Goal: Task Accomplishment & Management: Complete application form

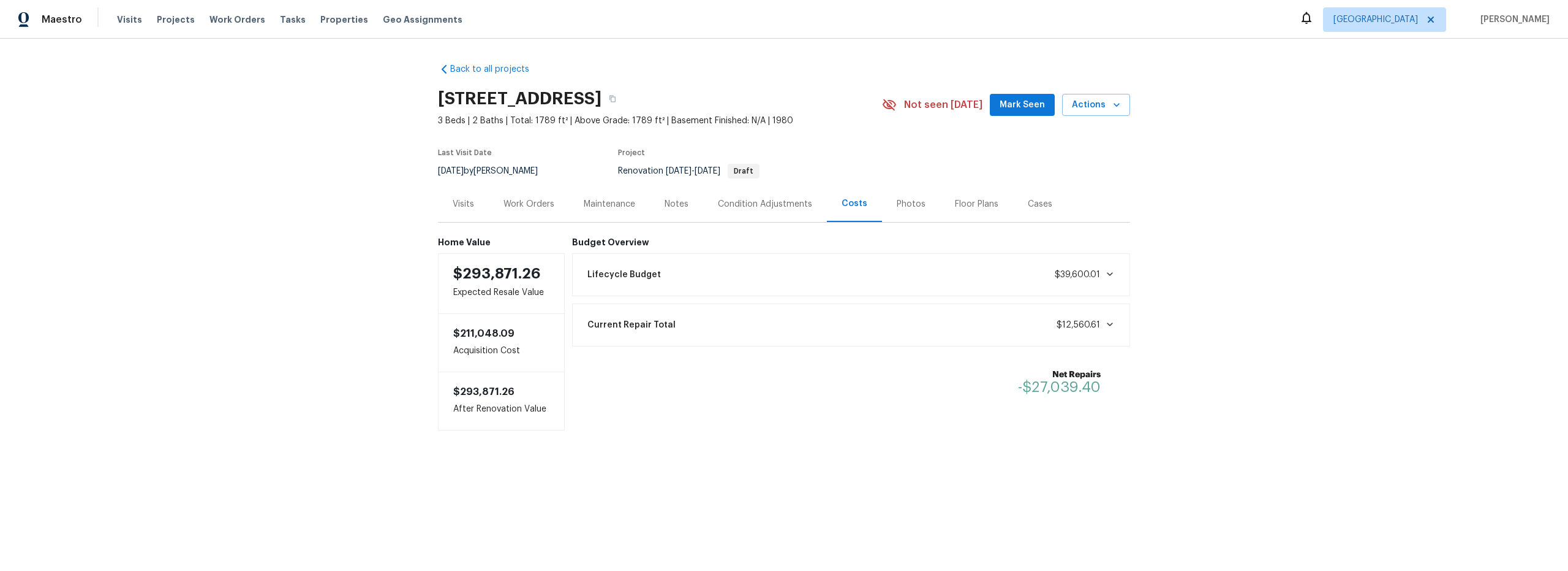
click at [526, 206] on div "Work Orders" at bounding box center [529, 204] width 51 height 12
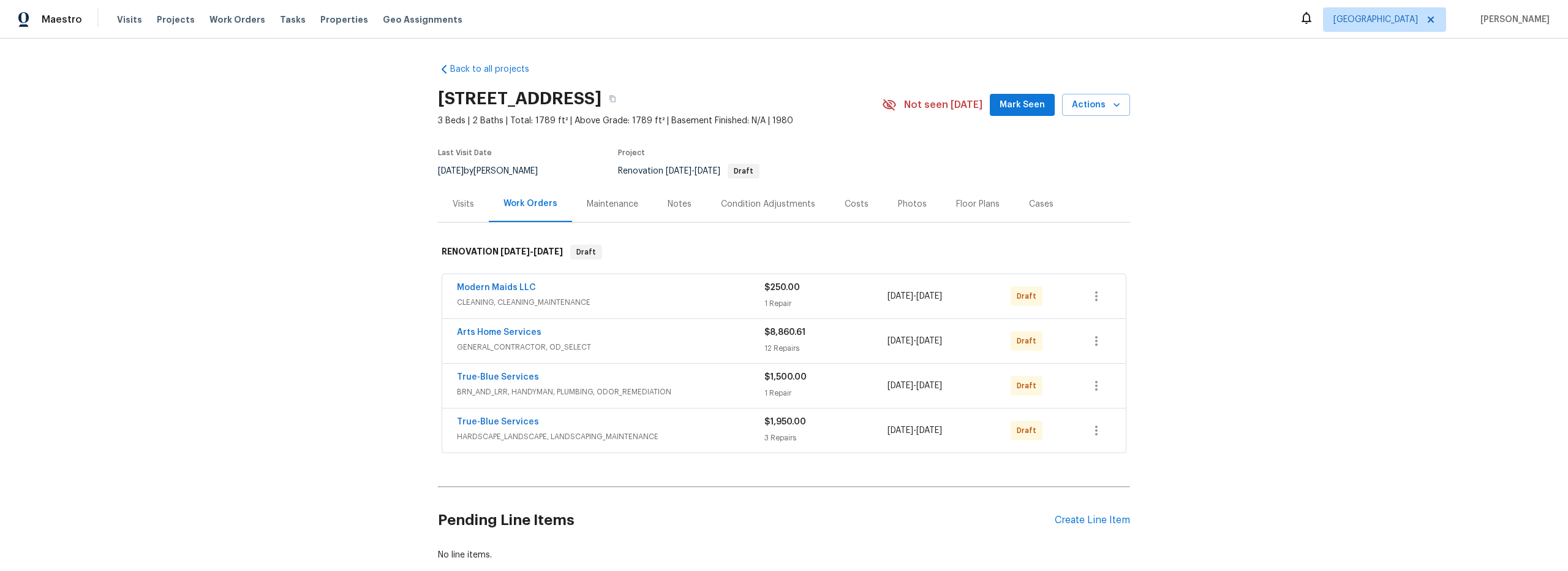
click at [672, 345] on span "GENERAL_CONTRACTOR, OD_SELECT" at bounding box center [611, 346] width 308 height 12
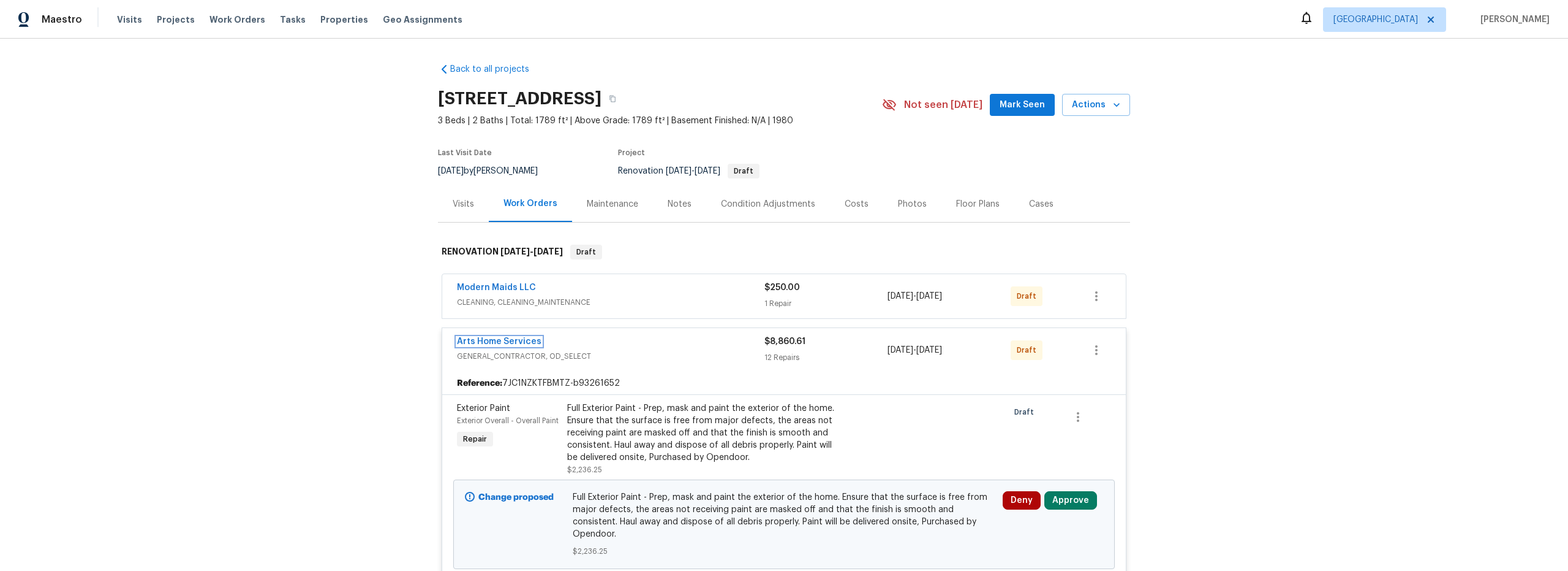
click at [516, 341] on link "Arts Home Services" at bounding box center [499, 341] width 85 height 9
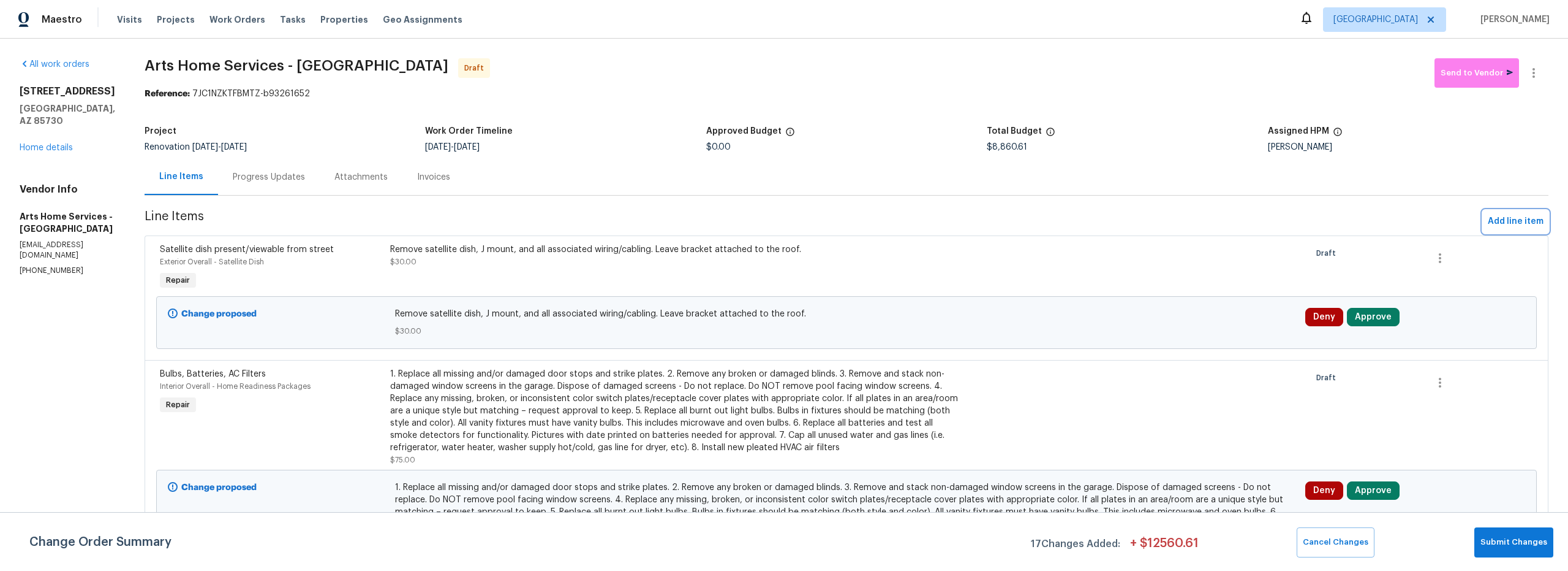
click at [1492, 222] on span "Add line item" at bounding box center [1516, 222] width 56 height 15
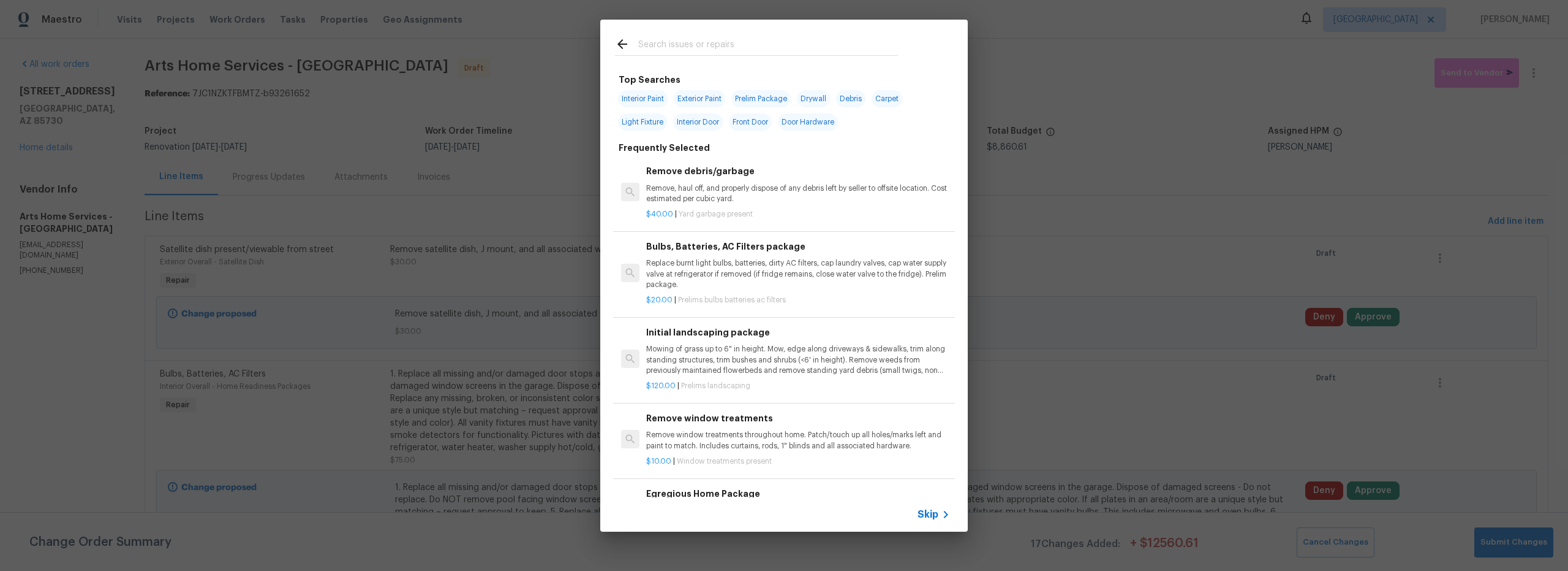
click at [710, 57] on div at bounding box center [756, 44] width 312 height 49
click at [695, 48] on input "text" at bounding box center [768, 46] width 260 height 18
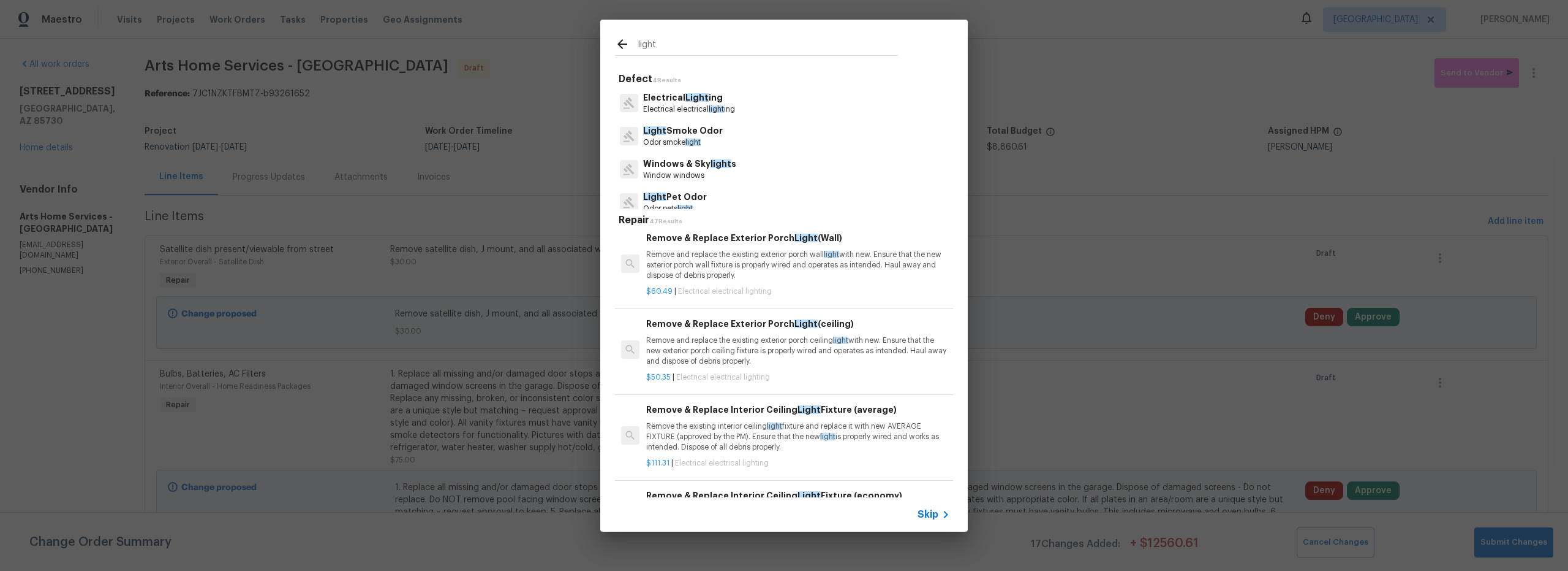
scroll to position [745, 0]
type input "light"
click at [738, 283] on p "Remove and replace the existing exterior porch wall light with new. Ensure that…" at bounding box center [798, 267] width 304 height 31
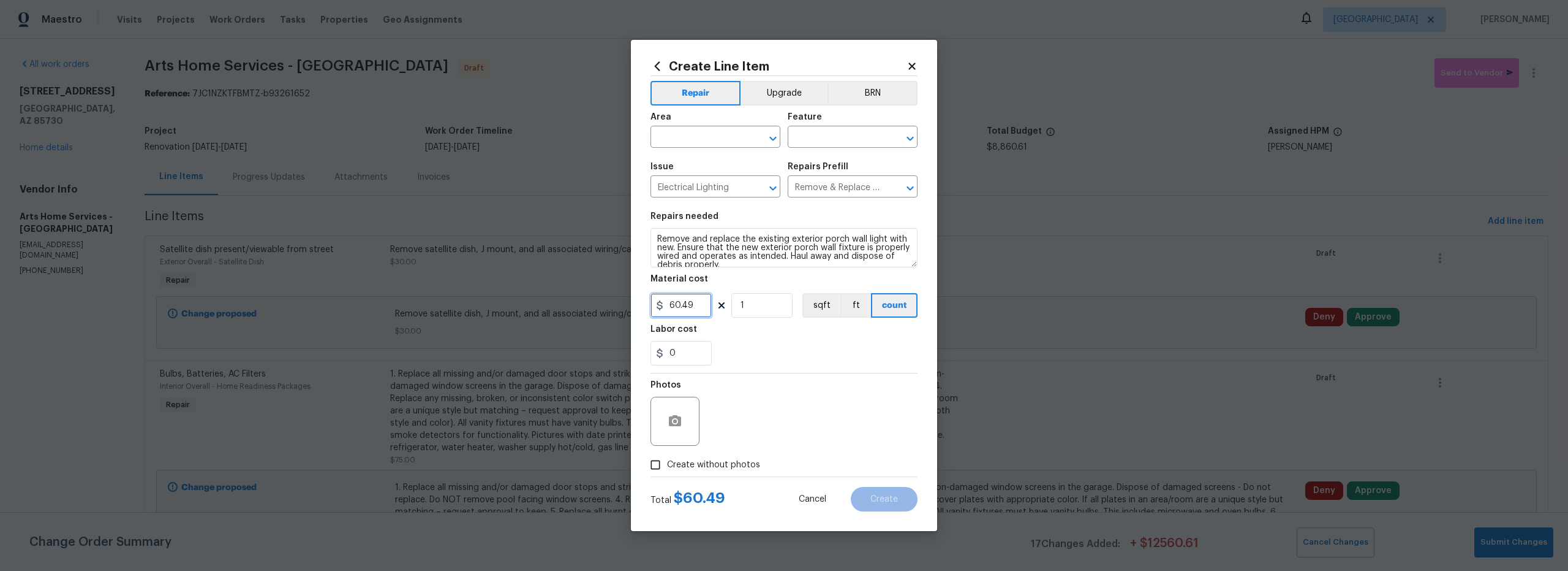
click at [623, 296] on div "Create Line Item Repair Upgrade BRN Area ​ Feature ​ Issue Electrical Lighting …" at bounding box center [784, 286] width 1568 height 571
type input "30"
click at [753, 309] on input "1" at bounding box center [762, 305] width 62 height 25
type input "0"
drag, startPoint x: 694, startPoint y: 305, endPoint x: 620, endPoint y: 303, distance: 74.0
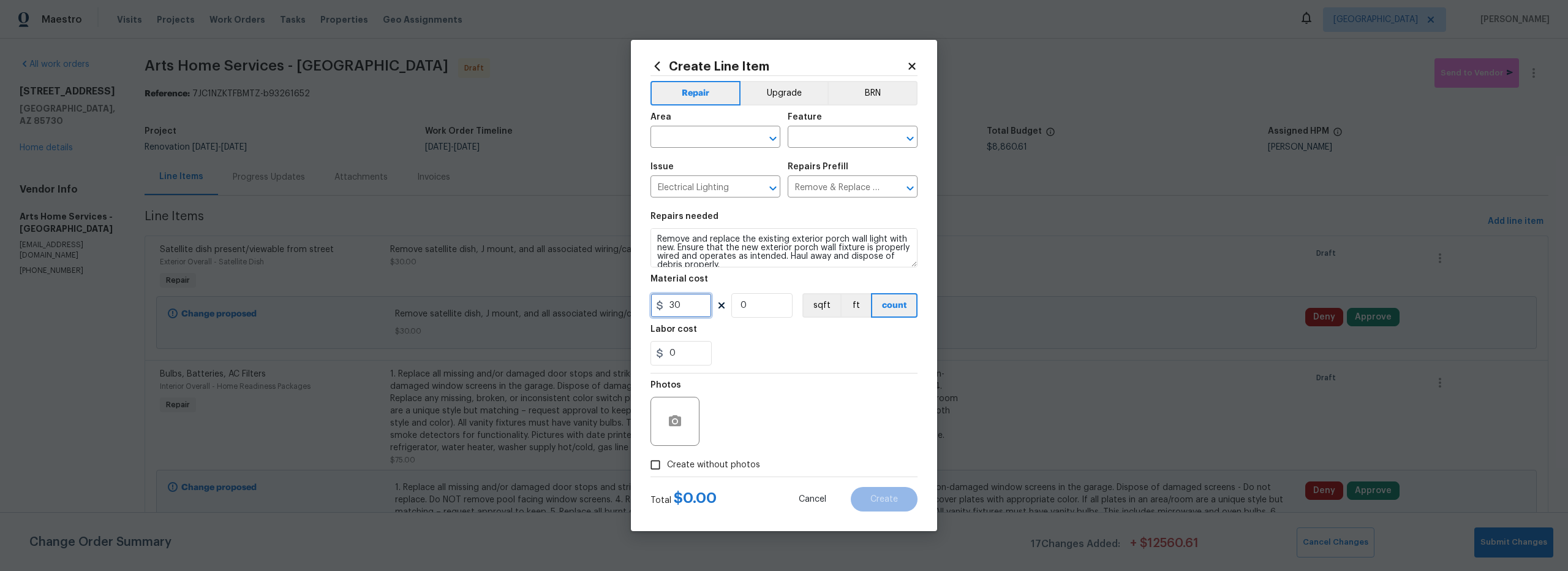
click at [628, 304] on div "Create Line Item Repair Upgrade BRN Area ​ Feature ​ Issue Electrical Lighting …" at bounding box center [784, 286] width 1568 height 571
type input "45"
click at [753, 309] on input "0" at bounding box center [762, 305] width 62 height 25
type input "5"
click at [697, 136] on input "text" at bounding box center [698, 138] width 96 height 19
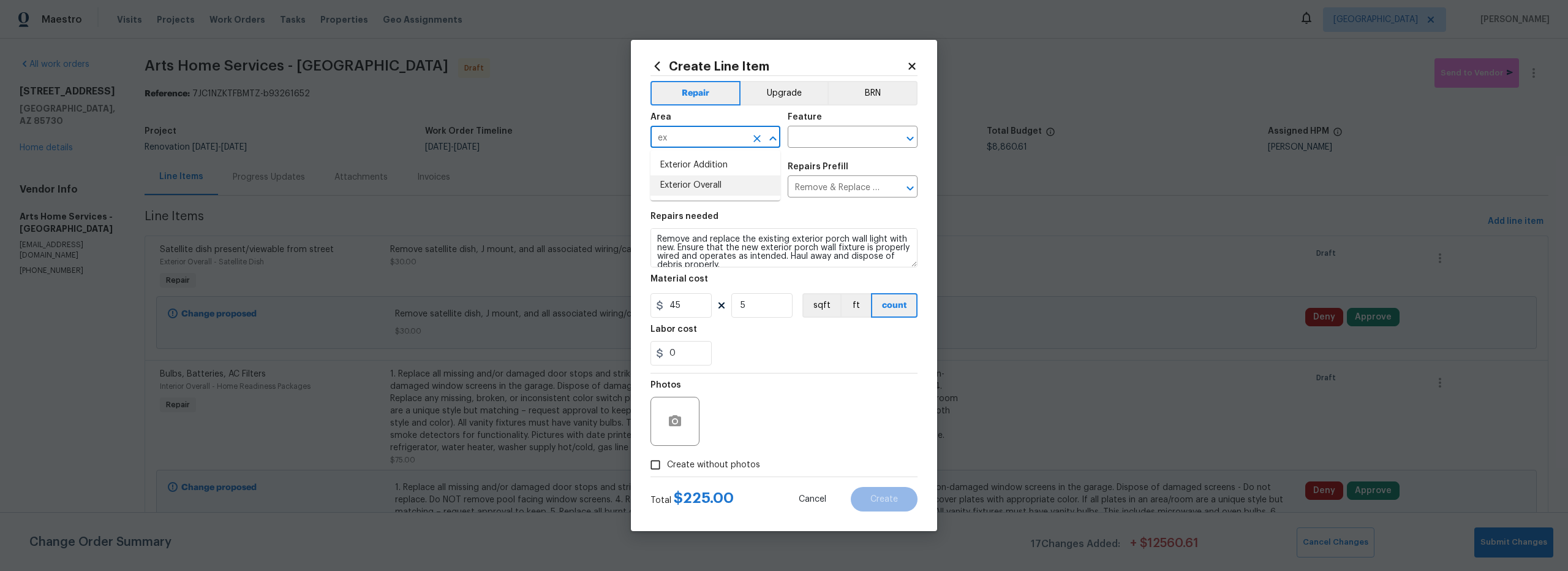
click at [715, 187] on li "Exterior Overall" at bounding box center [715, 185] width 130 height 20
type input "Exterior Overall"
click at [833, 143] on input "text" at bounding box center [836, 138] width 96 height 19
click at [833, 194] on li "Exterior Lighting" at bounding box center [853, 194] width 130 height 20
type input "Exterior Lighting"
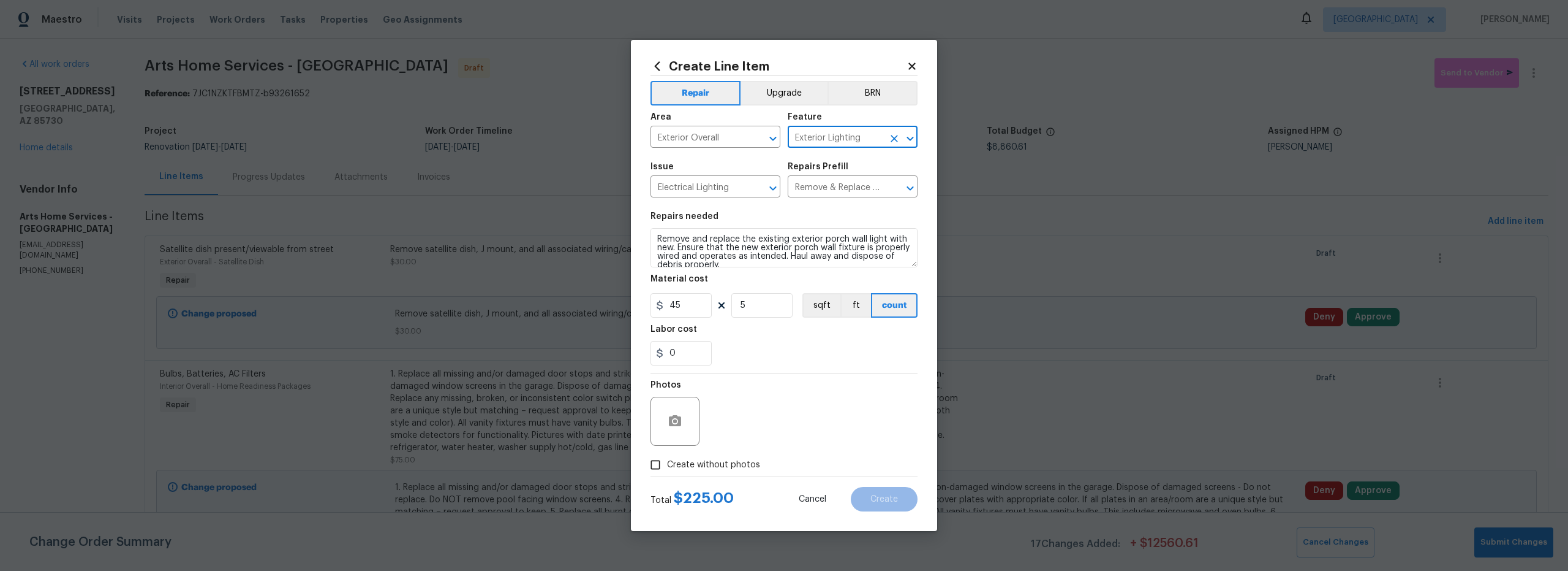
click at [661, 467] on input "Create without photos" at bounding box center [655, 464] width 23 height 23
checkbox input "true"
click at [796, 428] on textarea at bounding box center [814, 421] width 209 height 49
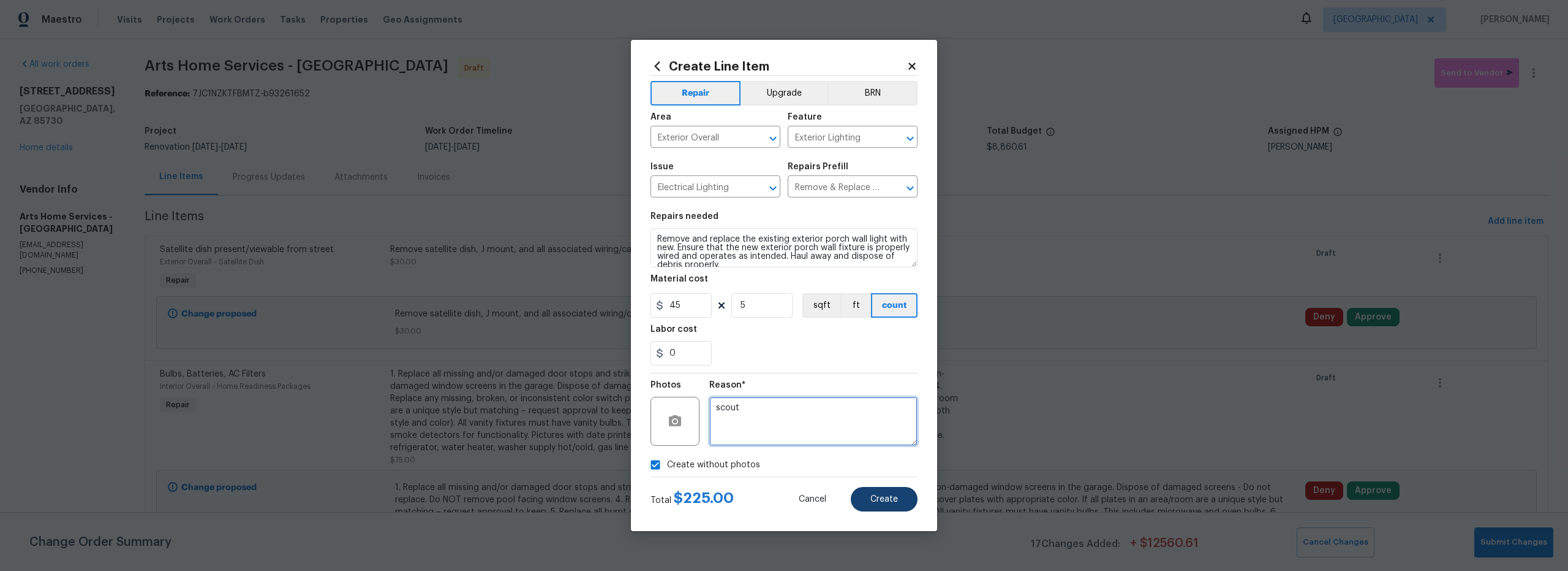
type textarea "scout"
click at [886, 497] on span "Create" at bounding box center [884, 499] width 27 height 9
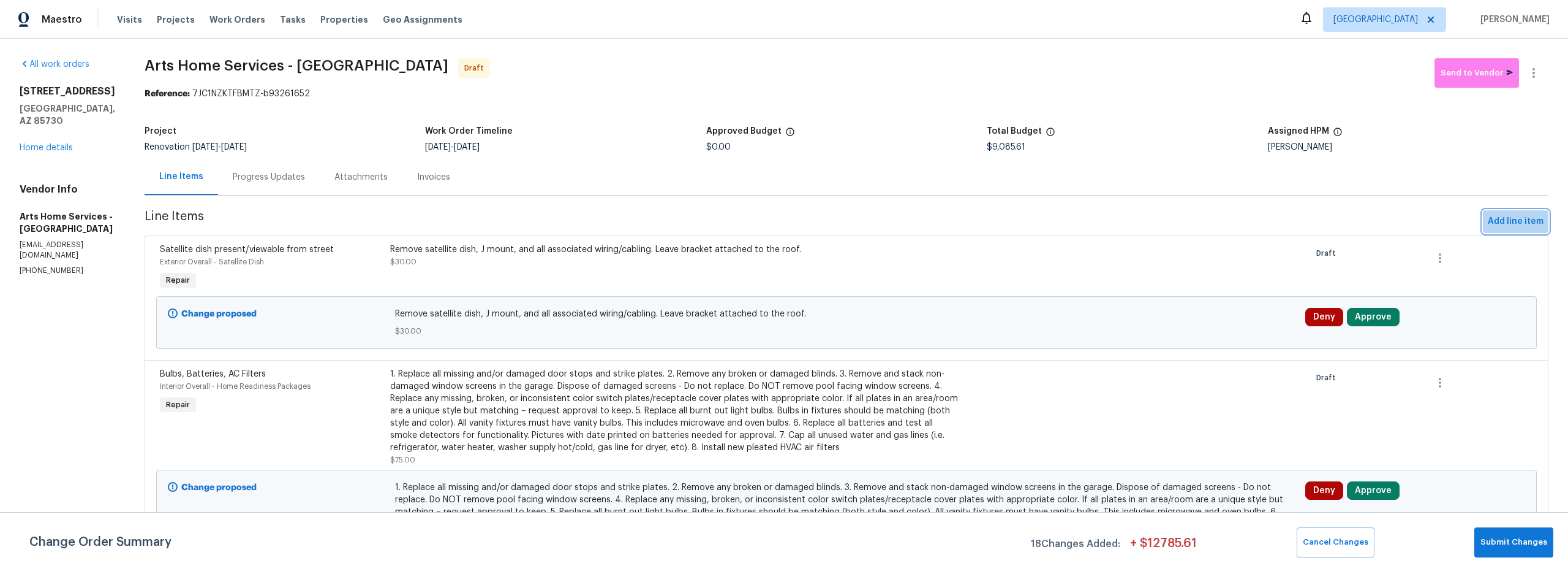
click at [1489, 219] on span "Add line item" at bounding box center [1516, 222] width 56 height 15
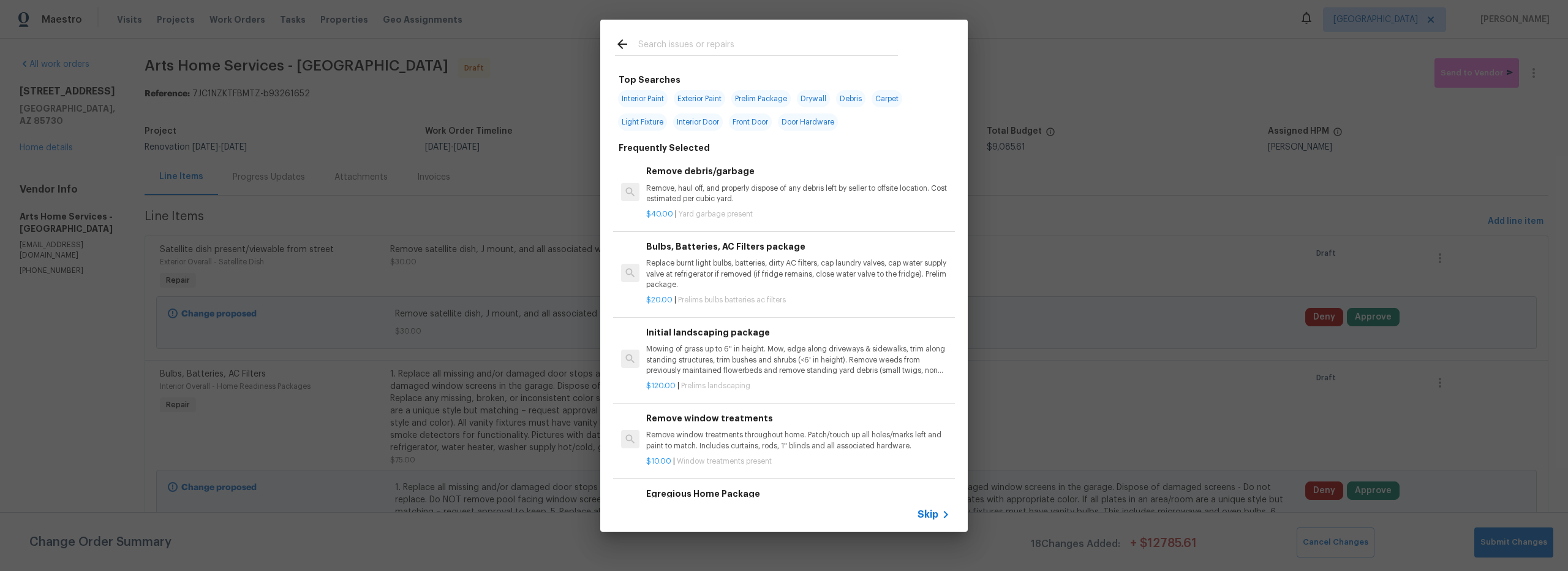
click at [720, 46] on input "text" at bounding box center [768, 46] width 260 height 18
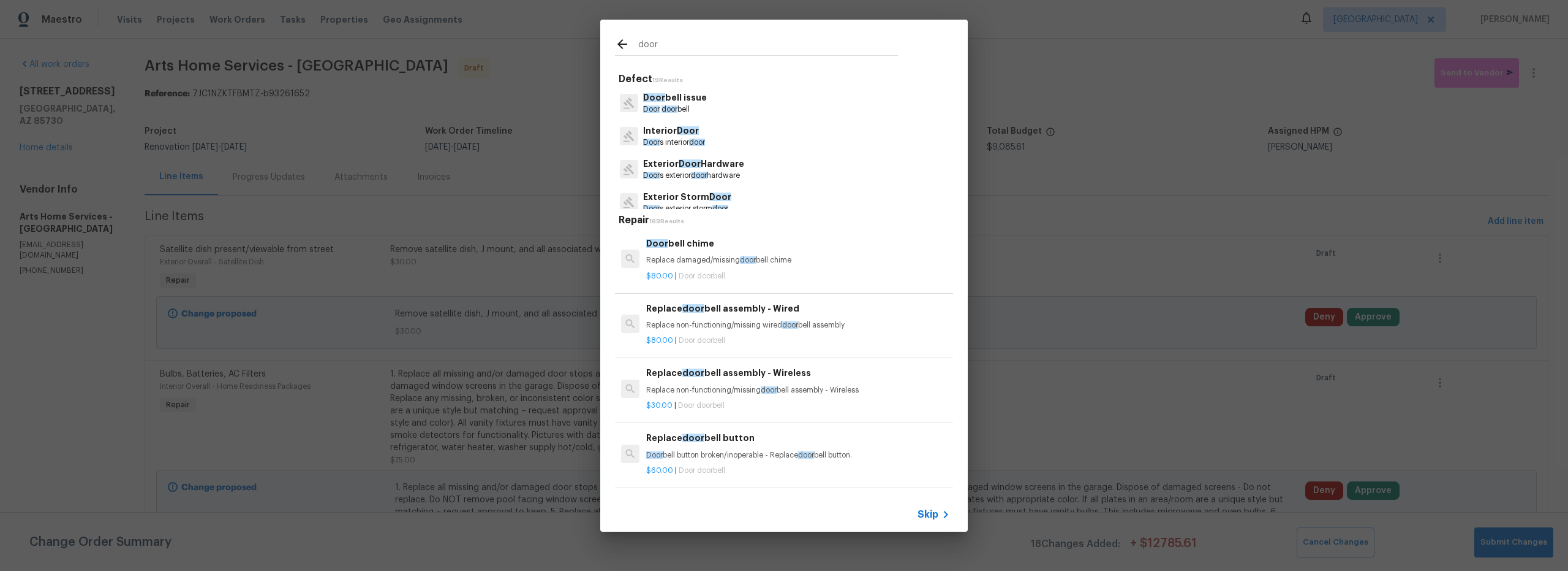
type input "door"
click at [719, 141] on div "Interior Door Door s interior door" at bounding box center [784, 135] width 338 height 33
click at [682, 132] on span "Door" at bounding box center [688, 130] width 22 height 9
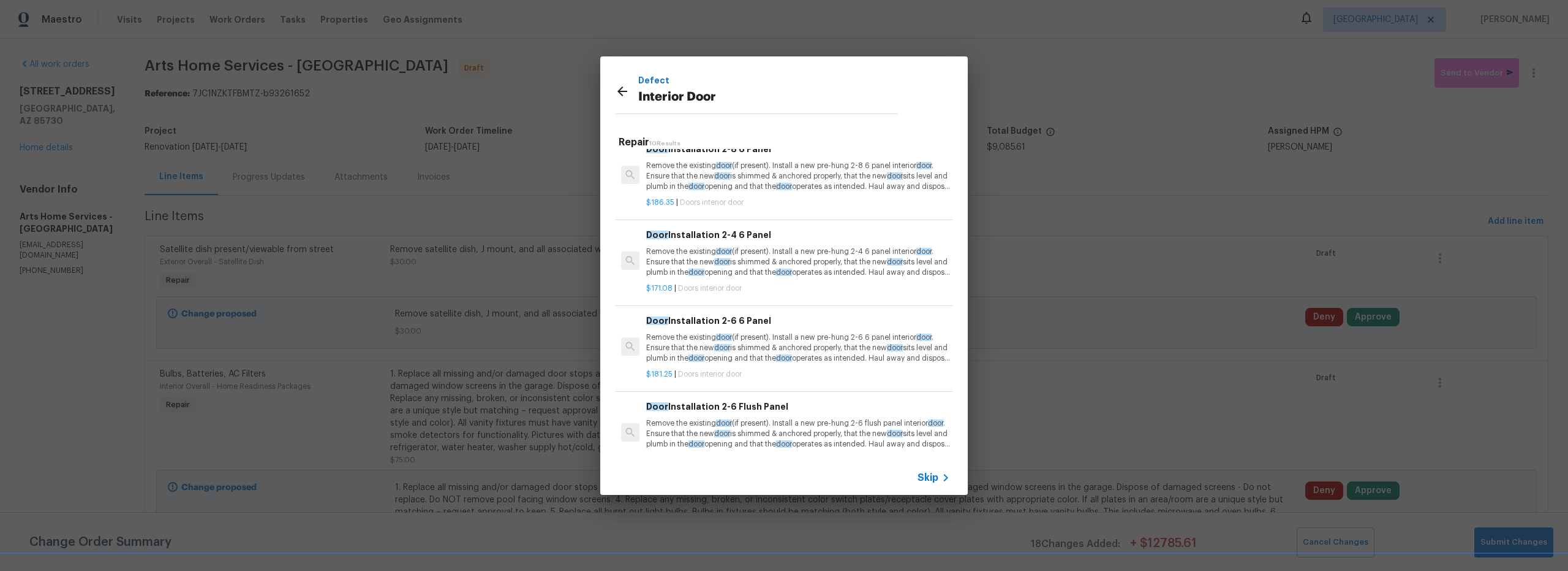
scroll to position [181, 0]
click at [619, 92] on icon at bounding box center [623, 91] width 10 height 10
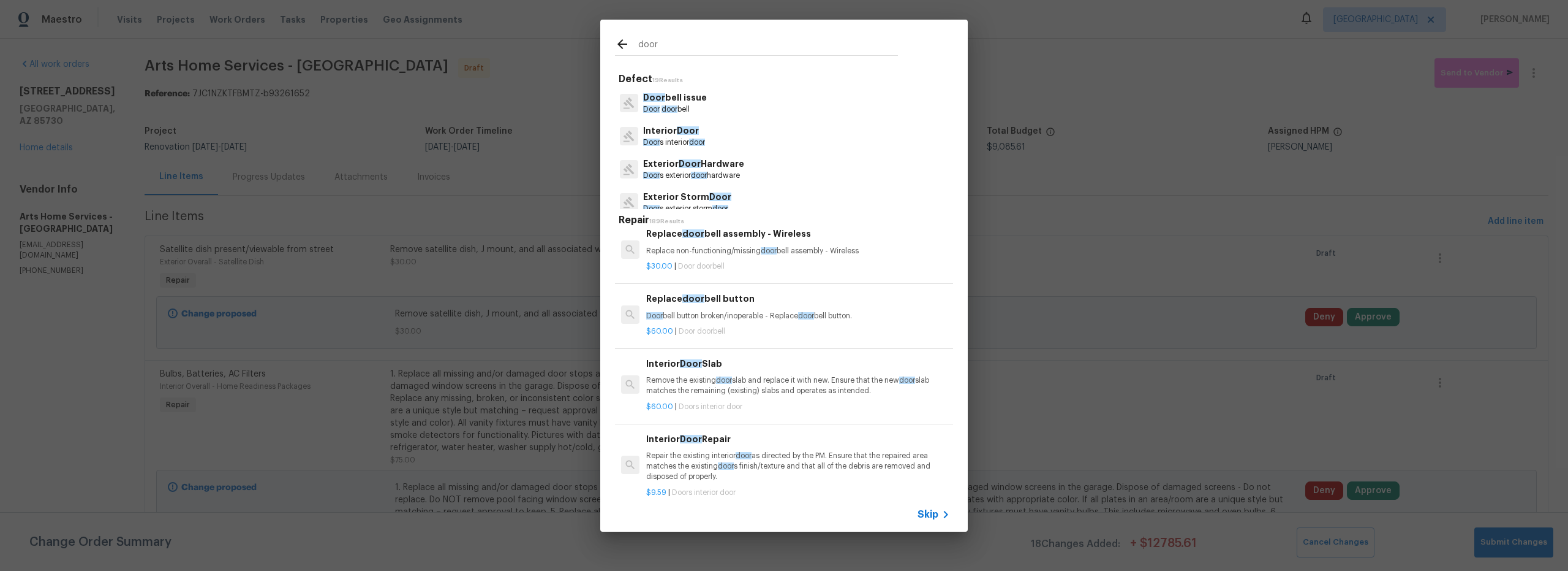
click at [691, 49] on input "door" at bounding box center [768, 46] width 260 height 18
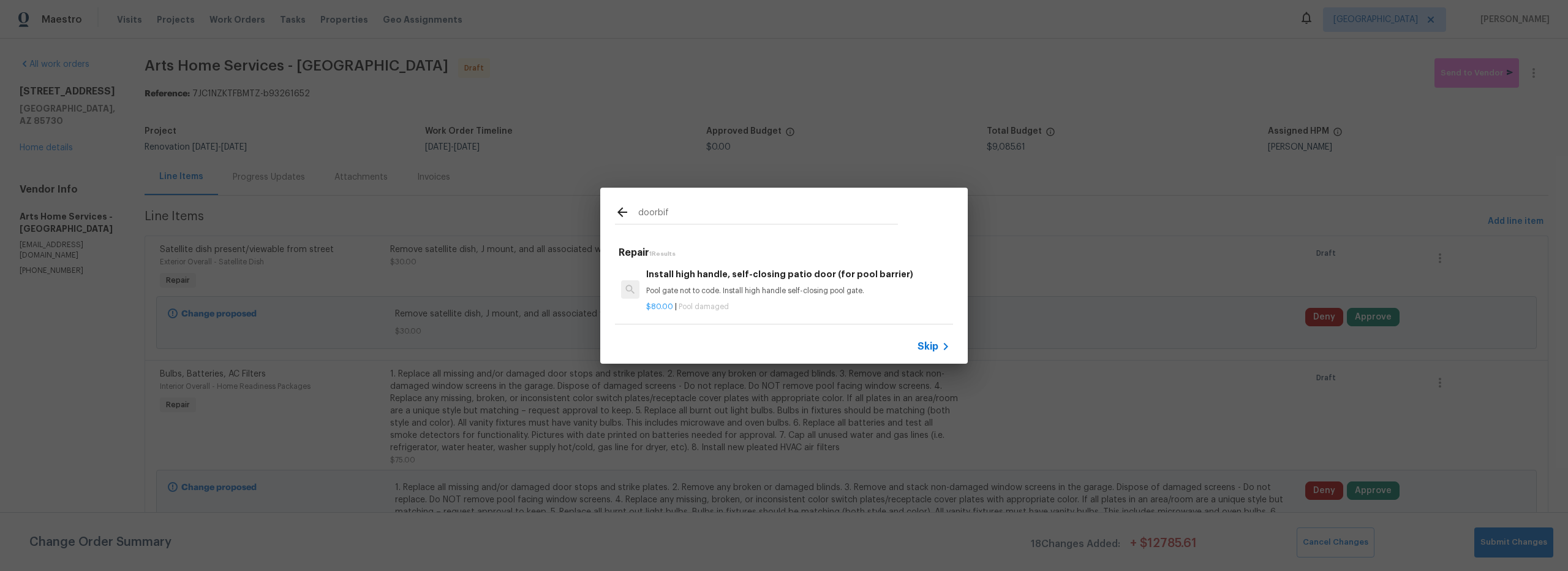
scroll to position [2, 0]
type input "d"
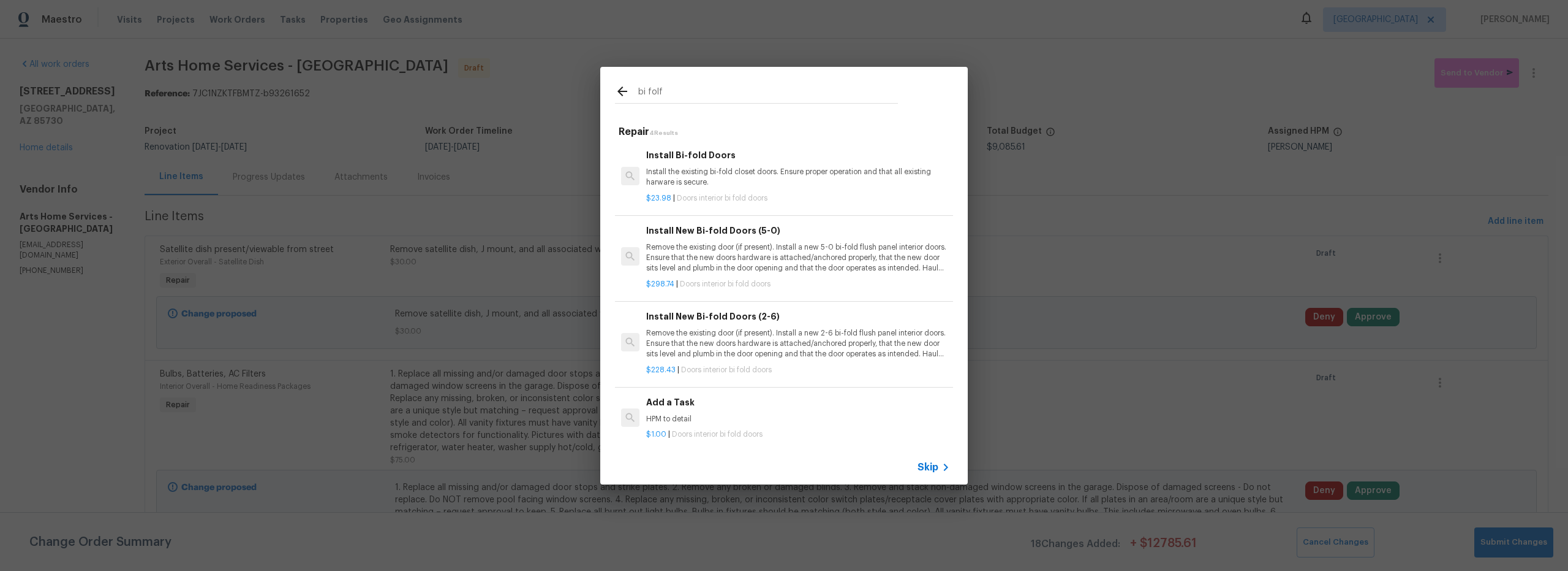
type input "bi folf"
click at [623, 93] on icon at bounding box center [623, 91] width 14 height 14
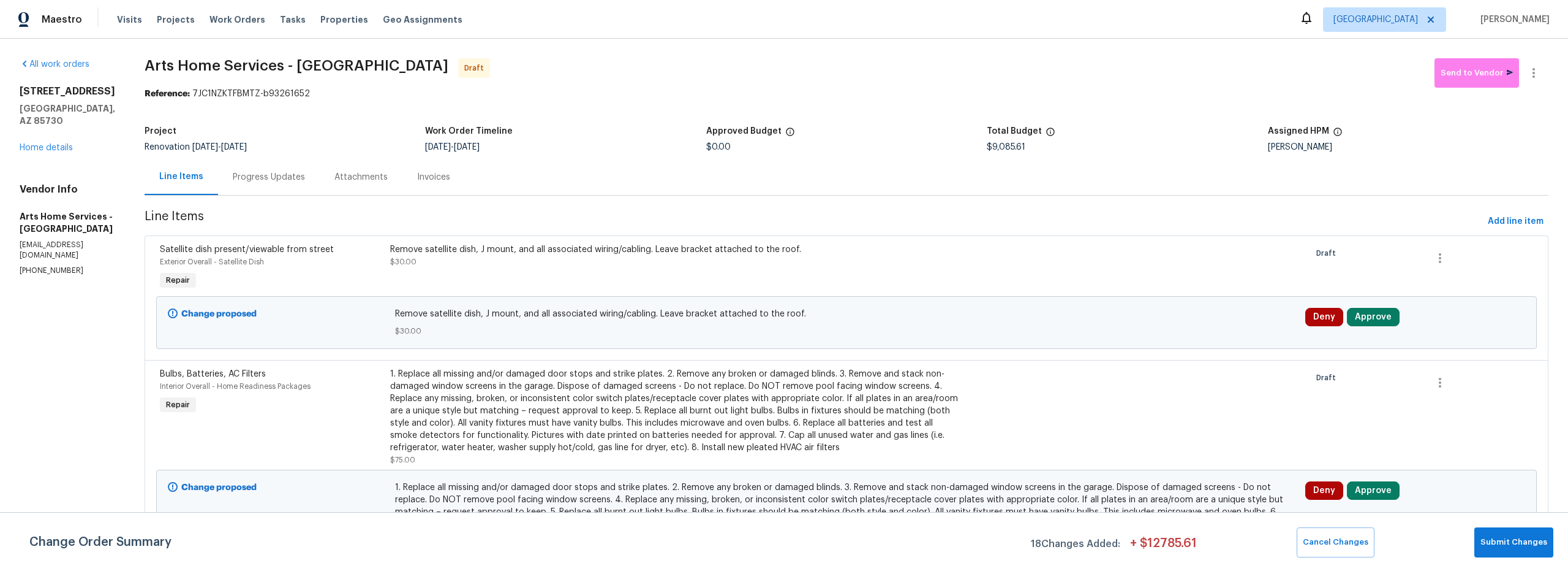
click at [1506, 223] on span "Add line item" at bounding box center [1516, 222] width 56 height 15
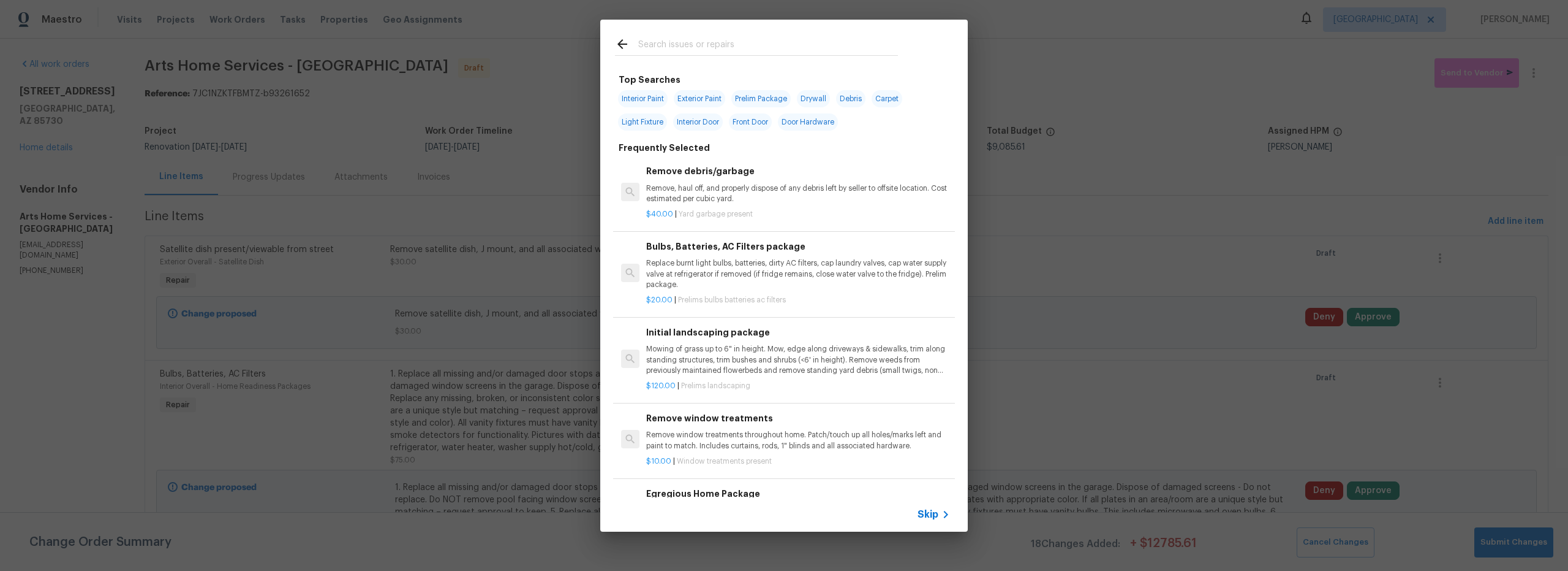
click at [731, 57] on div at bounding box center [756, 44] width 312 height 49
click at [722, 39] on input "text" at bounding box center [768, 46] width 260 height 18
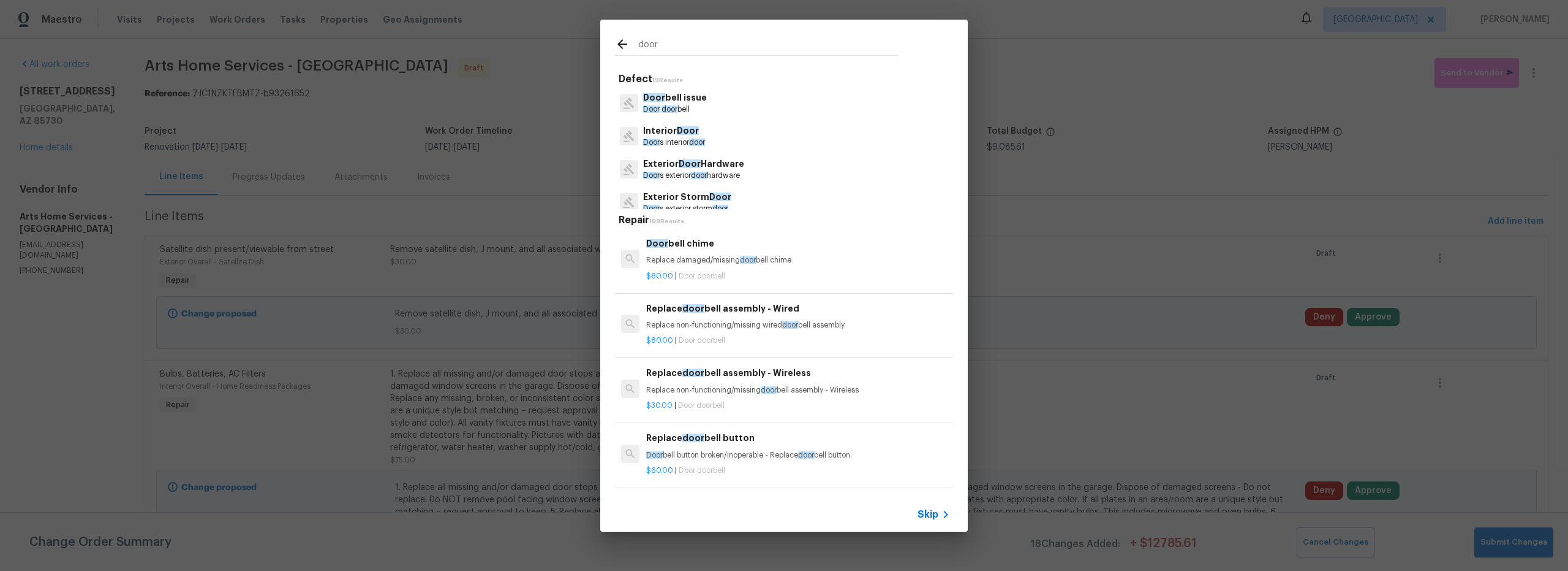
type input "door"
click at [722, 141] on div "Interior Door Door s interior door" at bounding box center [784, 135] width 338 height 33
click at [712, 139] on div "Interior Door Door s interior door" at bounding box center [784, 135] width 338 height 33
click at [671, 138] on p "Door s interior door" at bounding box center [674, 142] width 62 height 10
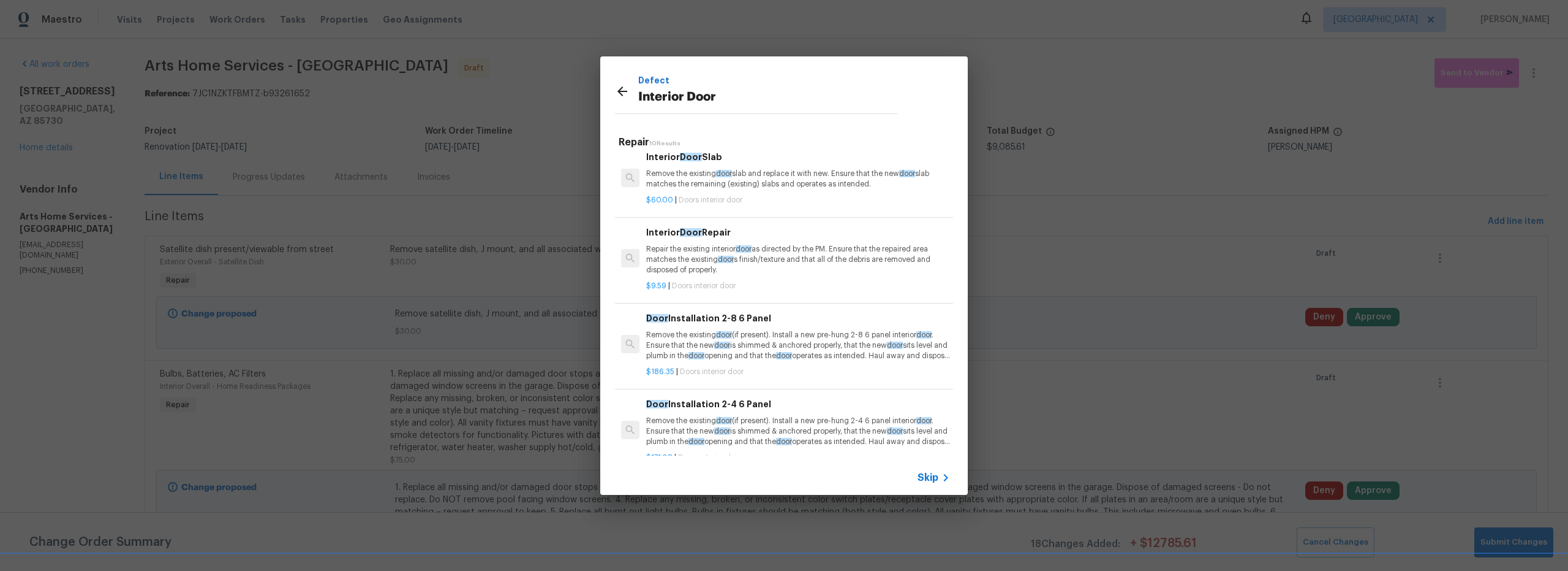
scroll to position [66, 0]
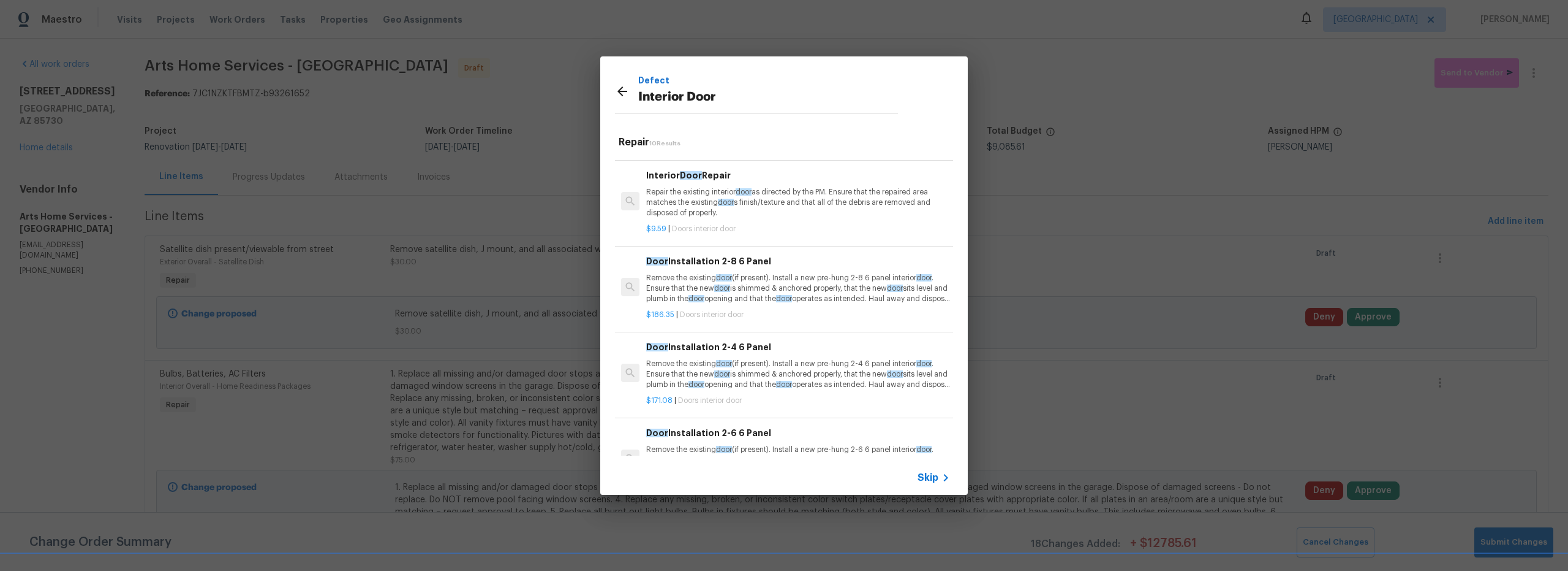
click at [764, 301] on p "Remove the existing door (if present). Install a new pre-hung 2-8 6 panel inter…" at bounding box center [798, 288] width 304 height 31
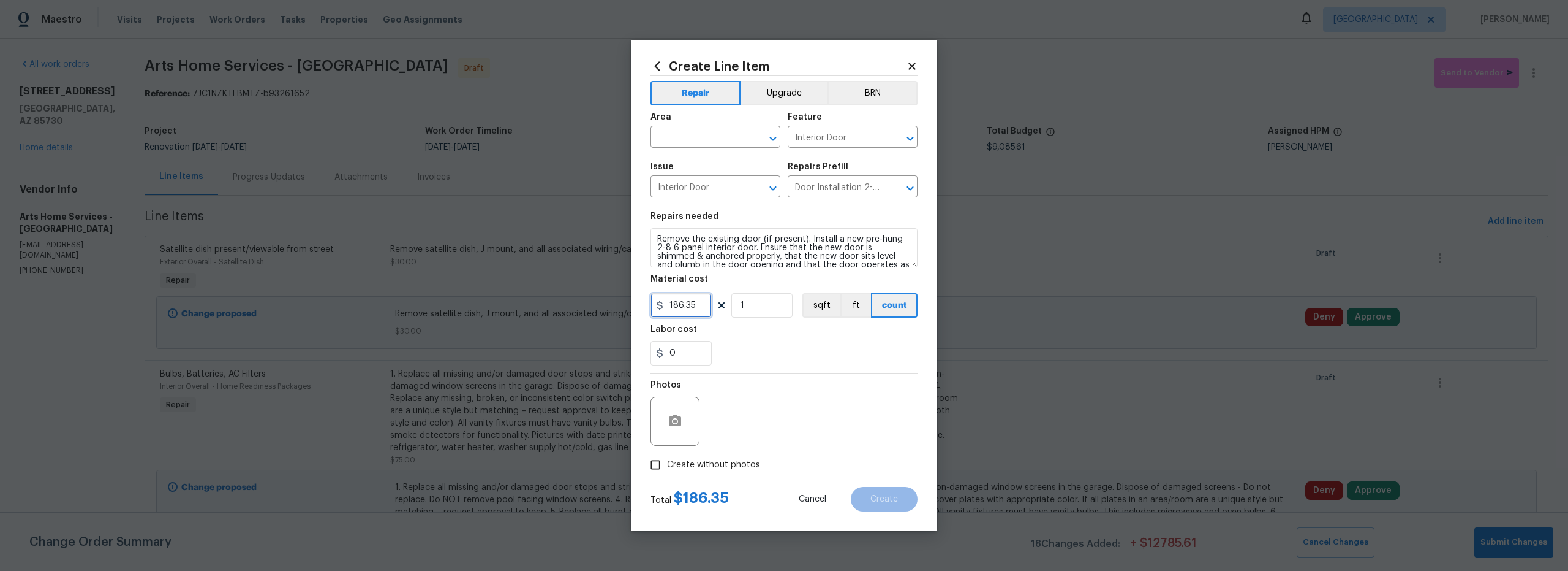
drag, startPoint x: 704, startPoint y: 308, endPoint x: 639, endPoint y: 298, distance: 65.8
click at [660, 302] on div "186.35" at bounding box center [681, 305] width 62 height 25
type input "150"
click at [763, 306] on input "1" at bounding box center [762, 305] width 62 height 25
type input "2"
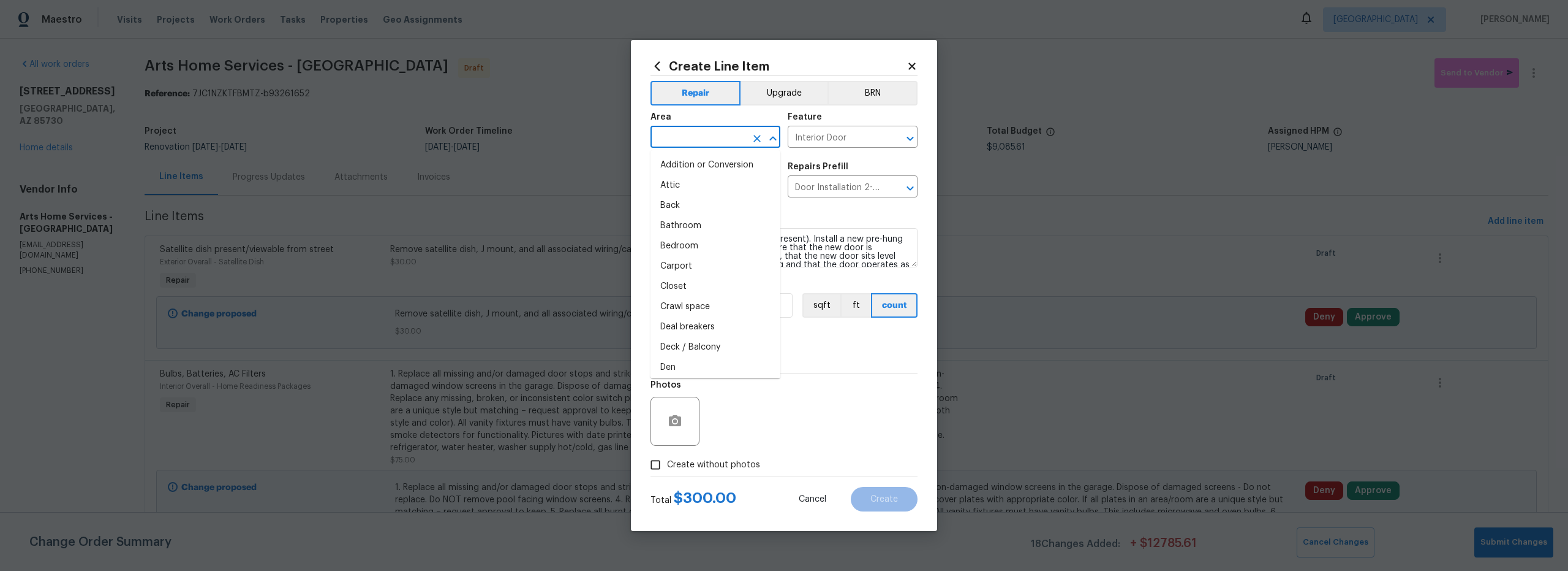
drag, startPoint x: 710, startPoint y: 128, endPoint x: 708, endPoint y: 139, distance: 11.2
click at [710, 129] on input "text" at bounding box center [698, 138] width 96 height 19
click at [710, 190] on li "Interior Overall" at bounding box center [715, 185] width 130 height 20
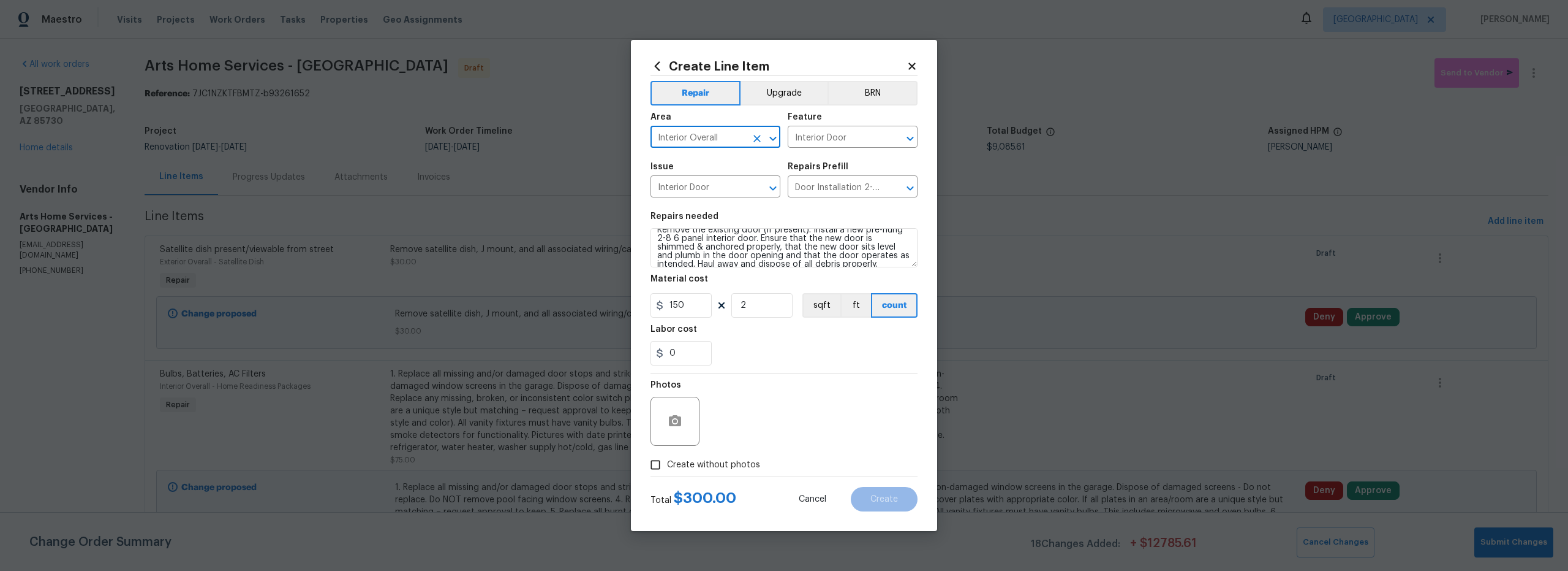
scroll to position [17, 0]
type input "Interior Overall"
click at [896, 258] on textarea "Remove the existing door (if present). Install a new pre-hung 2-8 6 panel inter…" at bounding box center [784, 247] width 267 height 39
type textarea "Remove the existing door (if present). Install a new pre-hung 2-8 6 panel inter…"
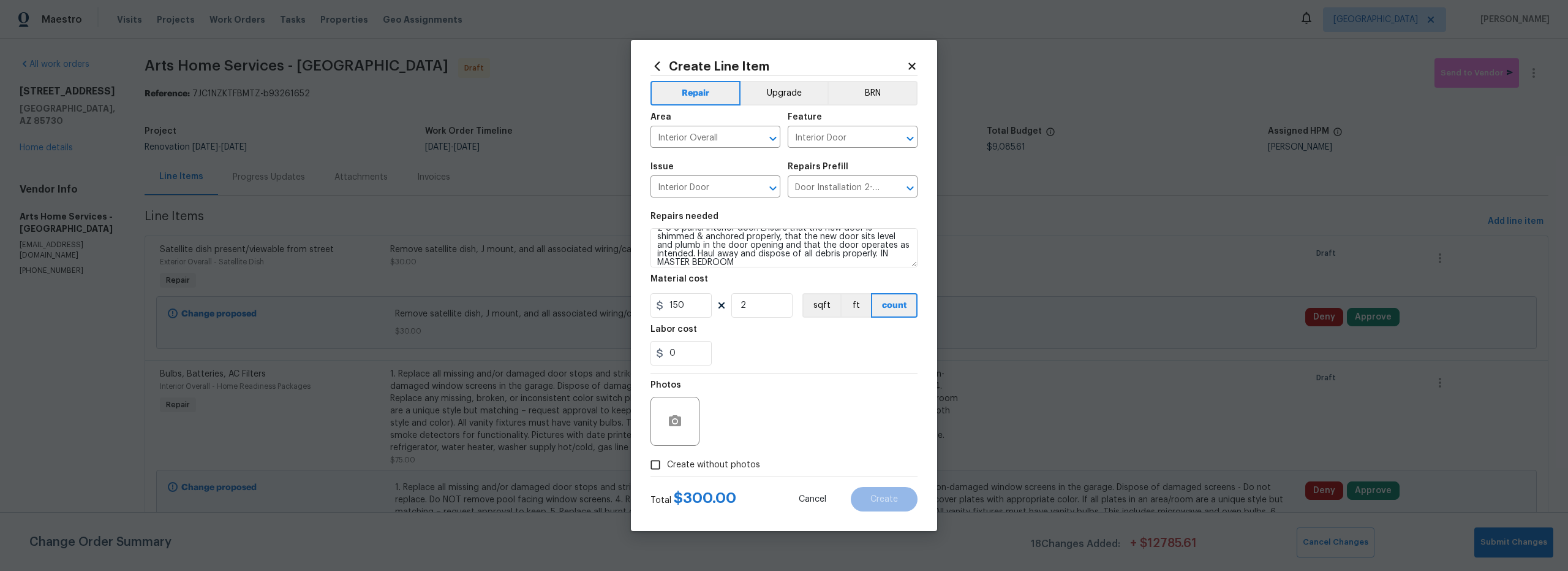
click at [651, 461] on input "Create without photos" at bounding box center [655, 464] width 23 height 23
checkbox input "true"
click at [797, 405] on textarea at bounding box center [814, 421] width 209 height 49
type textarea "SCOUT"
click at [895, 497] on span "Create" at bounding box center [884, 499] width 27 height 9
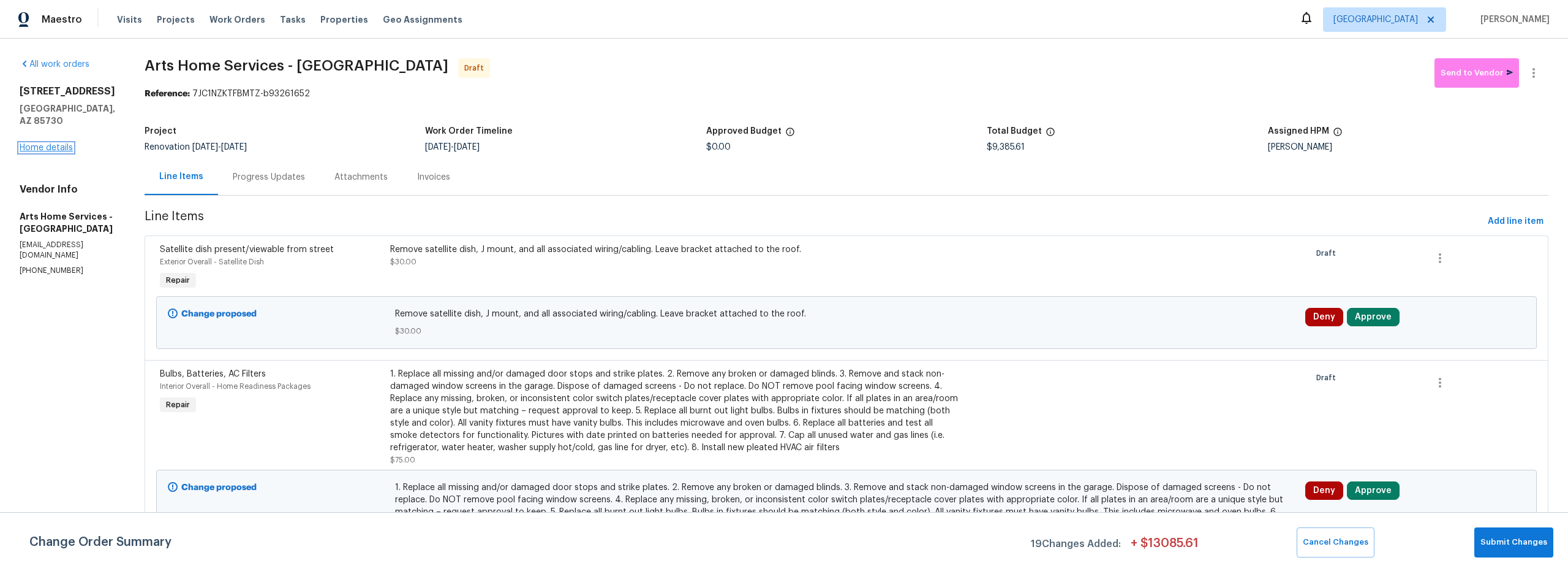
click at [68, 143] on link "Home details" at bounding box center [46, 147] width 54 height 9
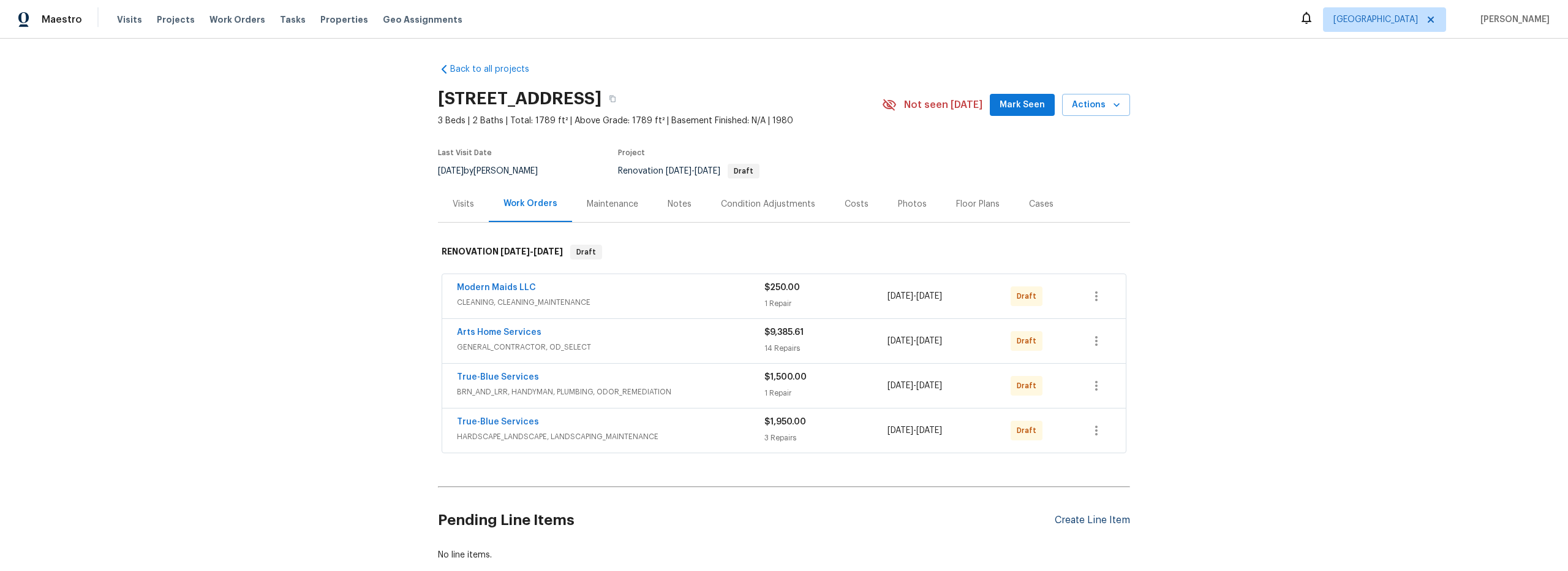
click at [1080, 521] on div "Create Line Item" at bounding box center [1092, 520] width 75 height 12
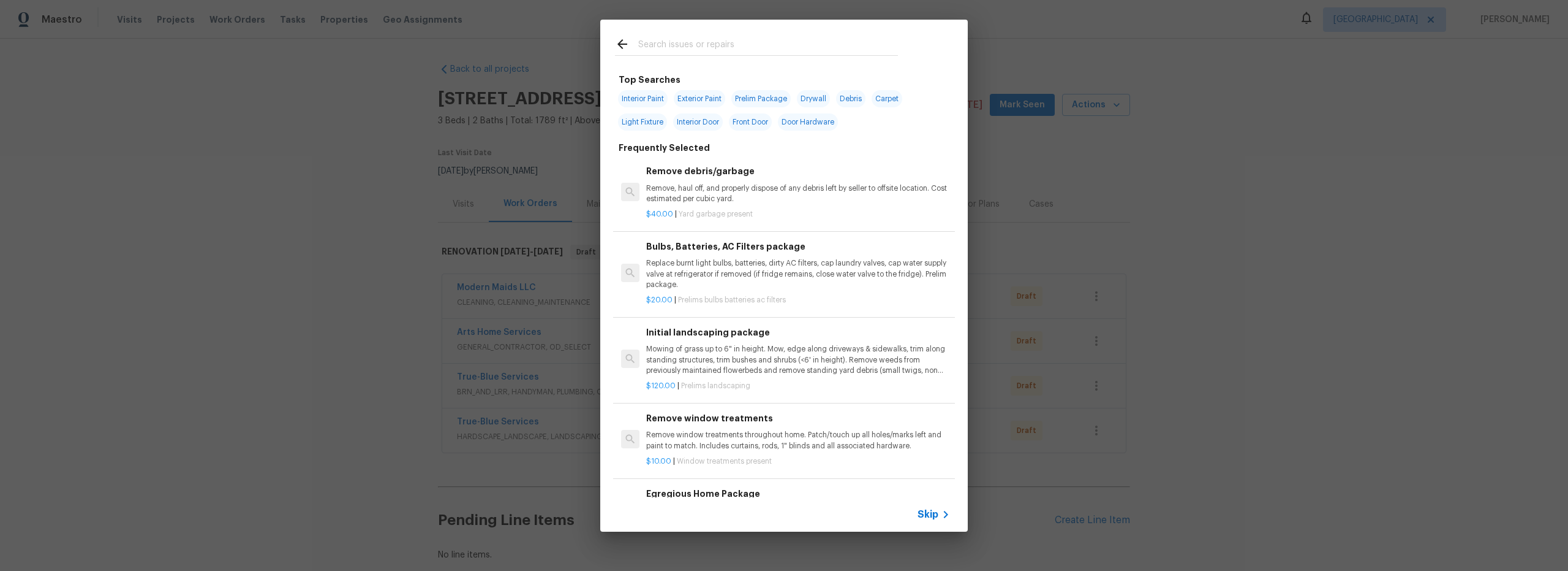
drag, startPoint x: 689, startPoint y: 40, endPoint x: 697, endPoint y: 47, distance: 10.6
click at [689, 42] on input "text" at bounding box center [768, 46] width 260 height 18
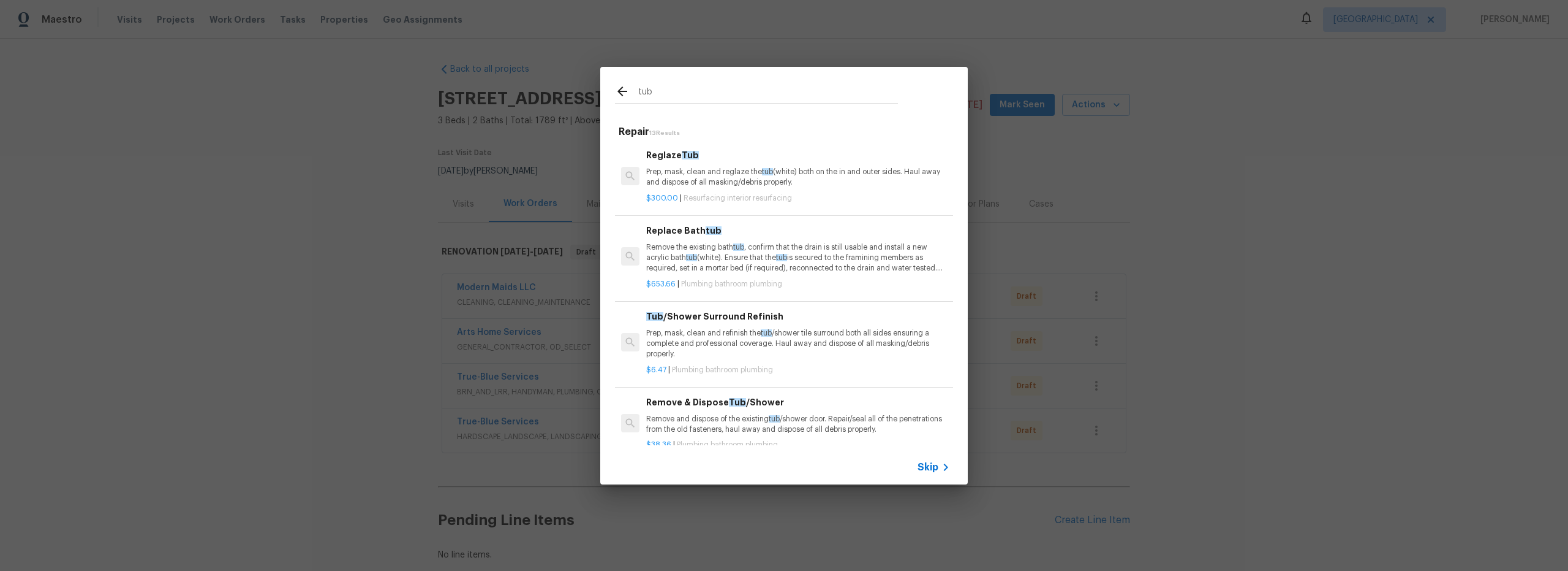
type input "tub"
click at [717, 185] on p "Prep, mask, clean and reglaze the tub (white) both on the in and outer sides. H…" at bounding box center [798, 177] width 304 height 21
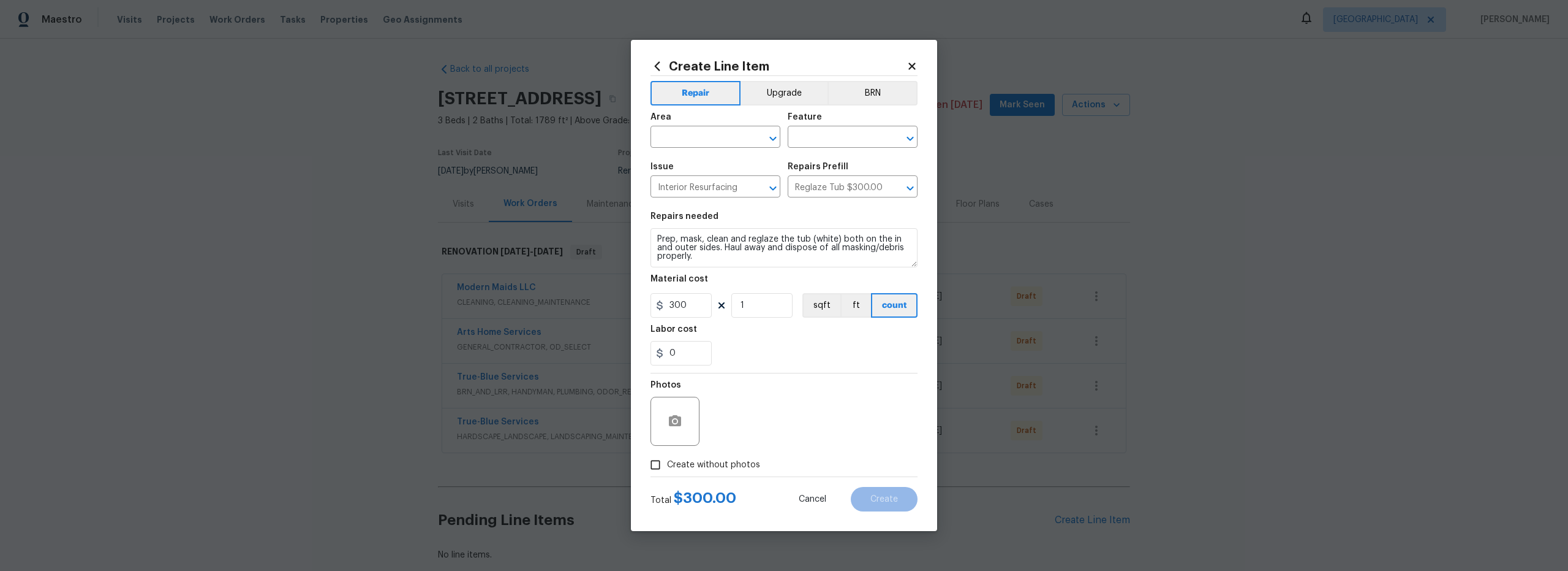
click at [705, 148] on span "Area ​" at bounding box center [715, 130] width 130 height 50
click at [702, 144] on input "text" at bounding box center [698, 138] width 96 height 19
click at [716, 191] on li "Interior Overall" at bounding box center [715, 185] width 130 height 20
type input "Interior Overall"
click at [799, 142] on input "text" at bounding box center [836, 138] width 96 height 19
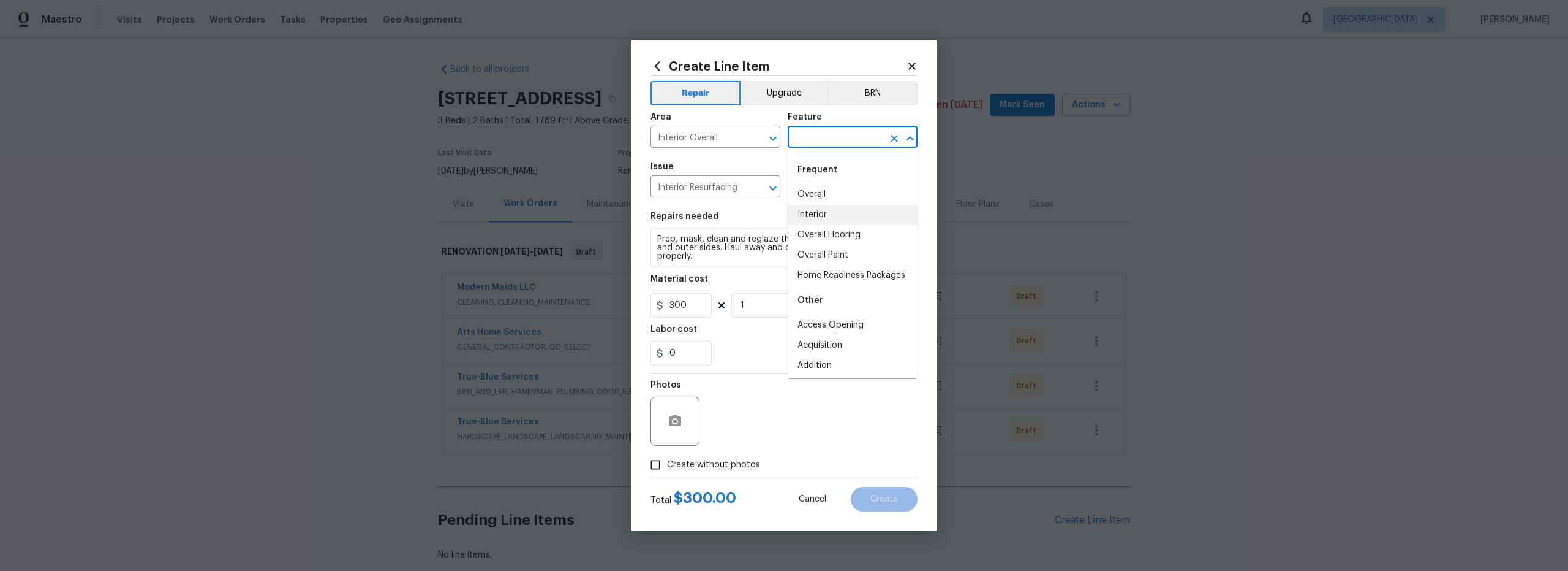
drag, startPoint x: 822, startPoint y: 217, endPoint x: 812, endPoint y: 218, distance: 10.0
click at [822, 217] on li "Interior" at bounding box center [853, 214] width 130 height 20
type input "Interior"
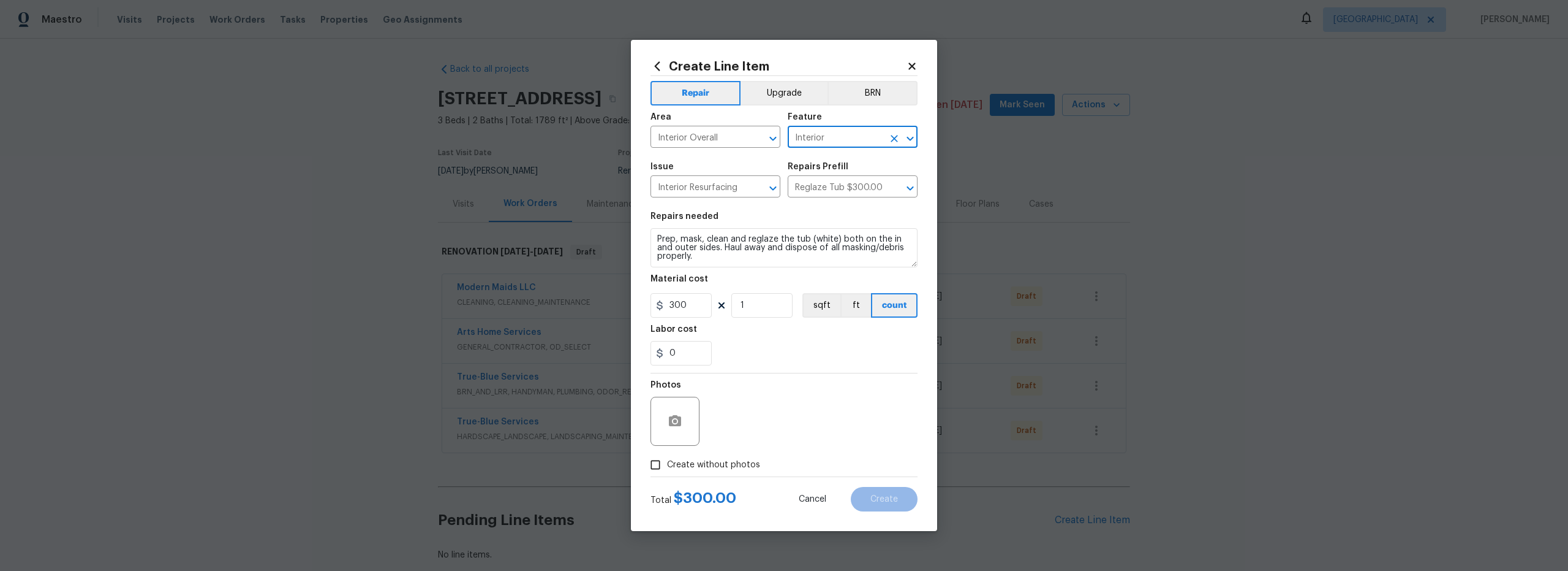
click at [736, 393] on div "Photos" at bounding box center [784, 413] width 267 height 80
click at [650, 470] on input "Create without photos" at bounding box center [655, 464] width 23 height 23
checkbox input "true"
click at [776, 424] on textarea at bounding box center [814, 421] width 209 height 49
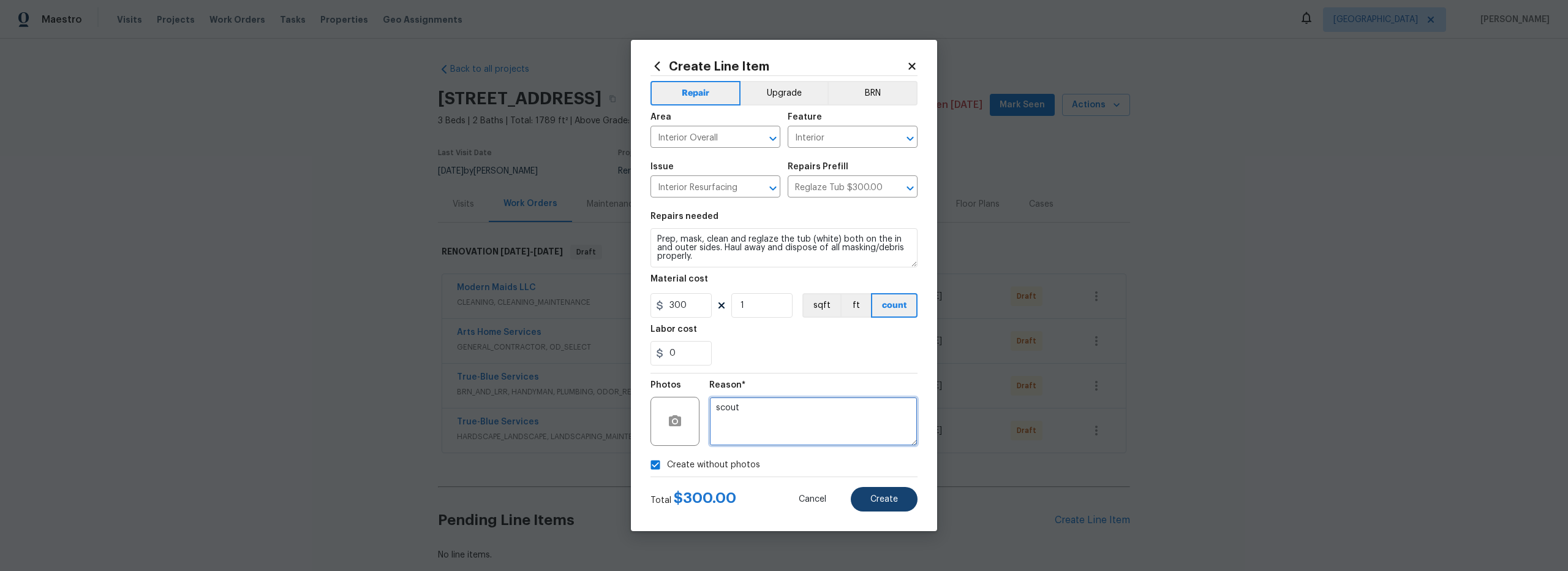
type textarea "scout"
click at [883, 501] on span "Create" at bounding box center [884, 499] width 27 height 9
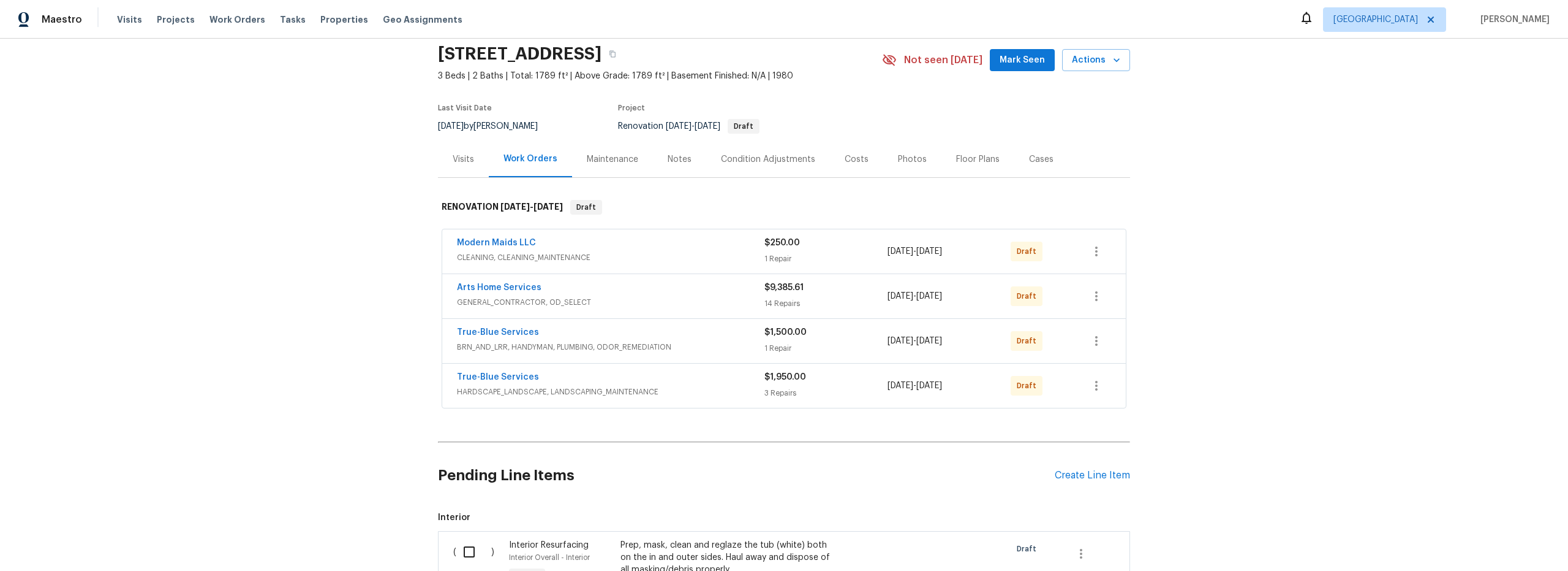
scroll to position [36, 0]
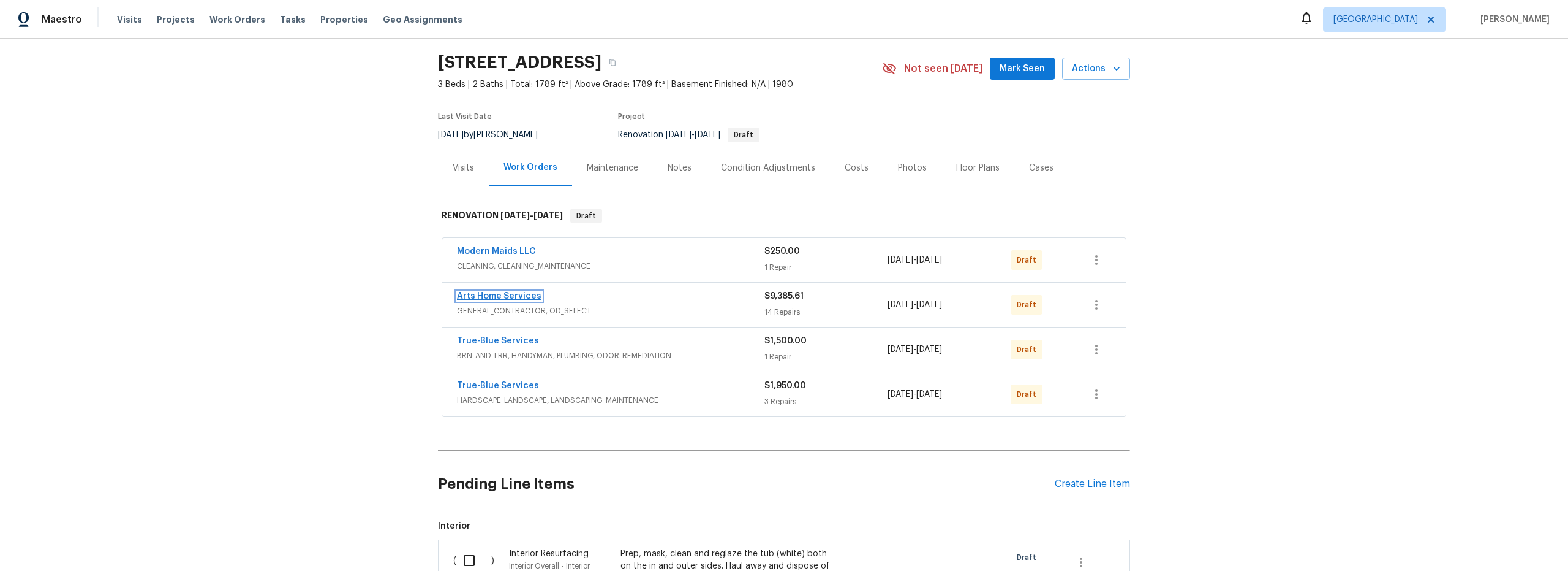
click at [523, 296] on link "Arts Home Services" at bounding box center [499, 296] width 85 height 9
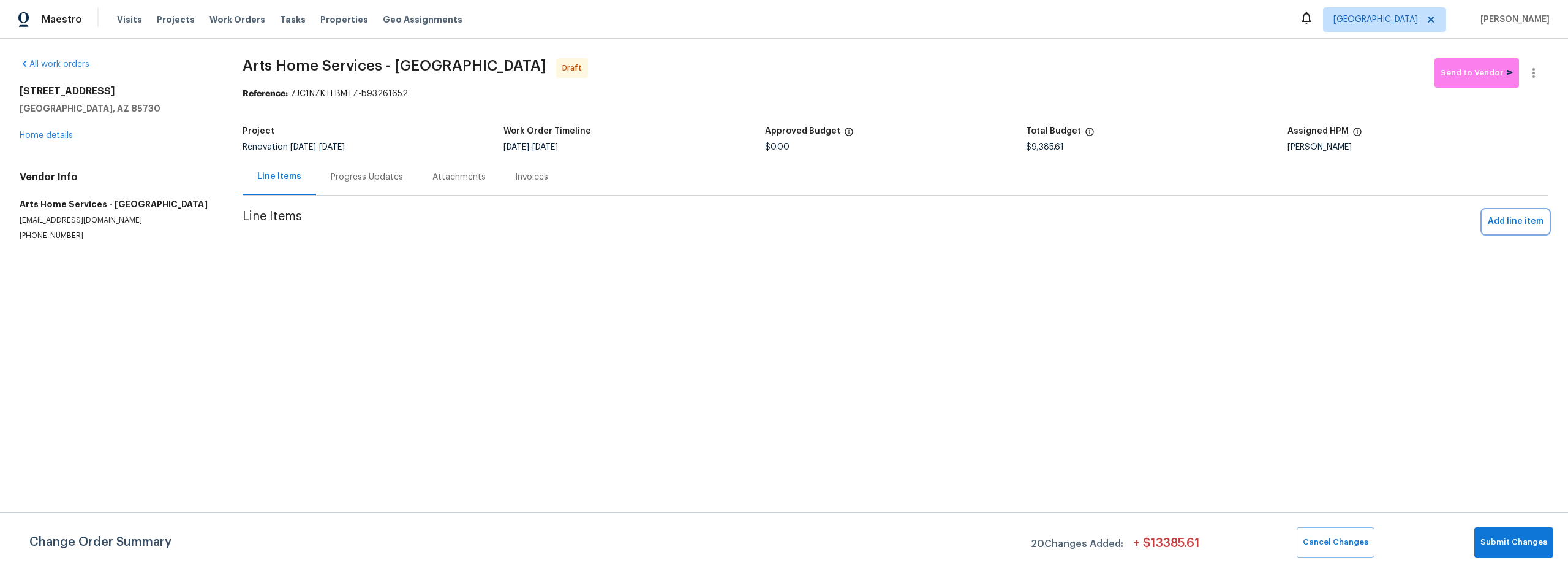
click at [1513, 222] on span "Add line item" at bounding box center [1516, 222] width 56 height 15
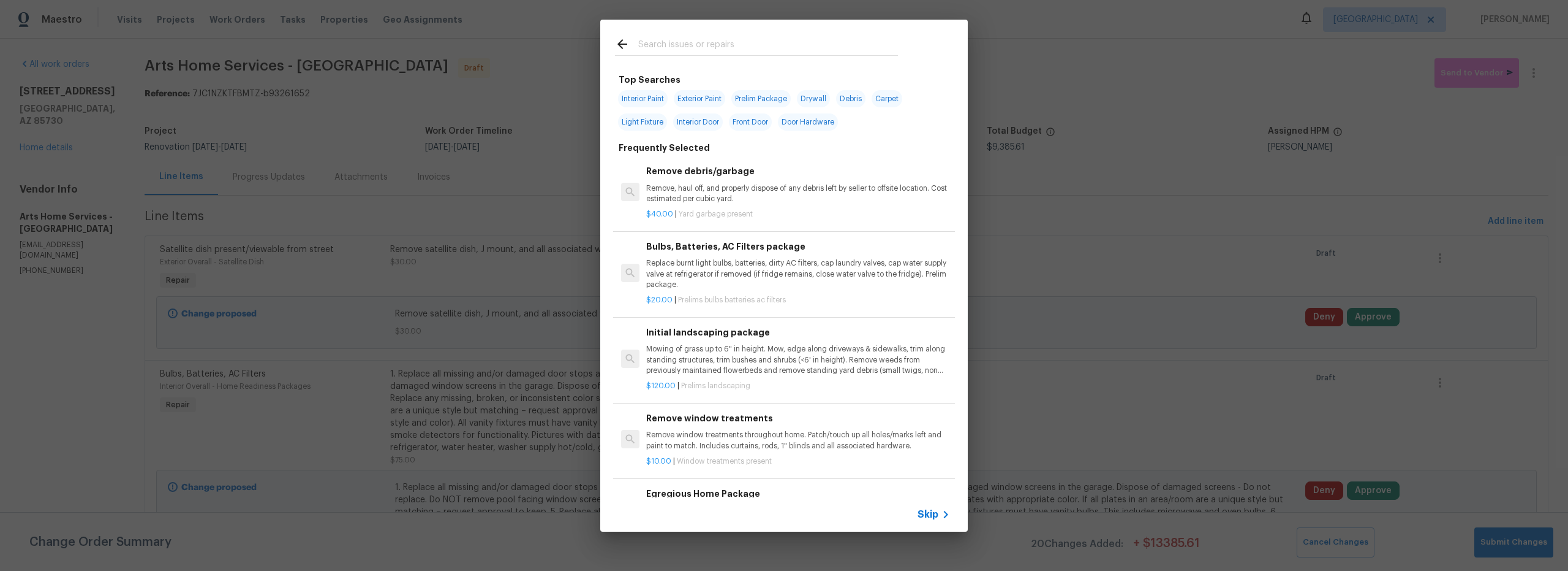
click at [696, 43] on input "text" at bounding box center [768, 46] width 260 height 18
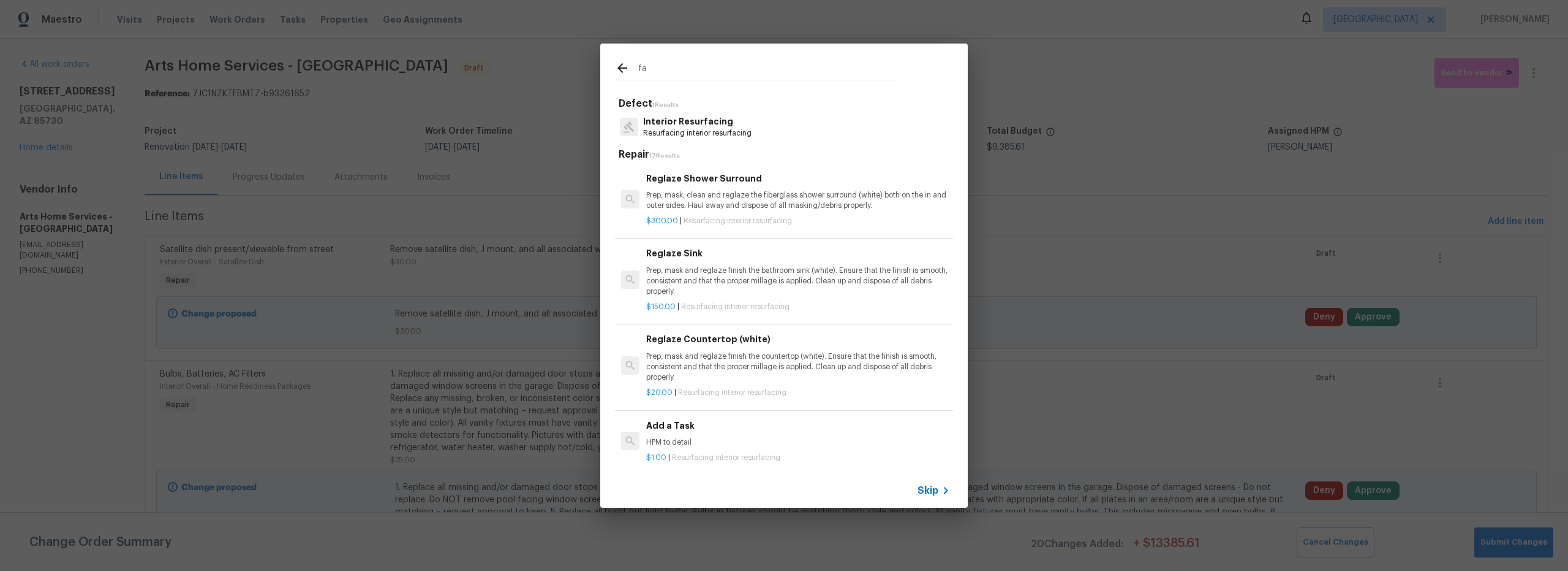
type input "f"
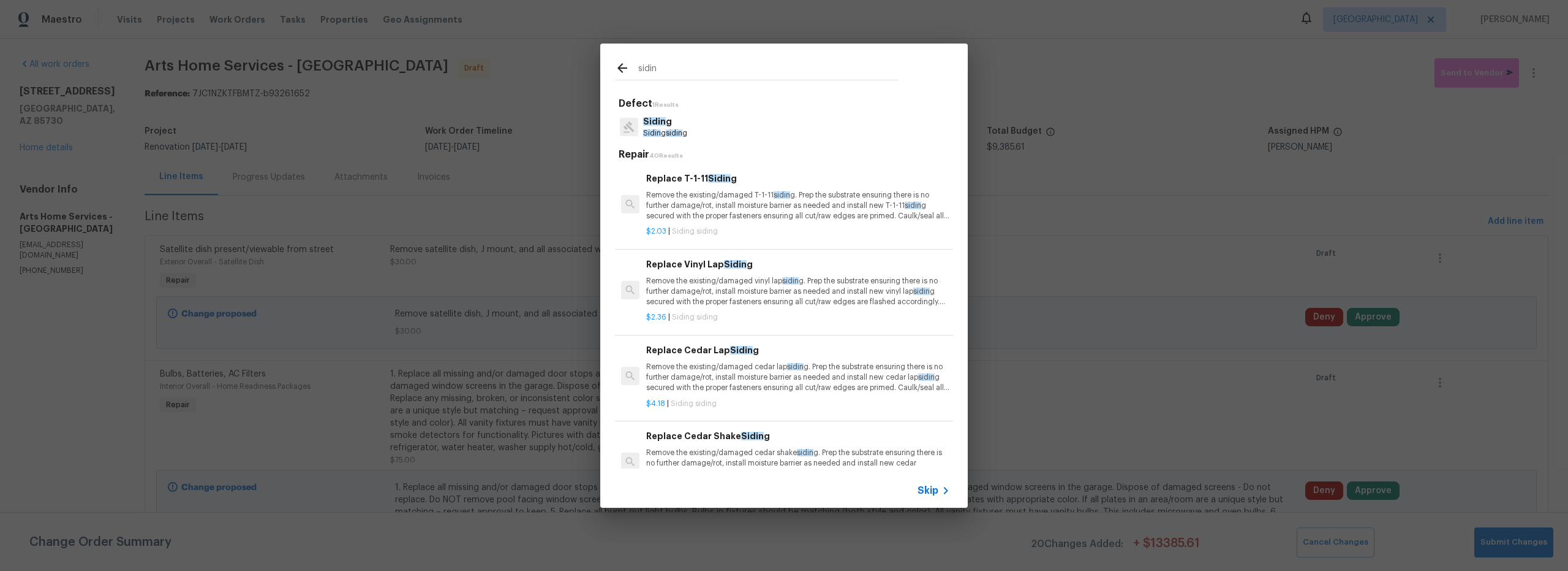
type input "sidin"
click at [748, 135] on div "Sidin g Sidin g sidin g" at bounding box center [784, 126] width 338 height 33
click at [678, 126] on p "Sidin g" at bounding box center [665, 122] width 44 height 13
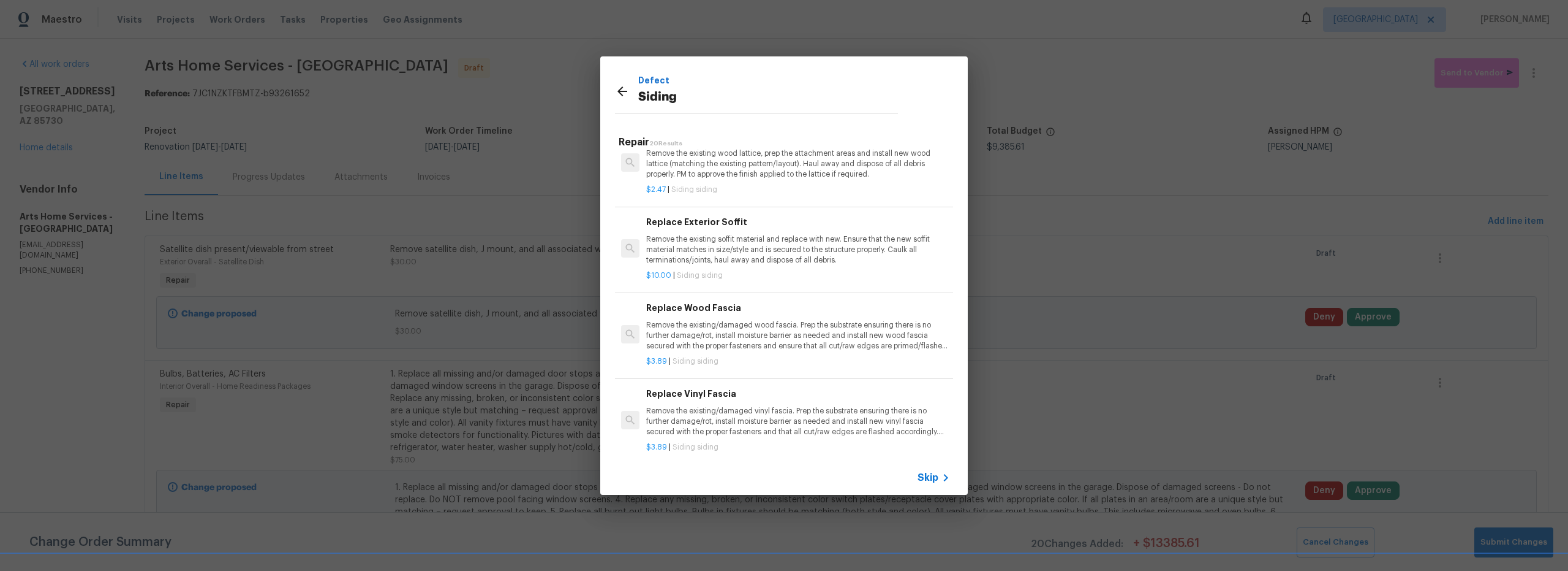
scroll to position [869, 0]
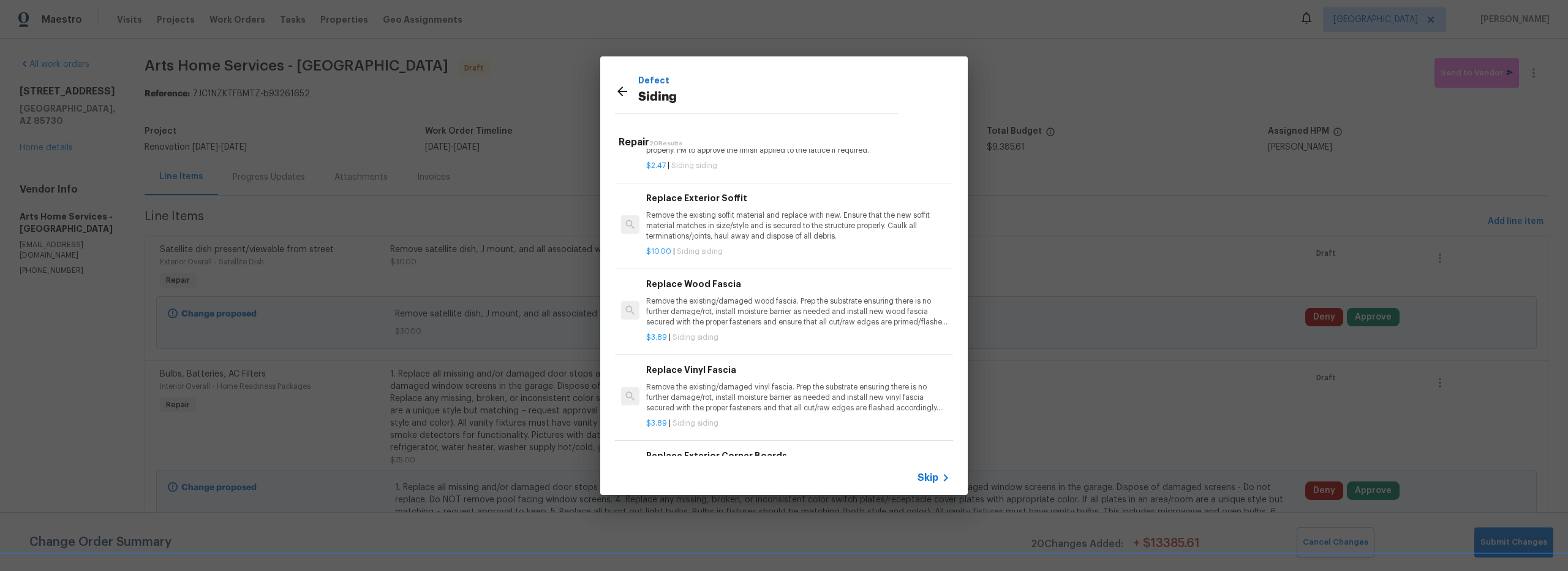
click at [797, 321] on p "Remove the existing/damaged wood fascia. Prep the substrate ensuring there is n…" at bounding box center [798, 311] width 304 height 31
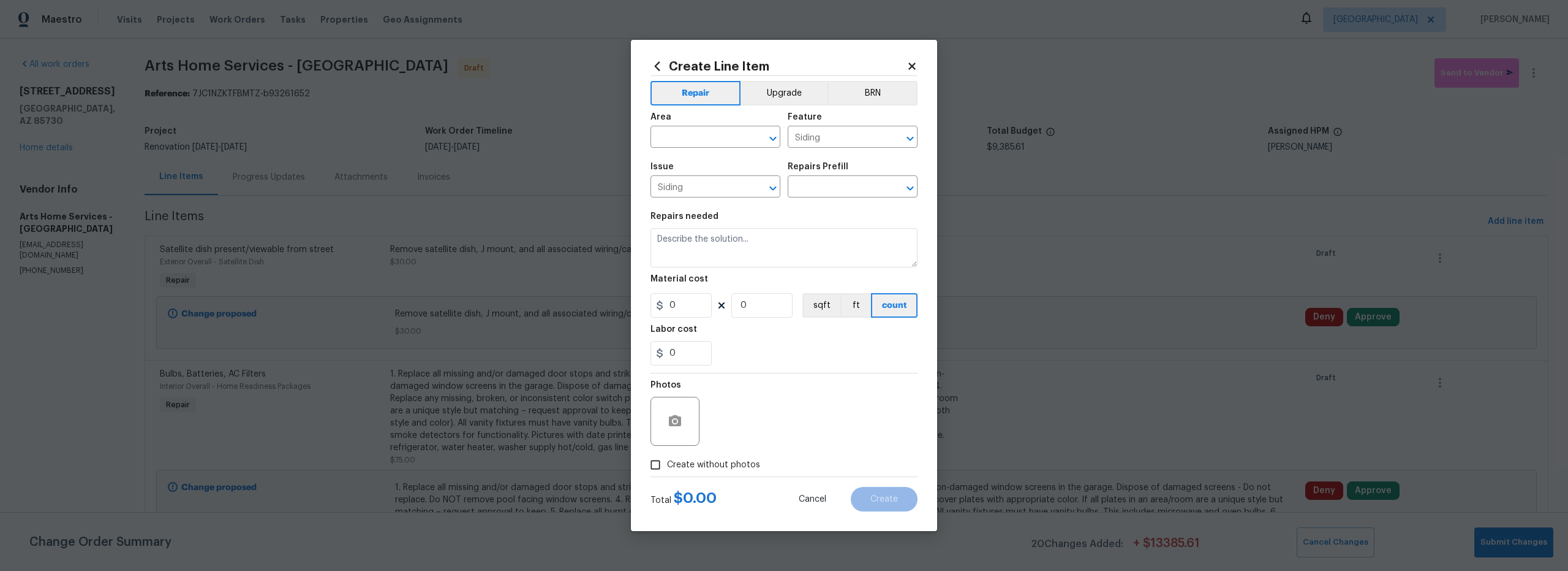
type input "Replace Wood Fascia $3.89"
type textarea "Remove the existing/damaged wood fascia. Prep the substrate ensuring there is n…"
type input "3.89"
type input "1"
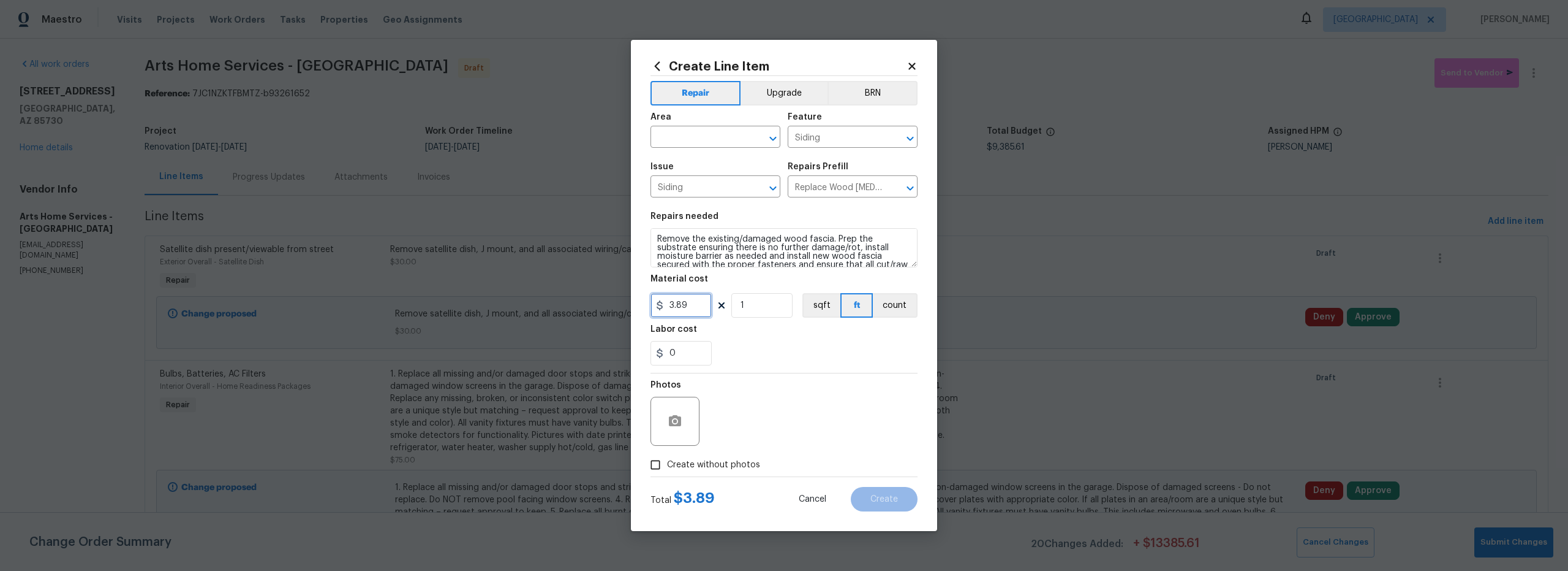
drag, startPoint x: 694, startPoint y: 309, endPoint x: 619, endPoint y: 305, distance: 75.1
click at [626, 303] on div "Create Line Item Repair Upgrade BRN Area ​ Feature Siding ​ Issue Siding ​ Repa…" at bounding box center [784, 286] width 1568 height 571
type input "600"
drag, startPoint x: 702, startPoint y: 124, endPoint x: 704, endPoint y: 134, distance: 10.2
click at [703, 130] on figure "Area ​" at bounding box center [715, 130] width 130 height 35
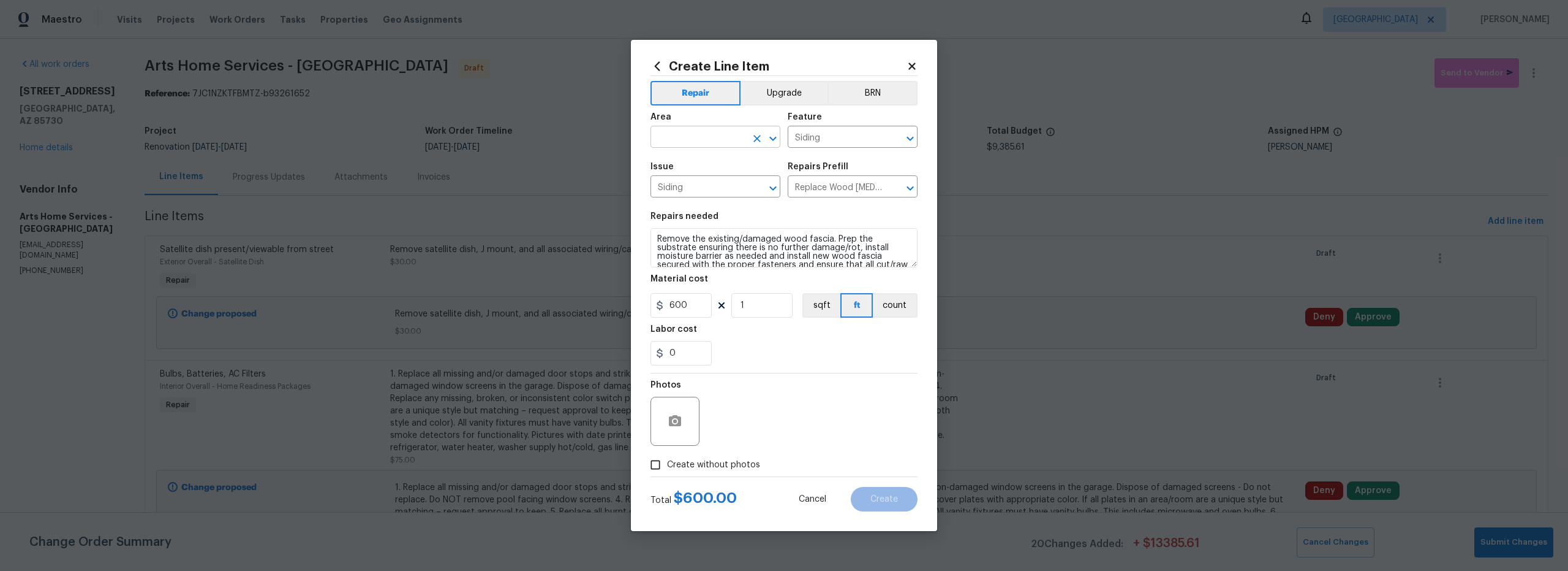
click at [705, 138] on input "text" at bounding box center [698, 138] width 96 height 19
click at [713, 186] on li "Exterior Overall" at bounding box center [715, 185] width 130 height 20
type input "Exterior Overall"
click at [661, 466] on input "Create without photos" at bounding box center [655, 464] width 23 height 23
checkbox input "true"
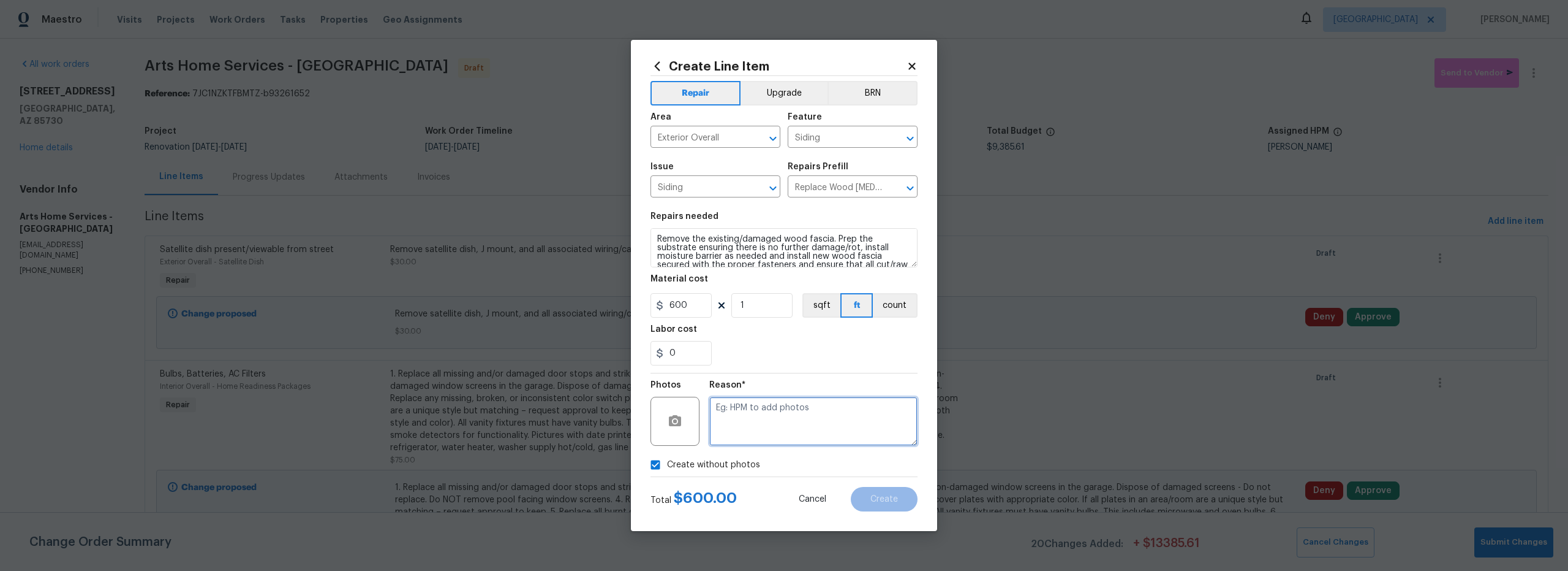
click at [802, 410] on textarea at bounding box center [814, 421] width 209 height 49
type textarea "scout"
click at [891, 493] on button "Create" at bounding box center [885, 499] width 67 height 25
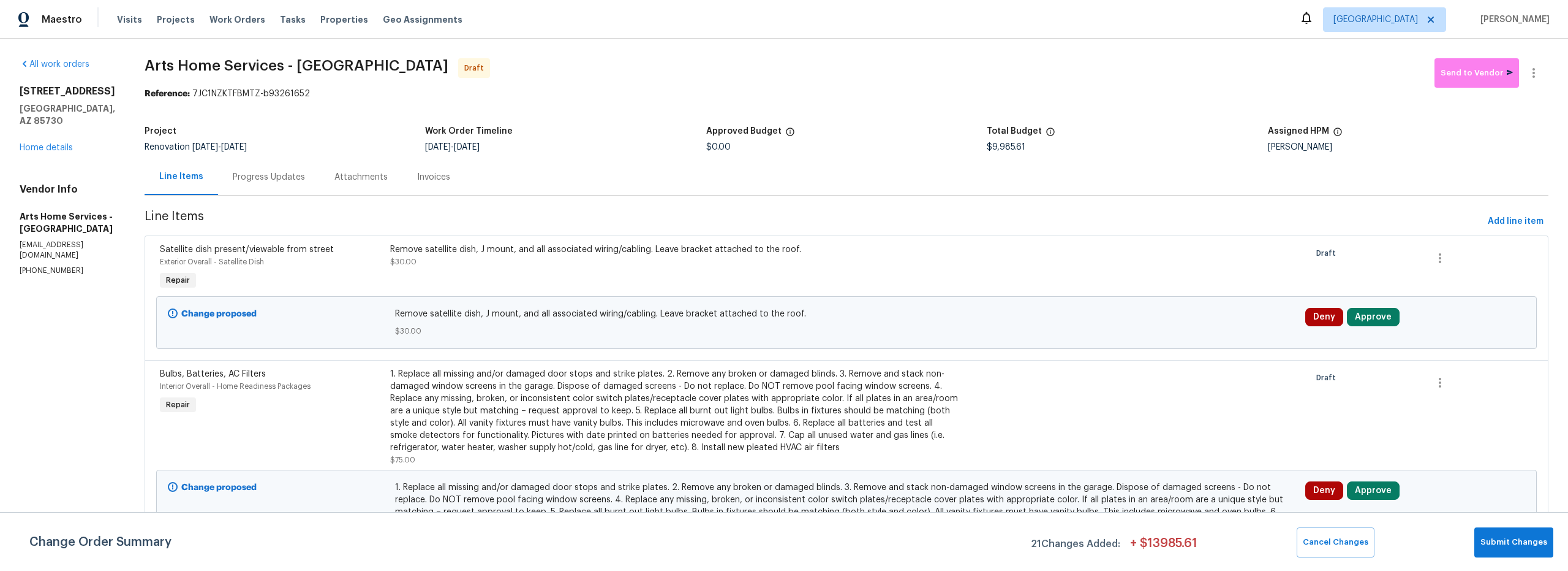
click at [64, 141] on div "8558 E Ruby Dr Tucson, AZ 85730 Home details" at bounding box center [68, 120] width 96 height 69
click at [43, 140] on div "8558 E Ruby Dr Tucson, AZ 85730 Home details" at bounding box center [68, 120] width 96 height 69
click at [44, 143] on link "Home details" at bounding box center [46, 147] width 54 height 9
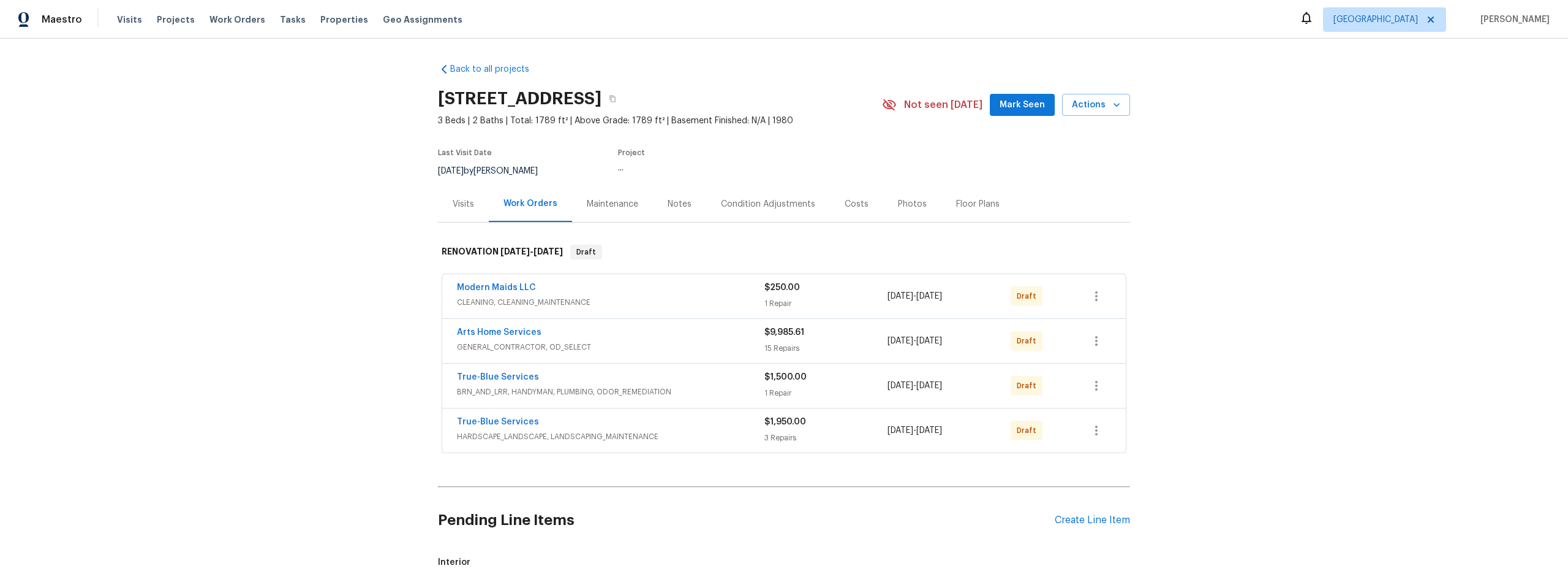
click at [683, 207] on div "Notes" at bounding box center [680, 204] width 24 height 12
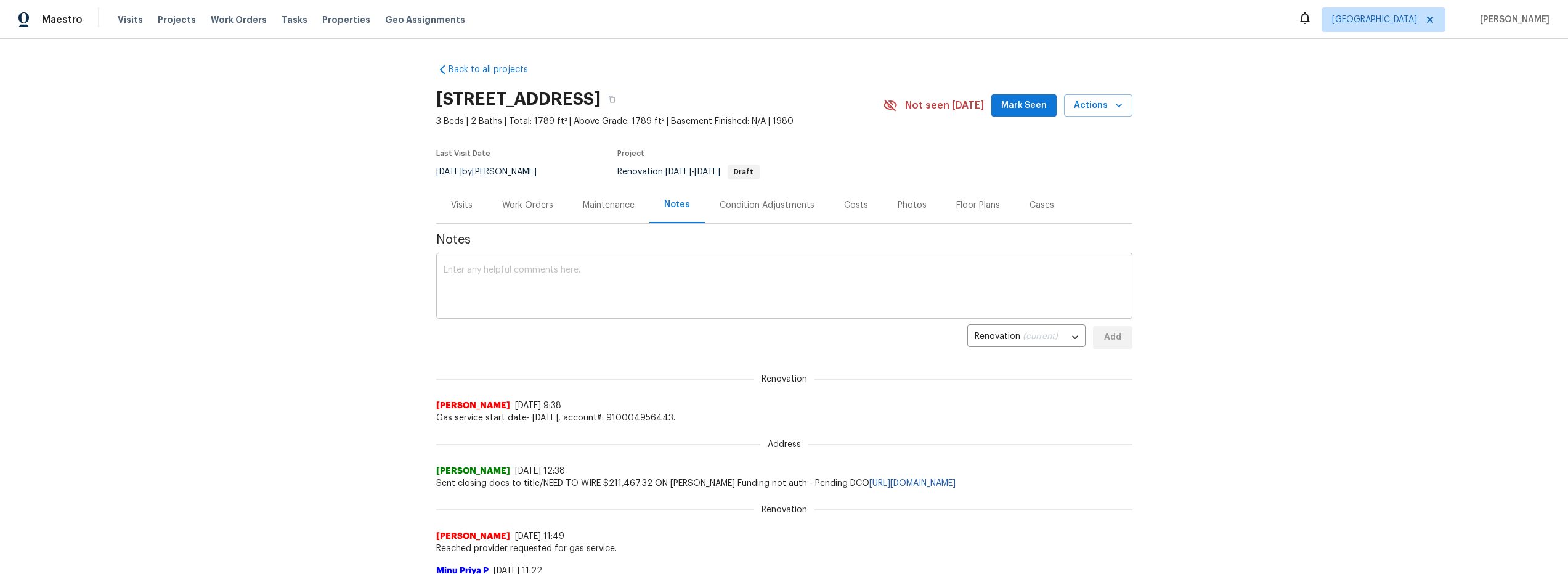
click at [524, 281] on textarea at bounding box center [784, 287] width 682 height 43
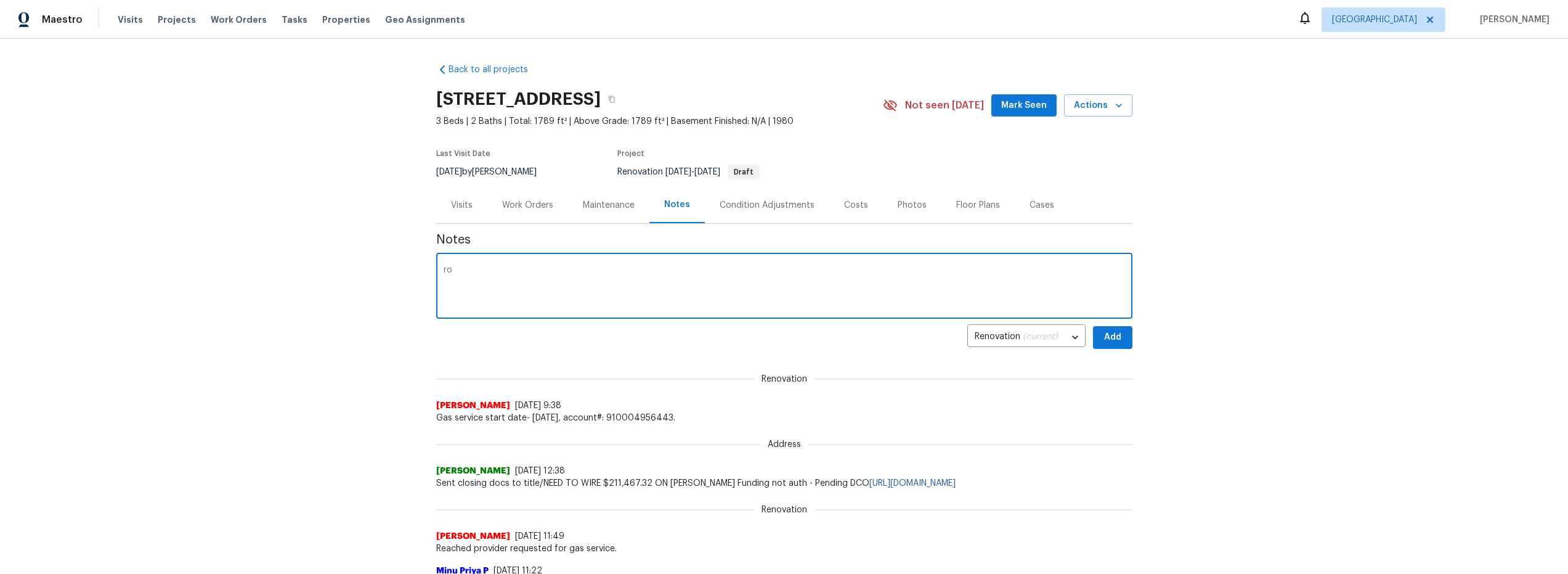
type textarea "r"
type textarea "Roof and ac budget $12,571 captured at br"
click at [1112, 341] on span "Add" at bounding box center [1112, 337] width 20 height 15
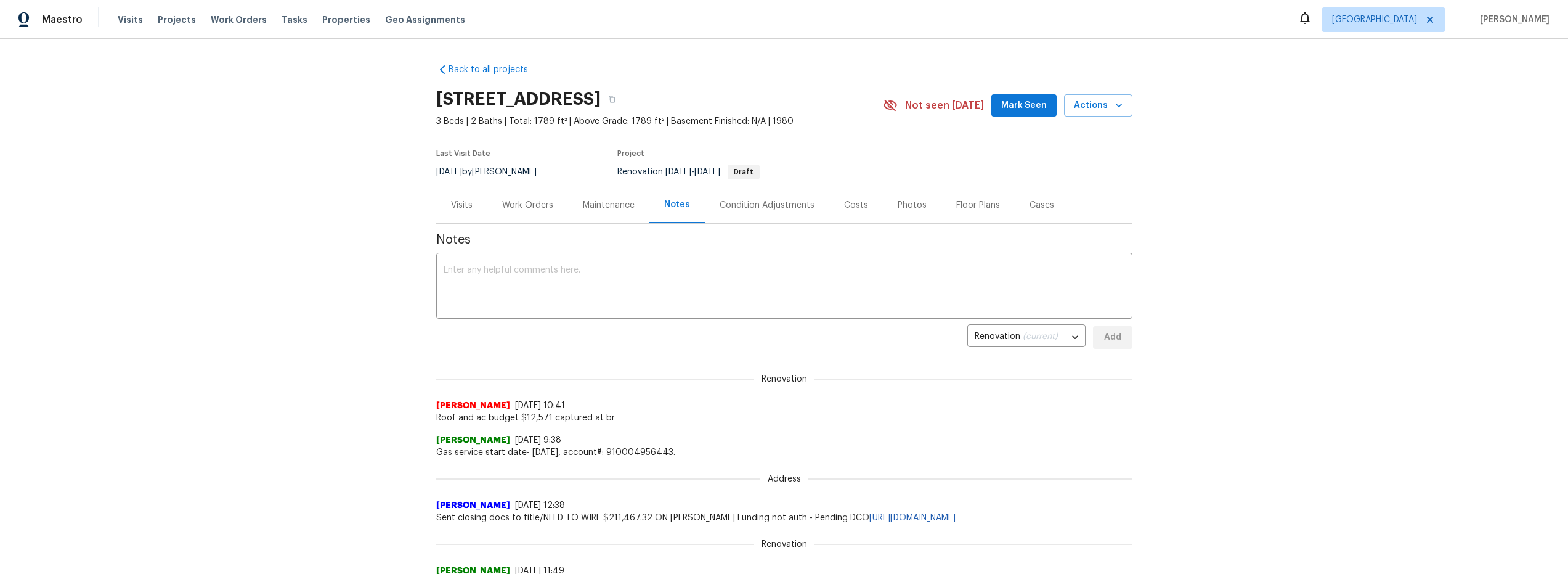
click at [851, 207] on div "Costs" at bounding box center [856, 205] width 24 height 12
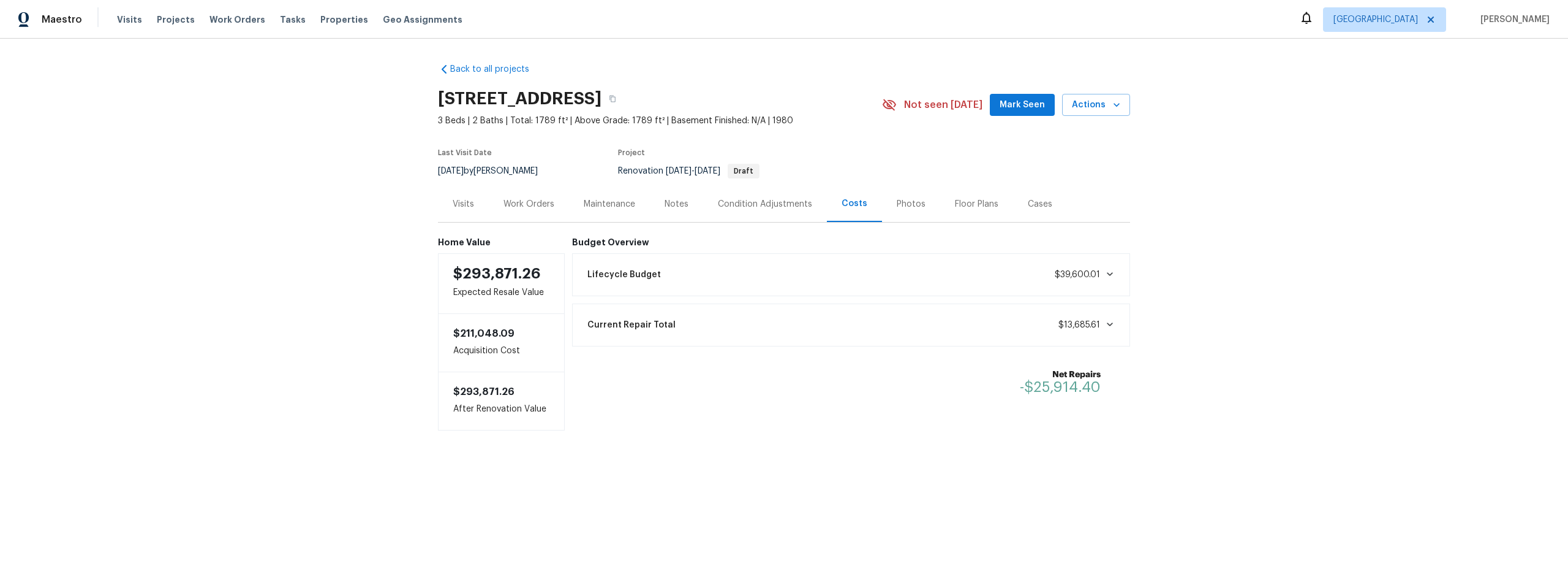
click at [681, 203] on div "Notes" at bounding box center [677, 204] width 24 height 12
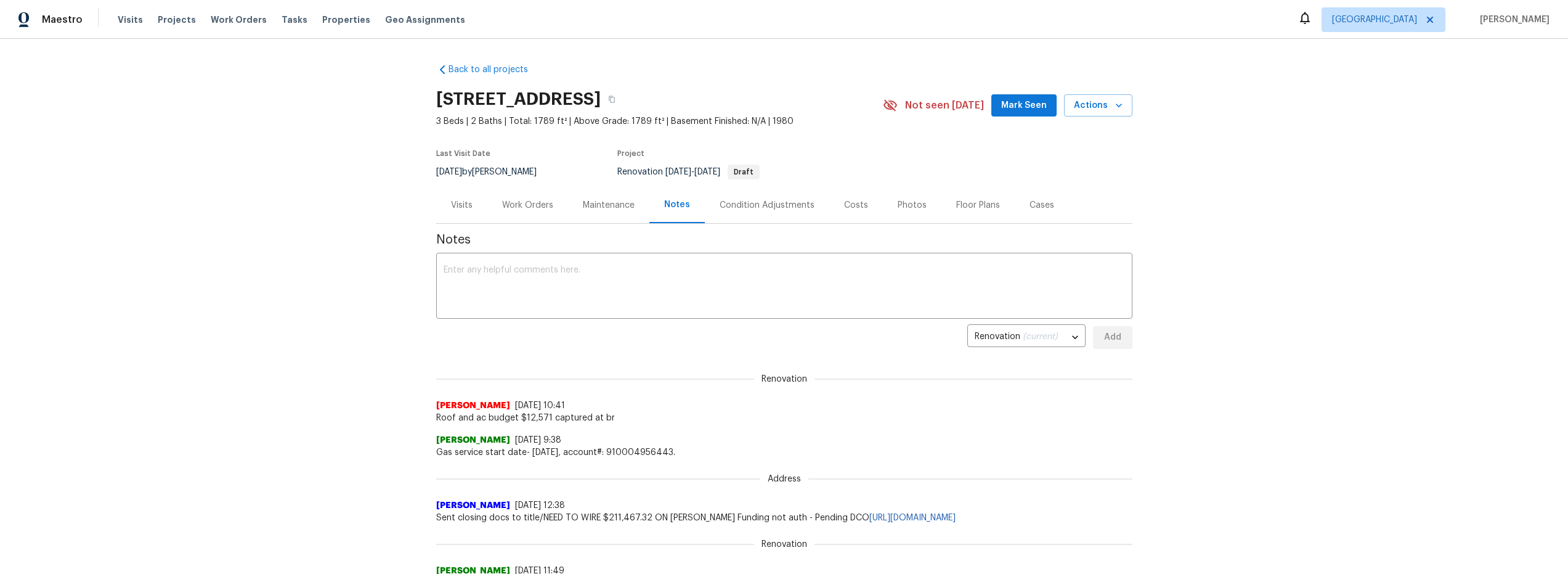
click at [530, 202] on div "Work Orders" at bounding box center [528, 205] width 51 height 12
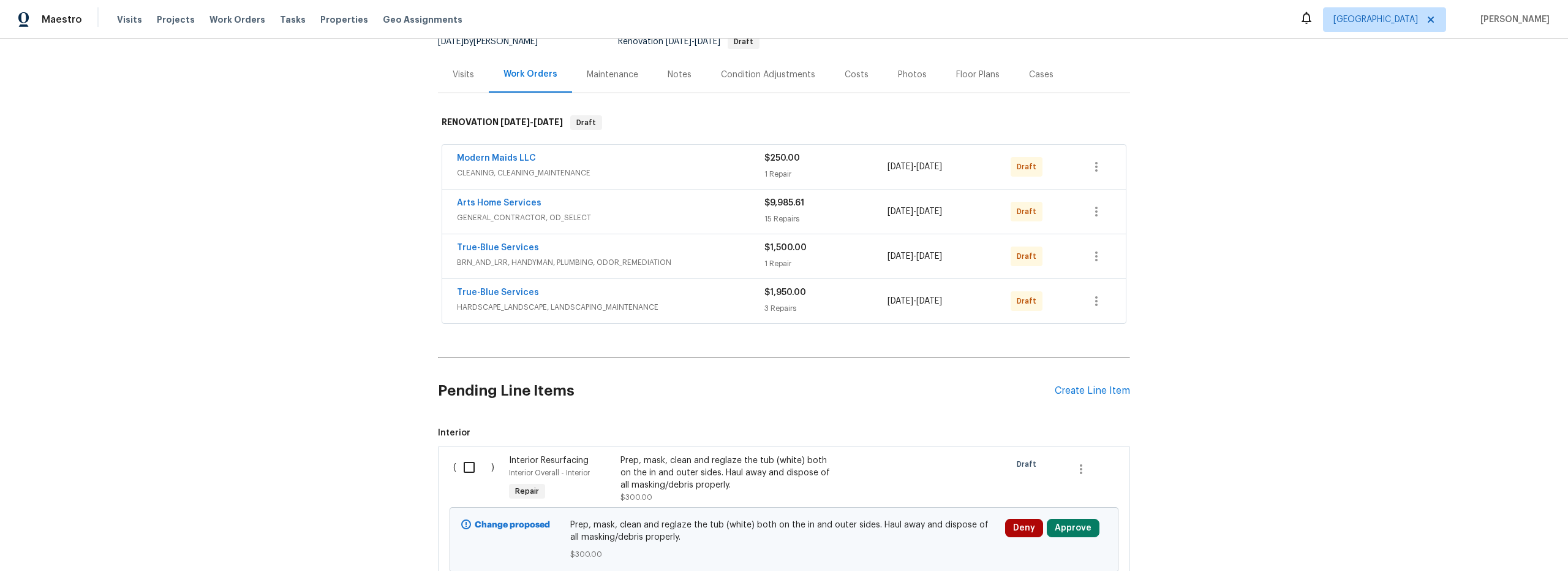
scroll to position [189, 0]
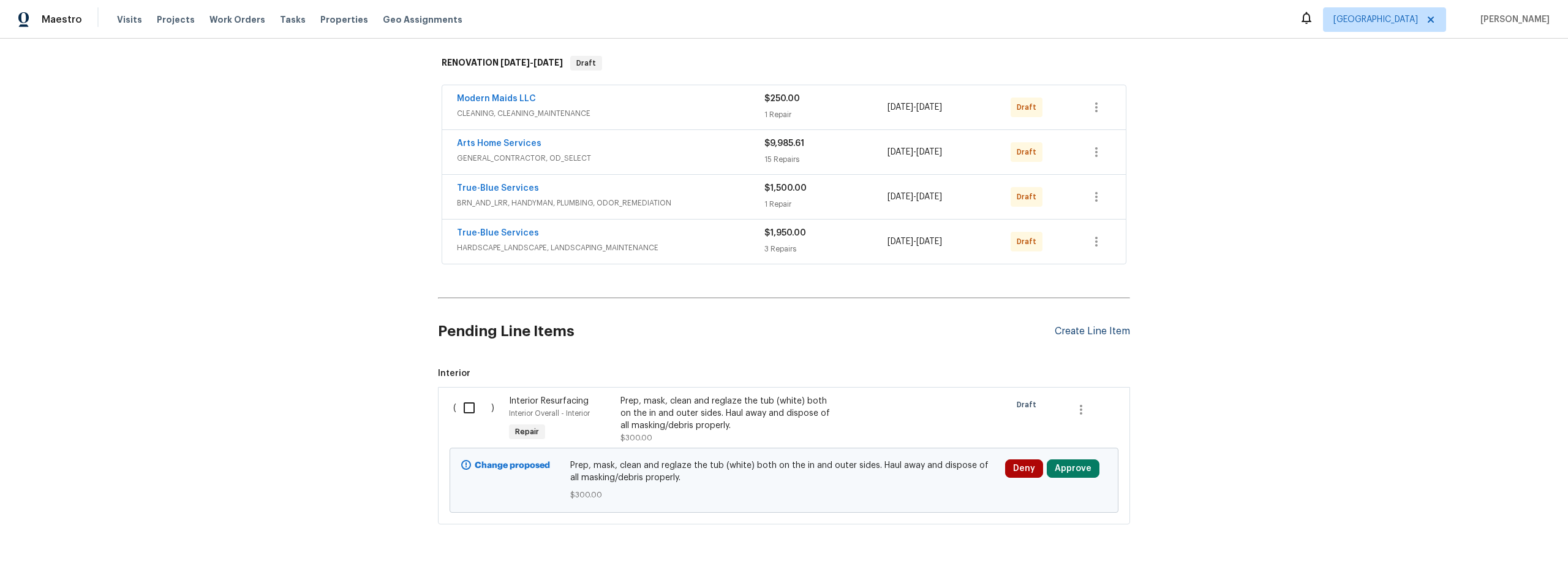
click at [1081, 330] on div "Create Line Item" at bounding box center [1092, 331] width 75 height 12
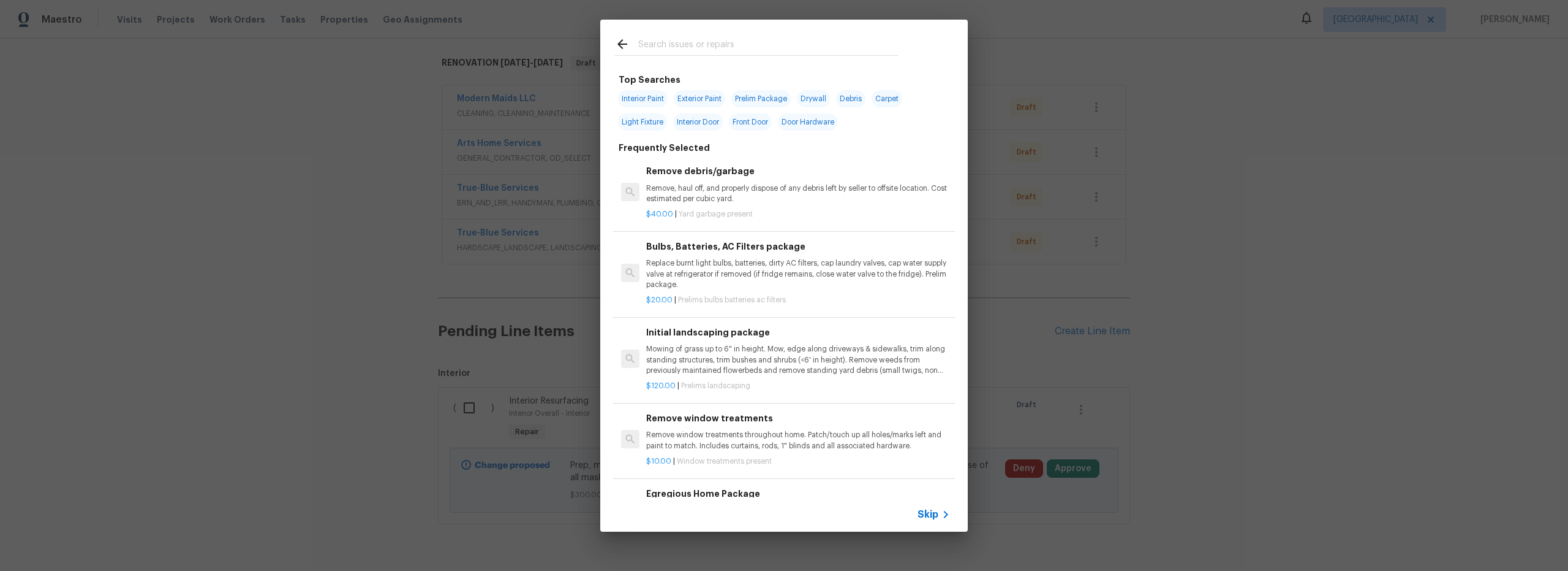
click at [723, 52] on input "text" at bounding box center [768, 46] width 260 height 18
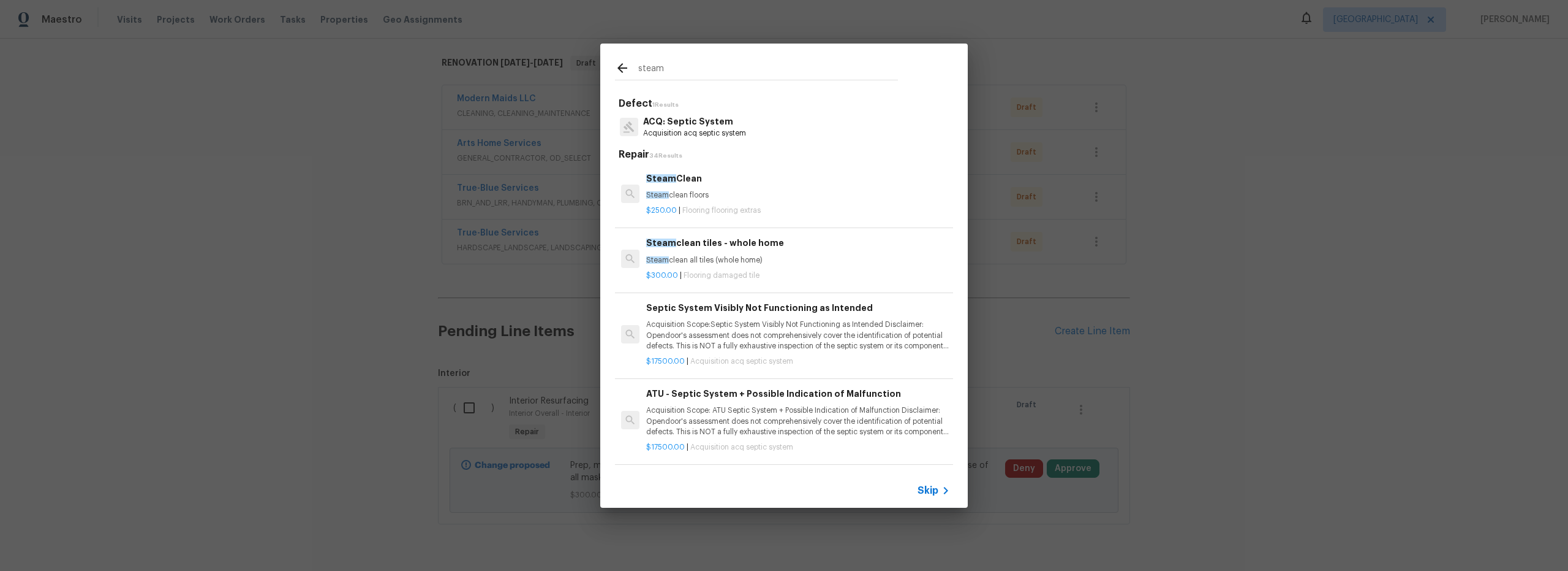
type input "steam"
click at [730, 190] on p "Steam clean floors" at bounding box center [798, 195] width 304 height 10
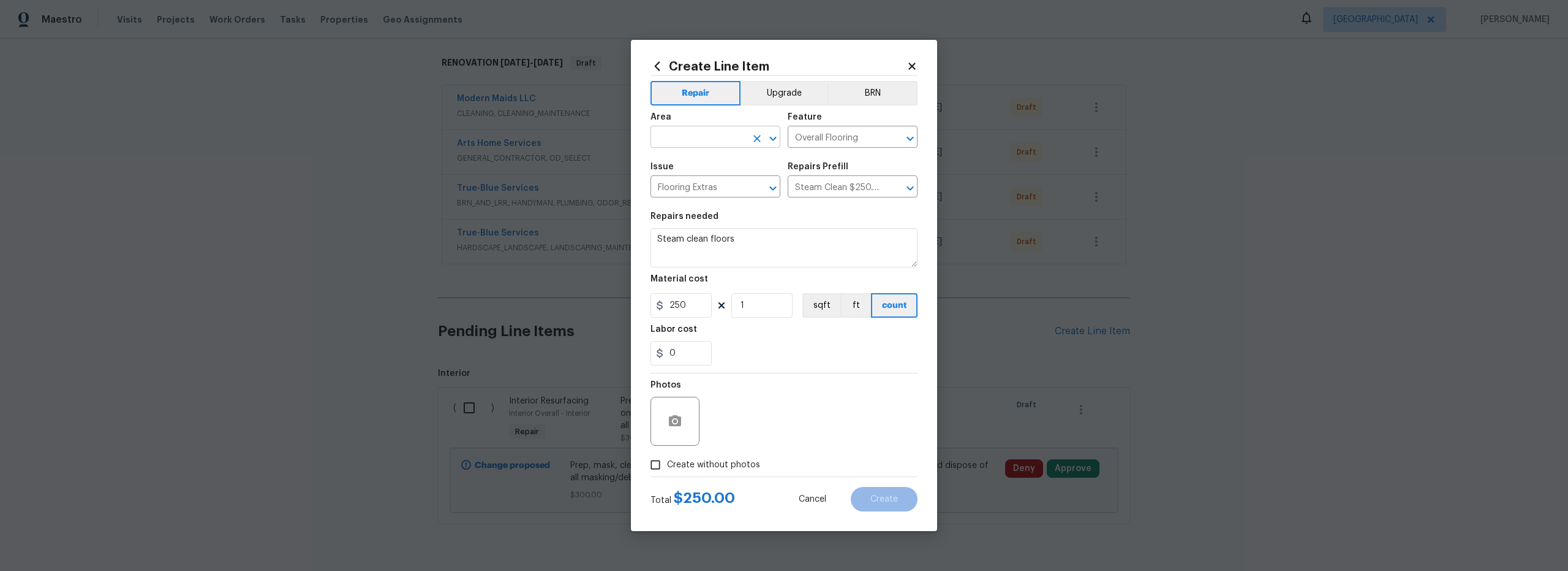
click at [714, 139] on input "text" at bounding box center [698, 138] width 96 height 19
click at [719, 184] on li "Interior Overall" at bounding box center [715, 185] width 130 height 20
type input "Interior Overall"
drag, startPoint x: 667, startPoint y: 304, endPoint x: 641, endPoint y: 304, distance: 26.0
click at [639, 303] on div "Create Line Item Repair Upgrade BRN Area Interior Overall ​ Feature Overall Flo…" at bounding box center [784, 286] width 306 height 491
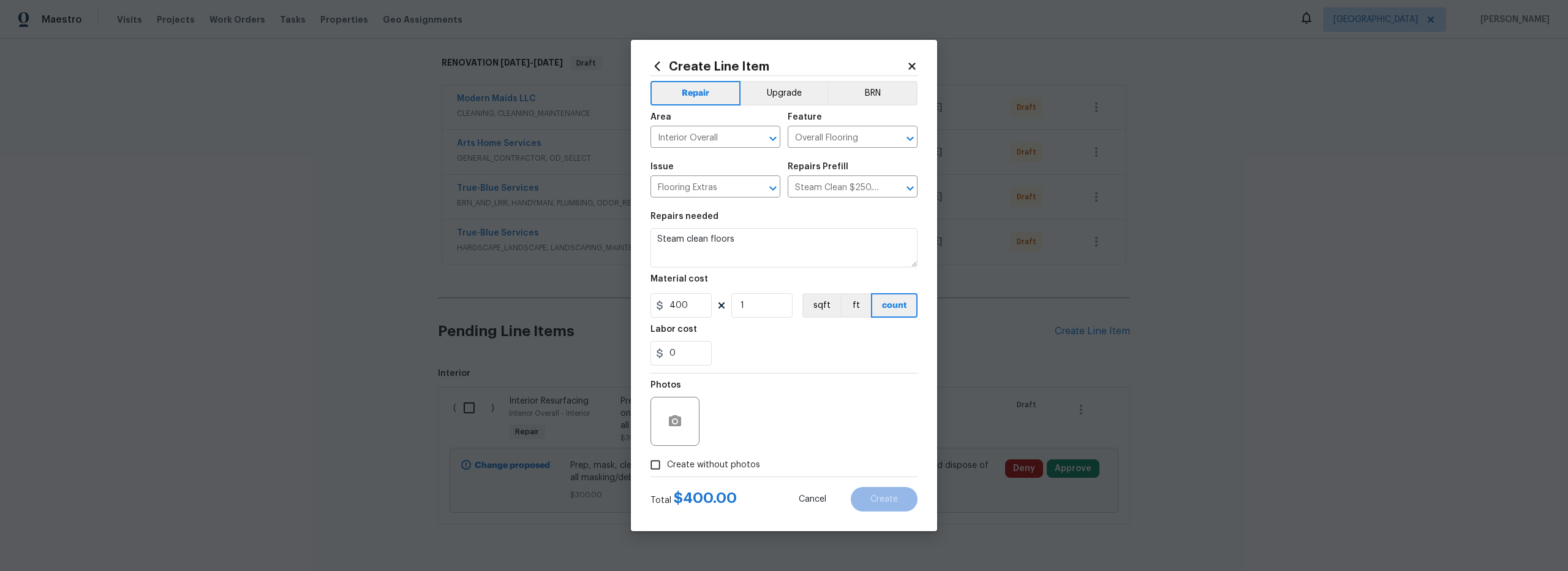
click at [796, 402] on div "Photos" at bounding box center [784, 413] width 267 height 80
drag, startPoint x: 696, startPoint y: 306, endPoint x: 619, endPoint y: 302, distance: 77.1
click at [634, 303] on div "Create Line Item Repair Upgrade BRN Area Interior Overall ​ Feature Overall Flo…" at bounding box center [784, 286] width 306 height 491
type input "500"
drag, startPoint x: 660, startPoint y: 465, endPoint x: 773, endPoint y: 473, distance: 113.3
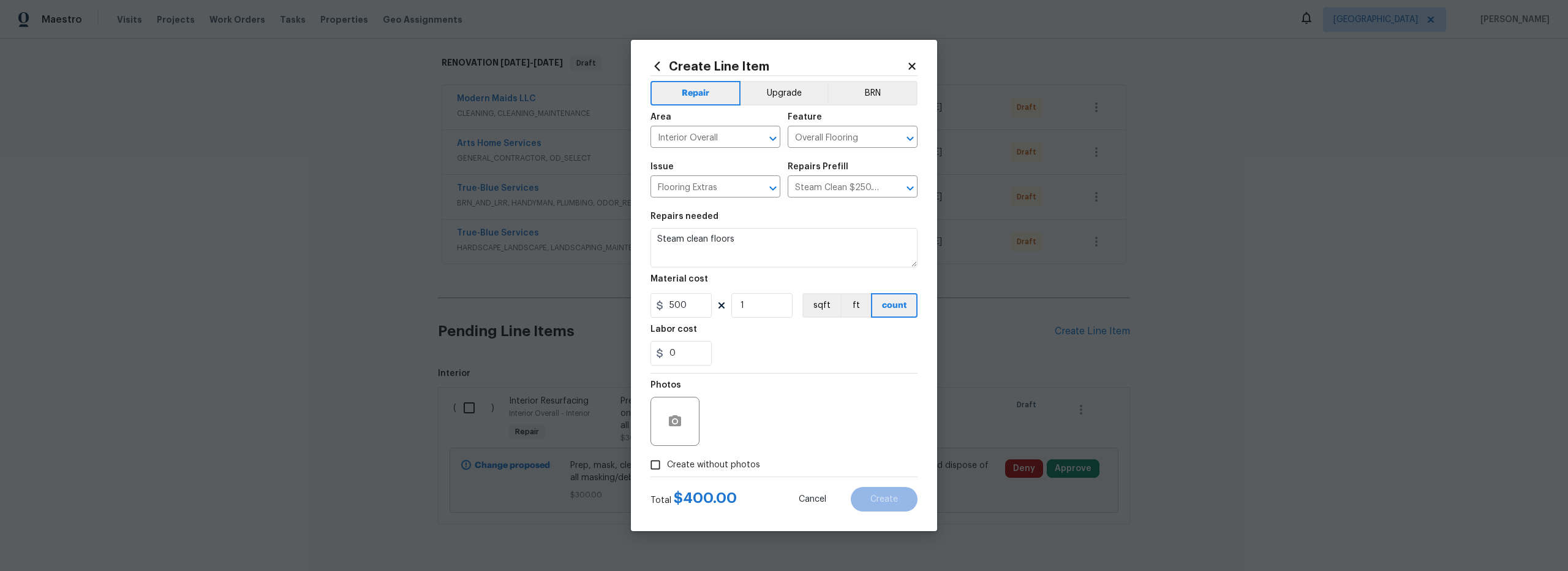
click at [661, 465] on input "Create without photos" at bounding box center [655, 464] width 23 height 23
checkbox input "true"
click at [802, 429] on textarea at bounding box center [814, 421] width 209 height 49
type textarea "scout"
click at [882, 499] on span "Create" at bounding box center [884, 499] width 27 height 9
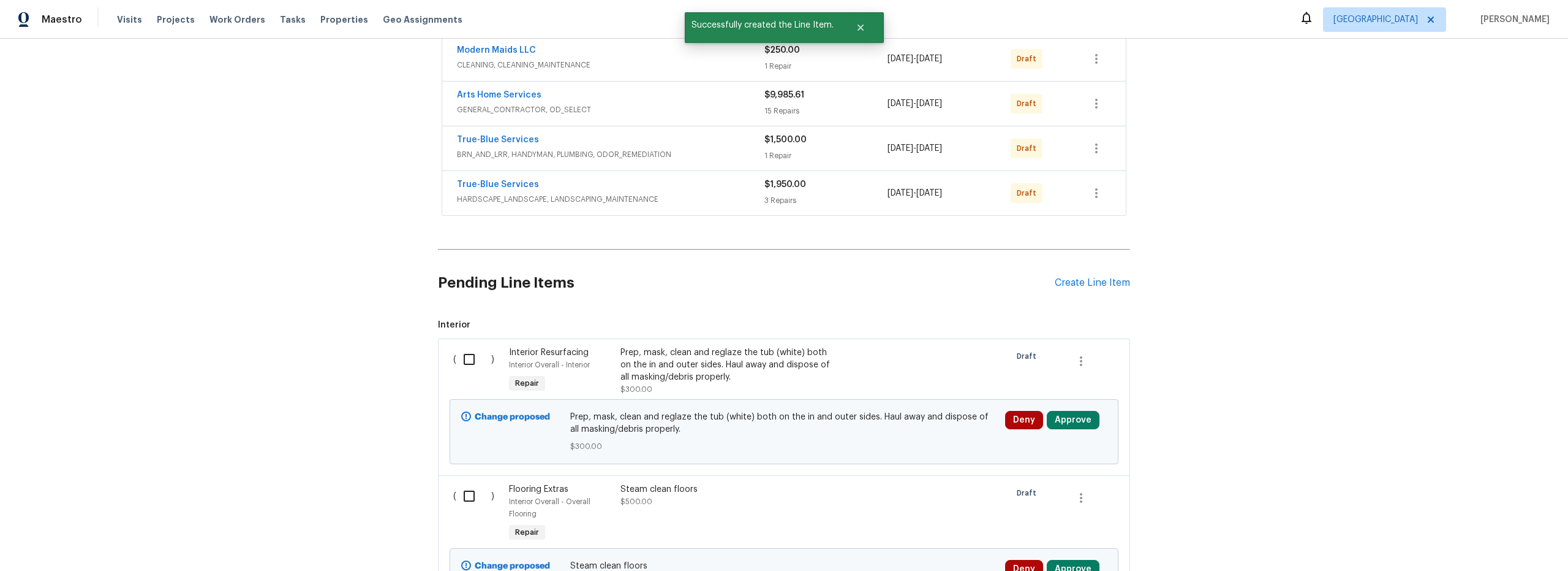
scroll to position [264, 0]
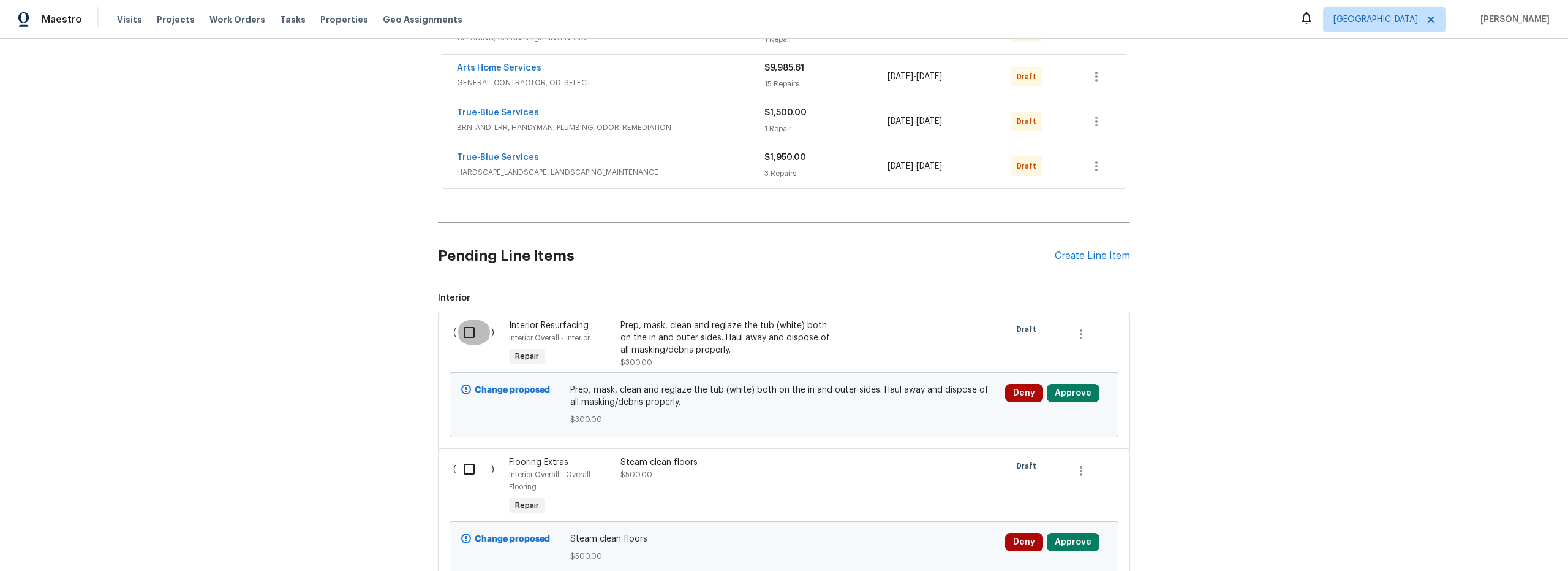
drag, startPoint x: 465, startPoint y: 333, endPoint x: 613, endPoint y: 369, distance: 152.3
click at [465, 333] on input "checkbox" at bounding box center [474, 332] width 35 height 26
checkbox input "true"
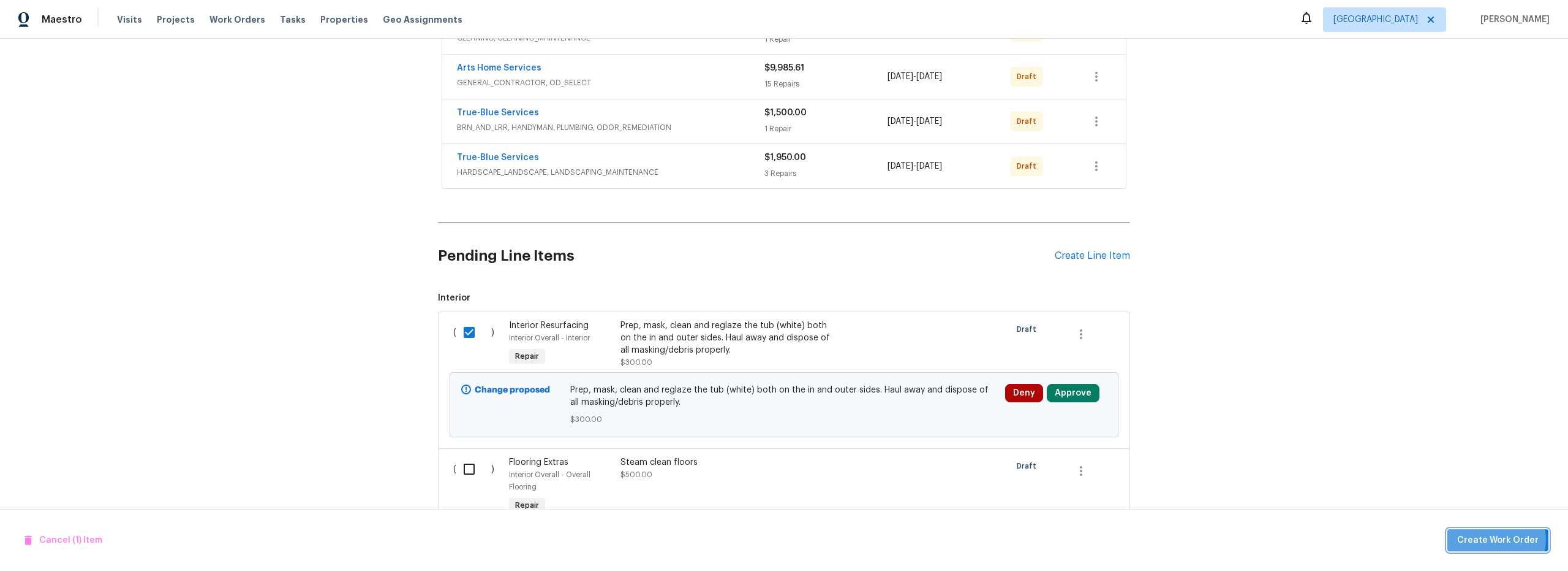
click at [1494, 539] on span "Create Work Order" at bounding box center [1498, 540] width 82 height 15
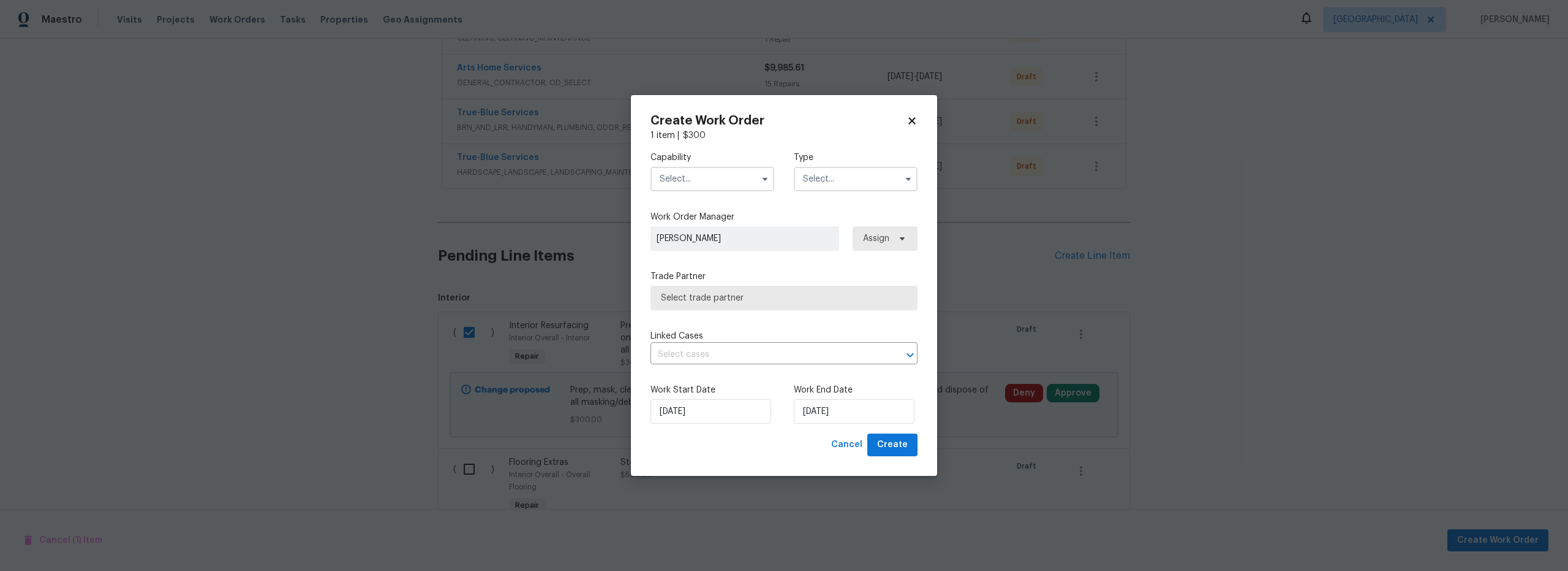
click at [722, 187] on input "text" at bounding box center [712, 178] width 124 height 25
click at [718, 265] on span "General Contractor" at bounding box center [702, 260] width 79 height 9
type input "General Contractor"
click at [823, 186] on input "text" at bounding box center [855, 178] width 124 height 25
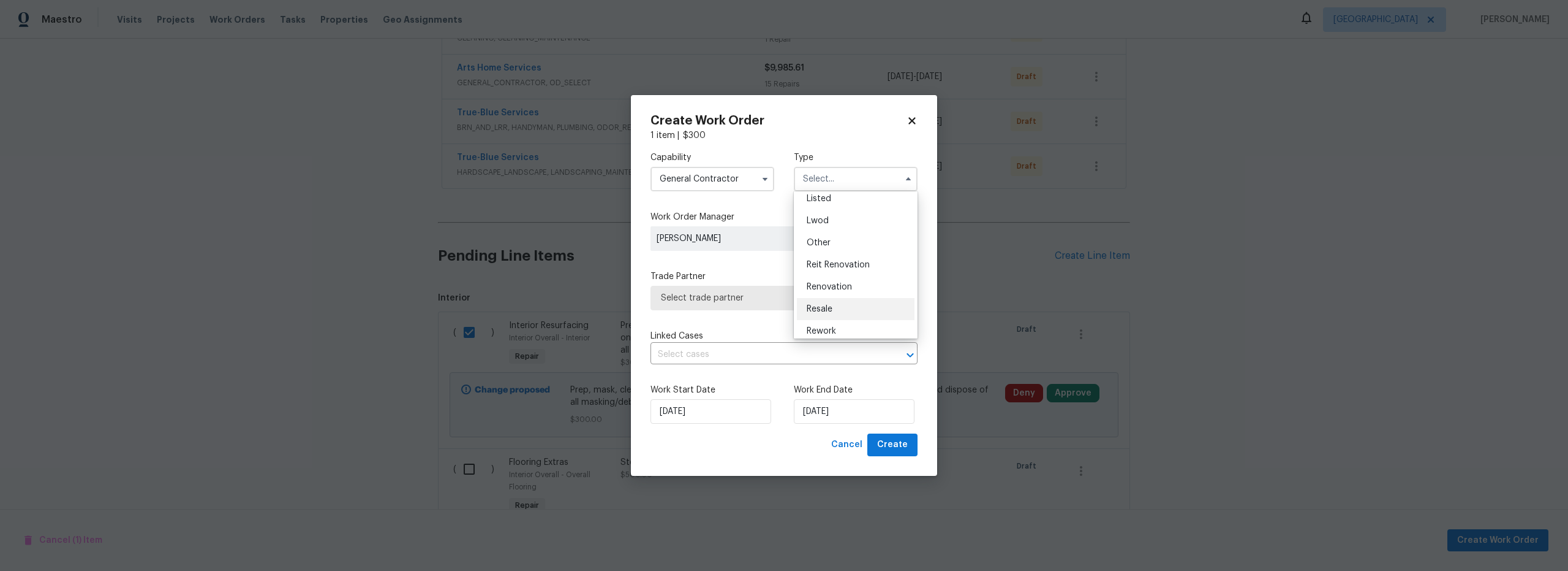
scroll to position [146, 0]
click at [838, 258] on span "Renovation" at bounding box center [830, 258] width 46 height 9
type input "Renovation"
click at [768, 304] on span "Select trade partner" at bounding box center [784, 297] width 267 height 25
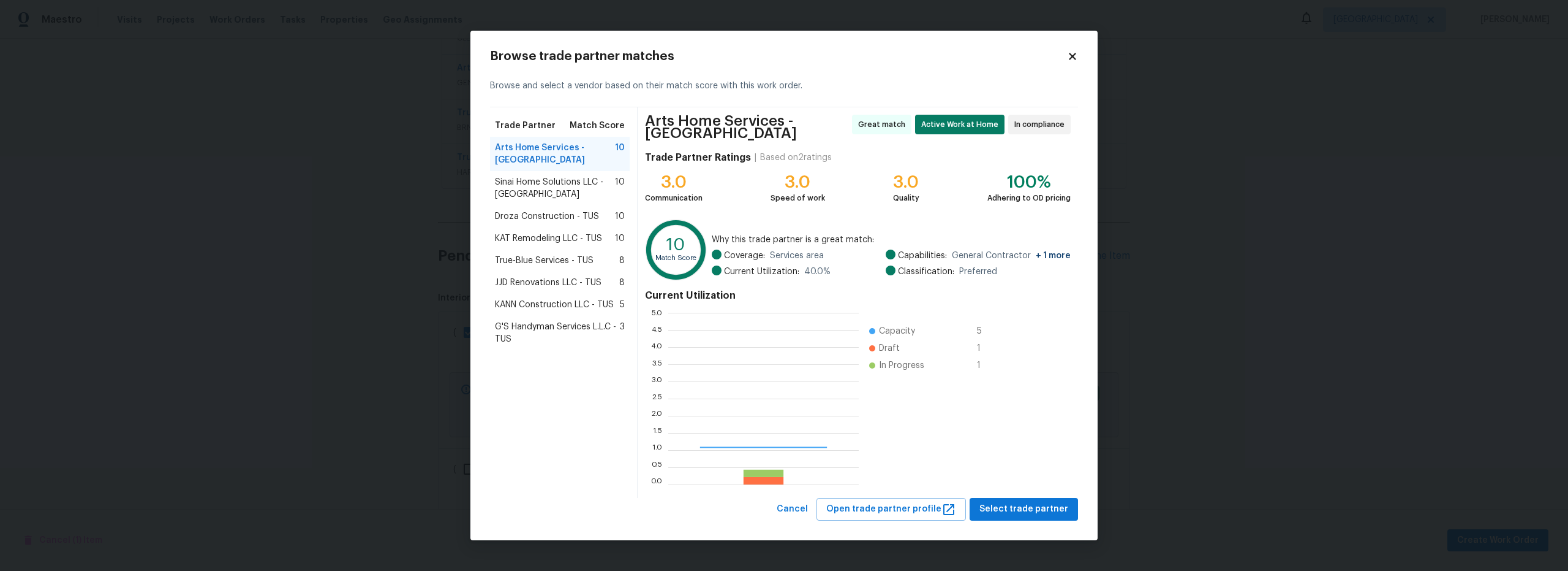
scroll to position [162, 182]
click at [547, 210] on span "Droza Construction - TUS" at bounding box center [547, 216] width 104 height 12
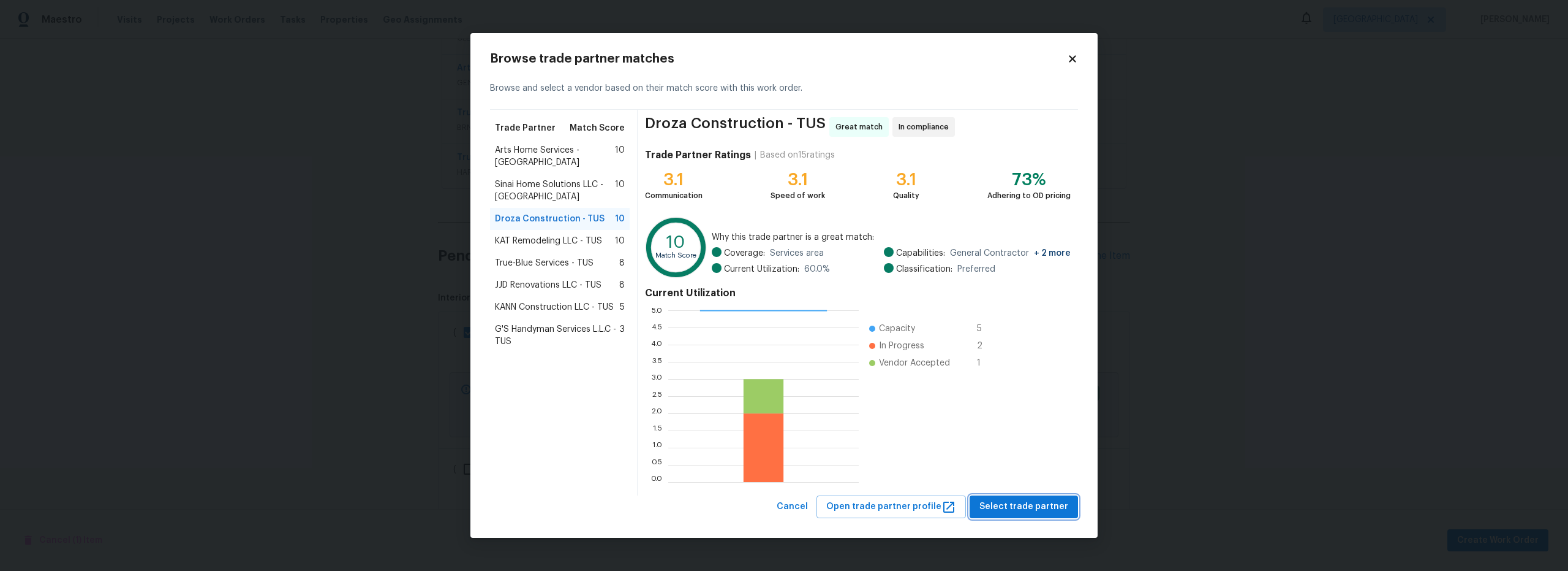
click at [1021, 508] on span "Select trade partner" at bounding box center [1024, 506] width 89 height 15
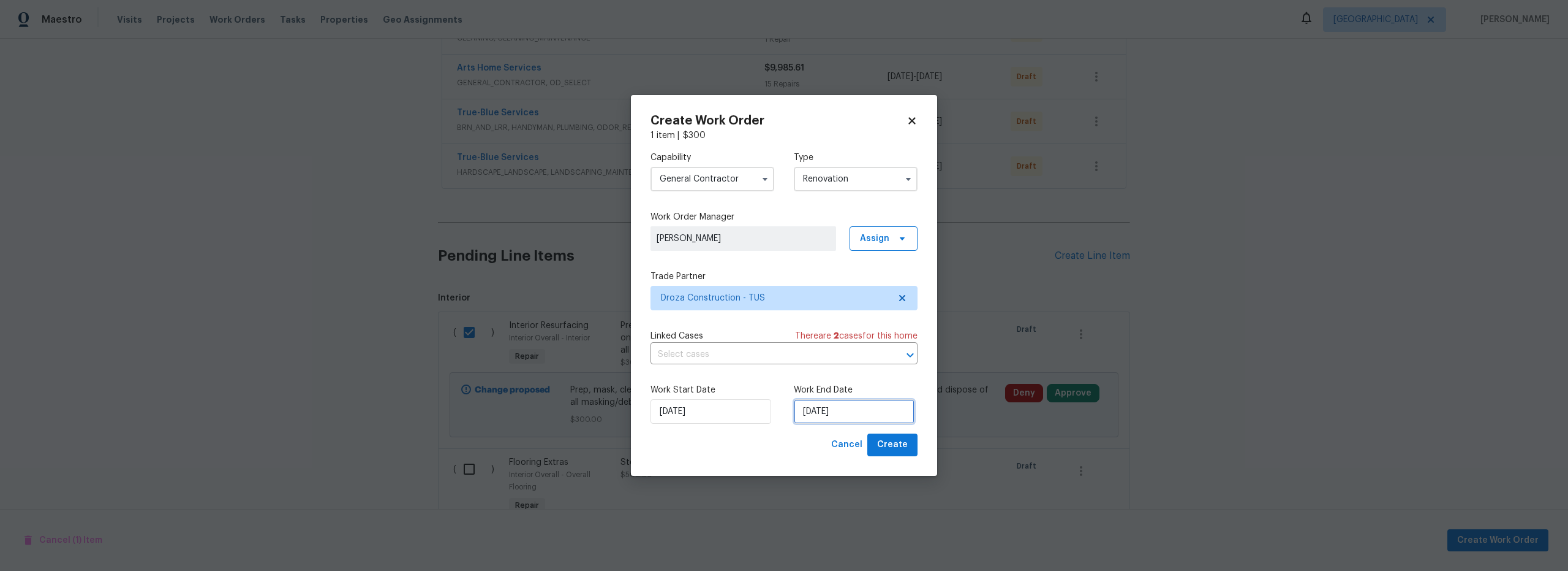
click at [842, 420] on input "9/18/2025" at bounding box center [854, 411] width 121 height 25
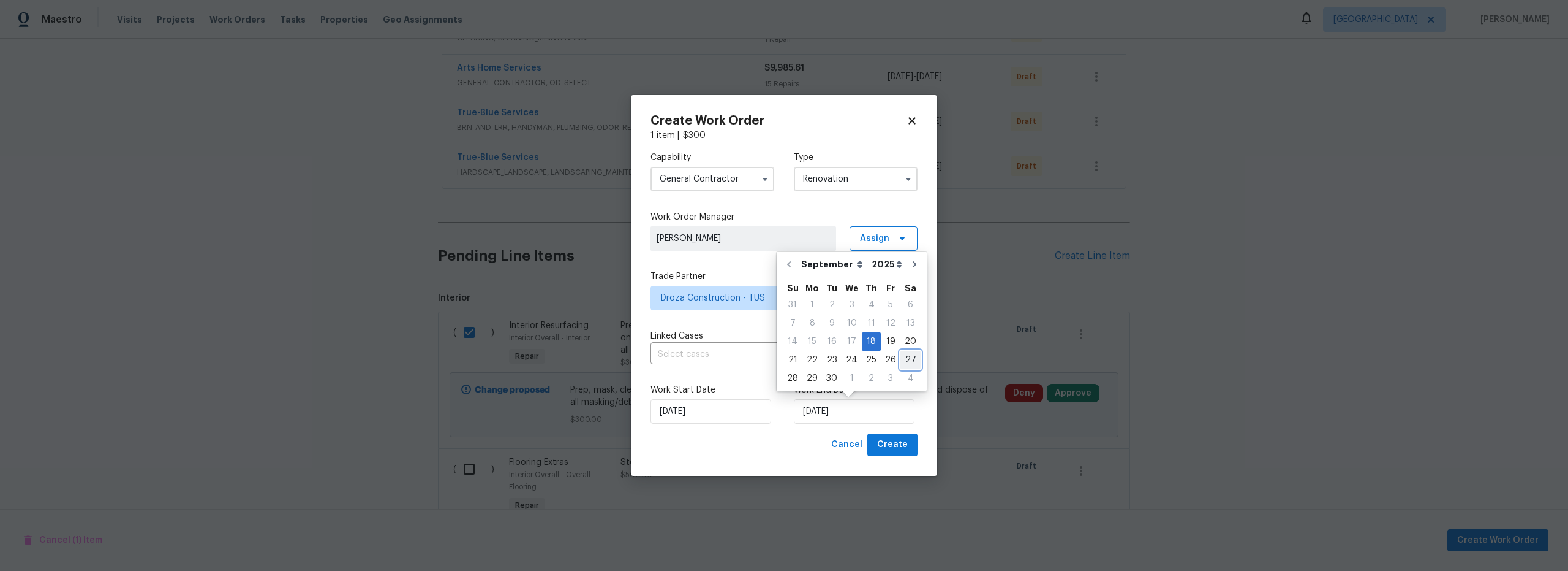
click at [901, 363] on div "27" at bounding box center [910, 359] width 20 height 17
type input "9/27/2025"
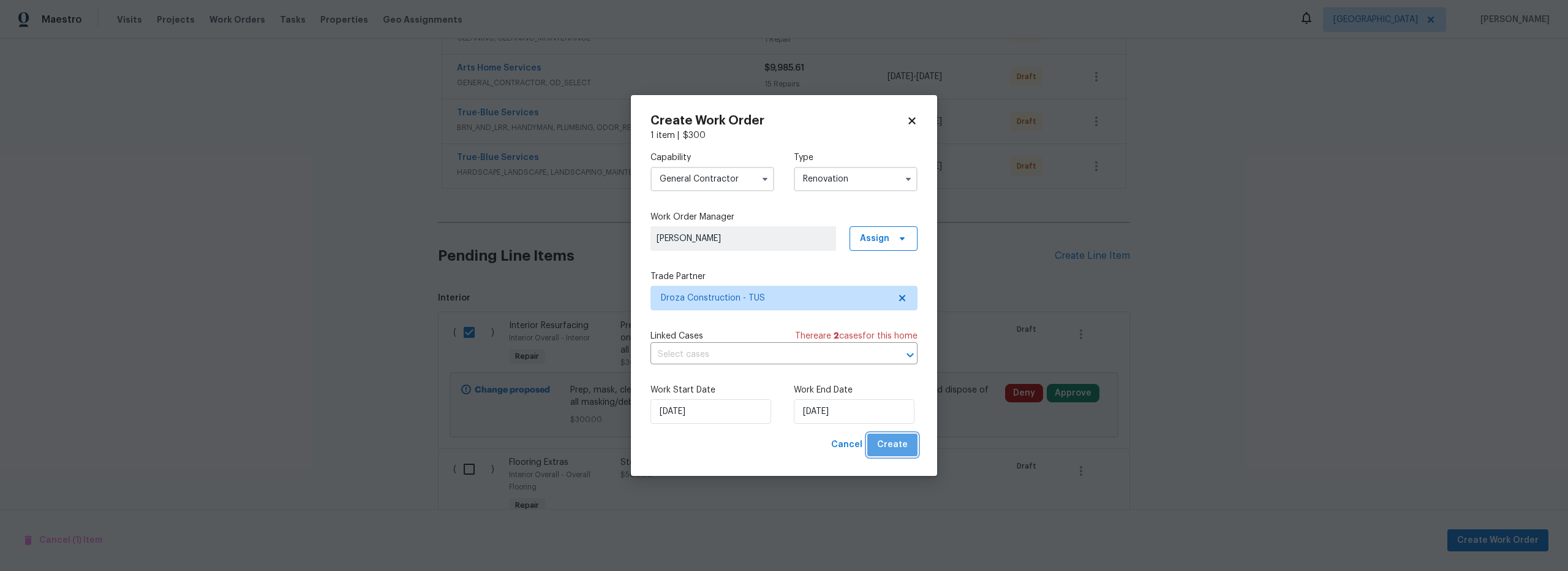
click at [898, 445] on span "Create" at bounding box center [893, 445] width 30 height 15
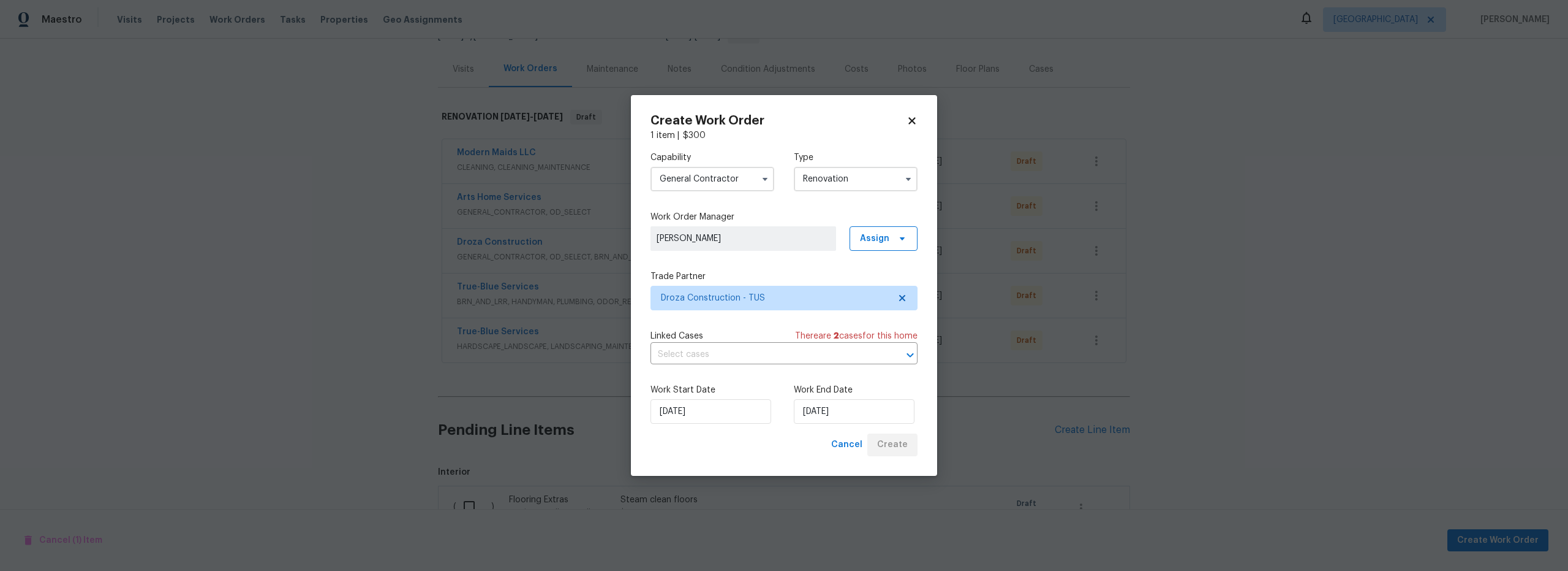
scroll to position [264, 0]
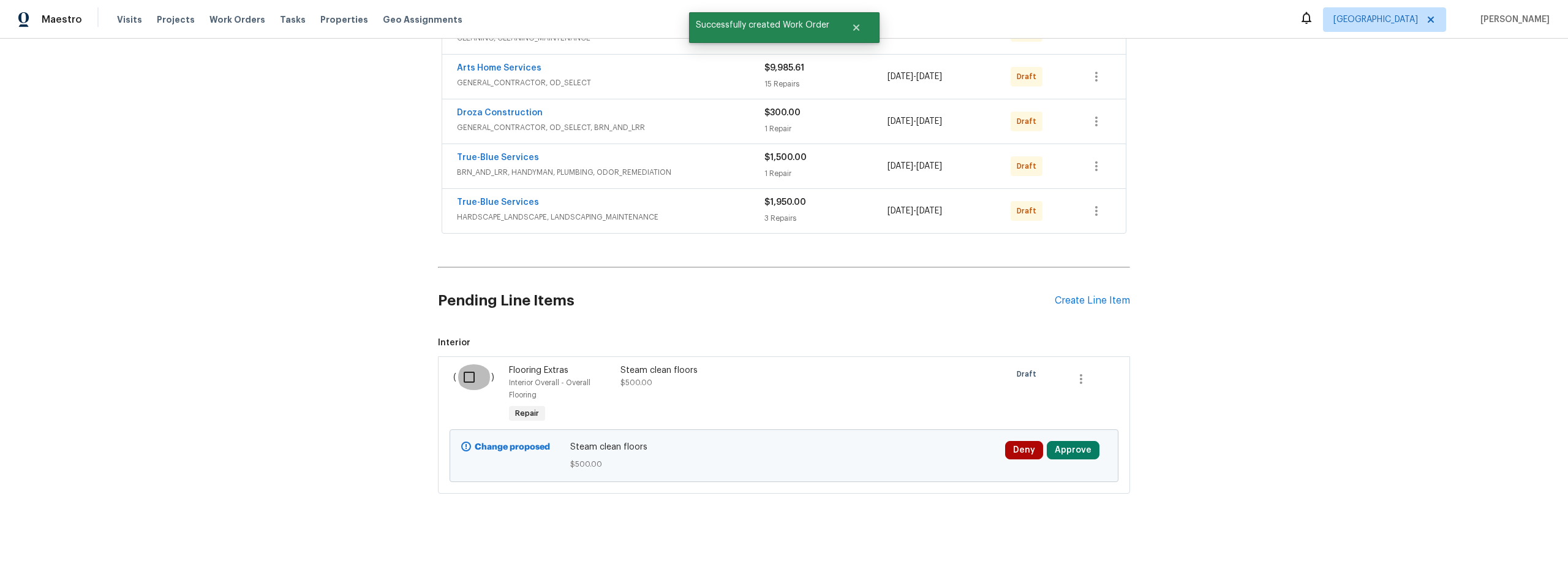
drag, startPoint x: 468, startPoint y: 377, endPoint x: 497, endPoint y: 383, distance: 29.6
click at [468, 377] on input "checkbox" at bounding box center [474, 377] width 35 height 26
checkbox input "true"
click at [1462, 537] on span "Create Work Order" at bounding box center [1498, 540] width 82 height 15
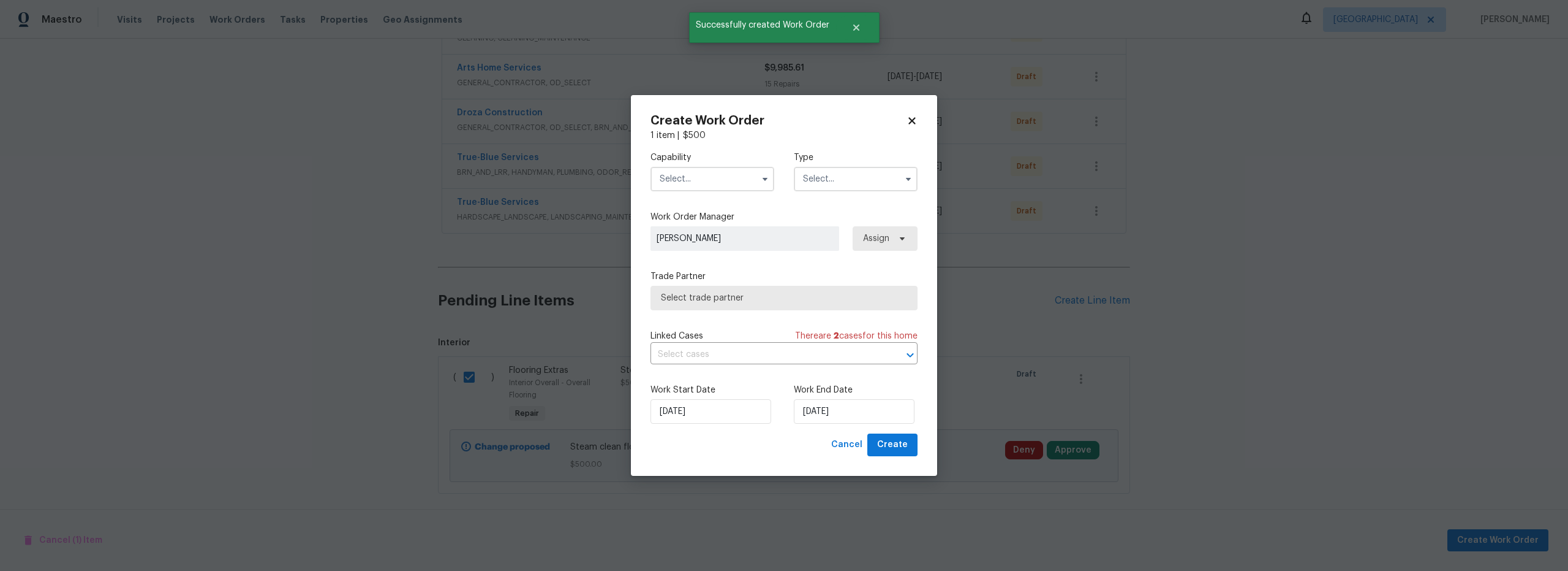
click at [705, 181] on input "text" at bounding box center [712, 178] width 124 height 25
click at [702, 251] on div "Carpet Cleaning" at bounding box center [712, 246] width 117 height 22
type input "Carpet Cleaning"
click at [833, 182] on input "text" at bounding box center [855, 178] width 124 height 25
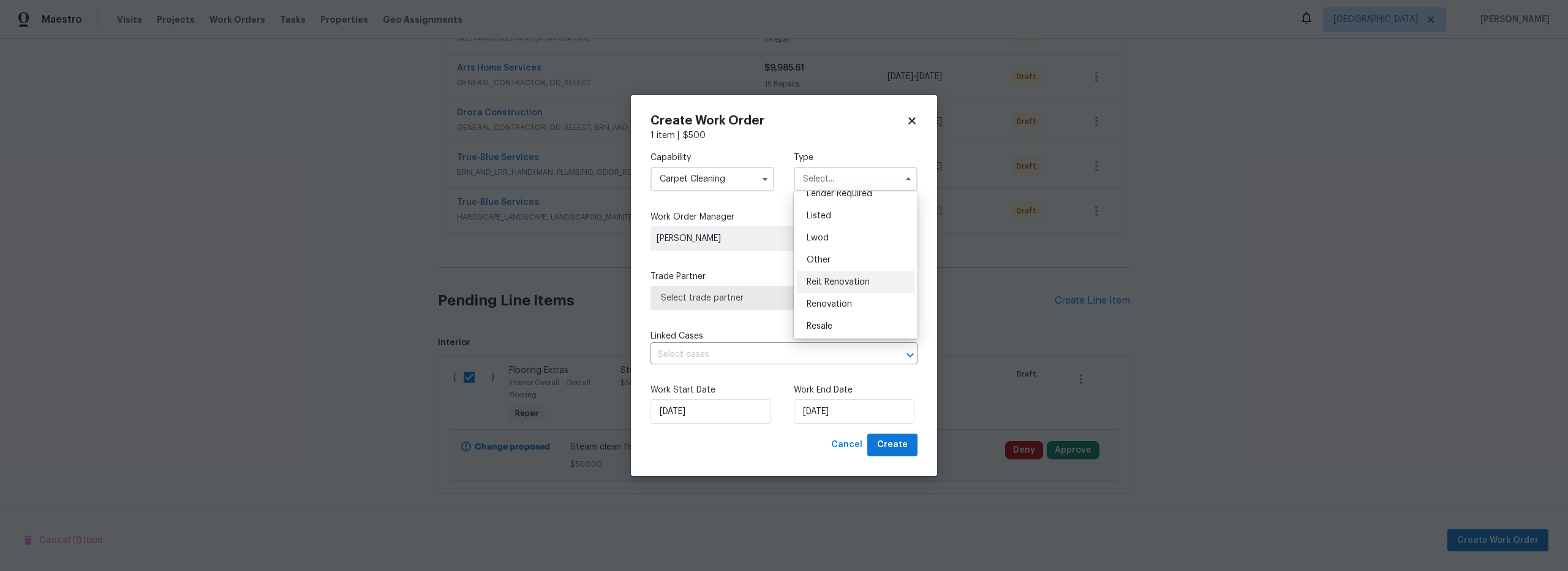
scroll to position [101, 0]
click at [844, 301] on span "Renovation" at bounding box center [830, 302] width 46 height 9
type input "Renovation"
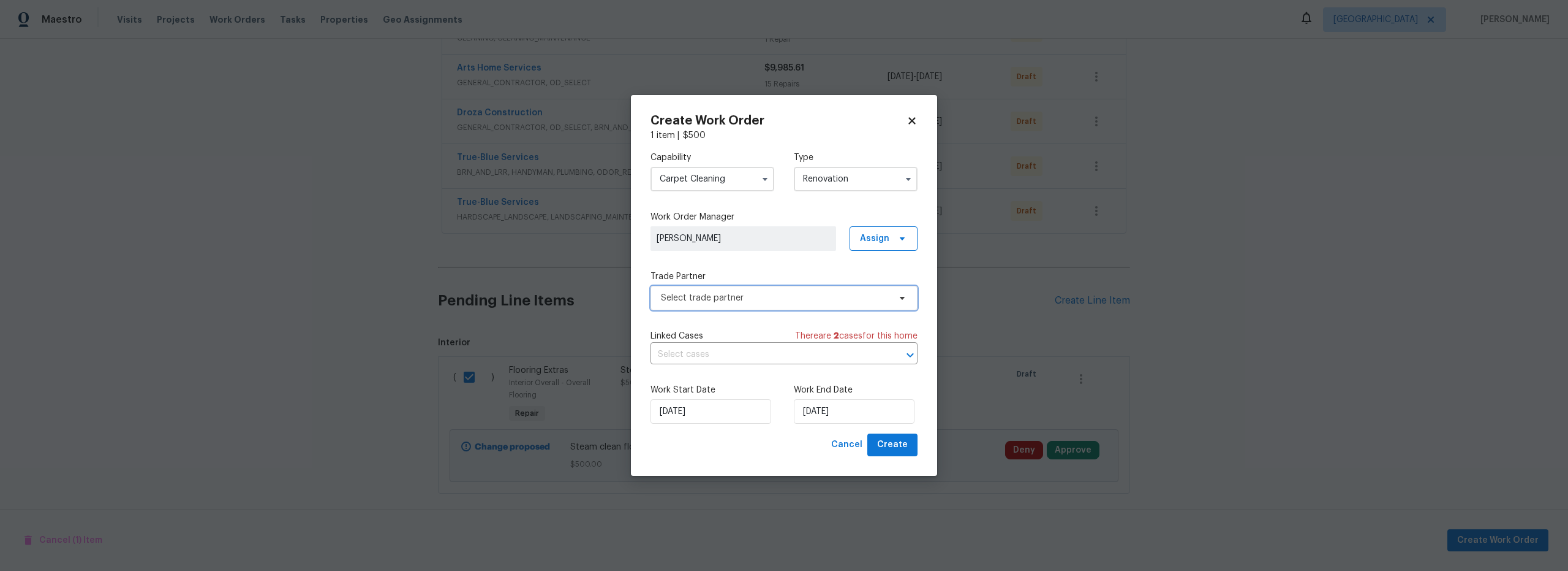
click at [754, 296] on span "Select trade partner" at bounding box center [775, 297] width 229 height 12
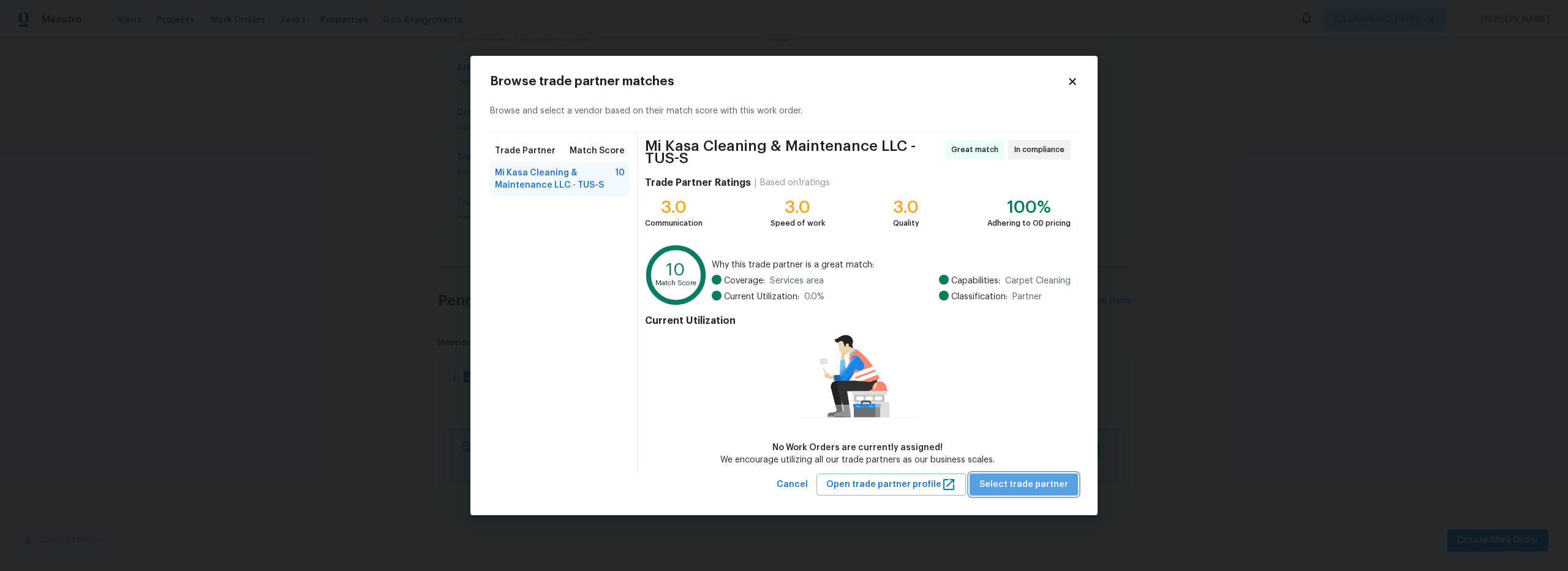
drag, startPoint x: 1038, startPoint y: 484, endPoint x: 1030, endPoint y: 481, distance: 8.5
click at [1037, 484] on span "Select trade partner" at bounding box center [1024, 484] width 89 height 15
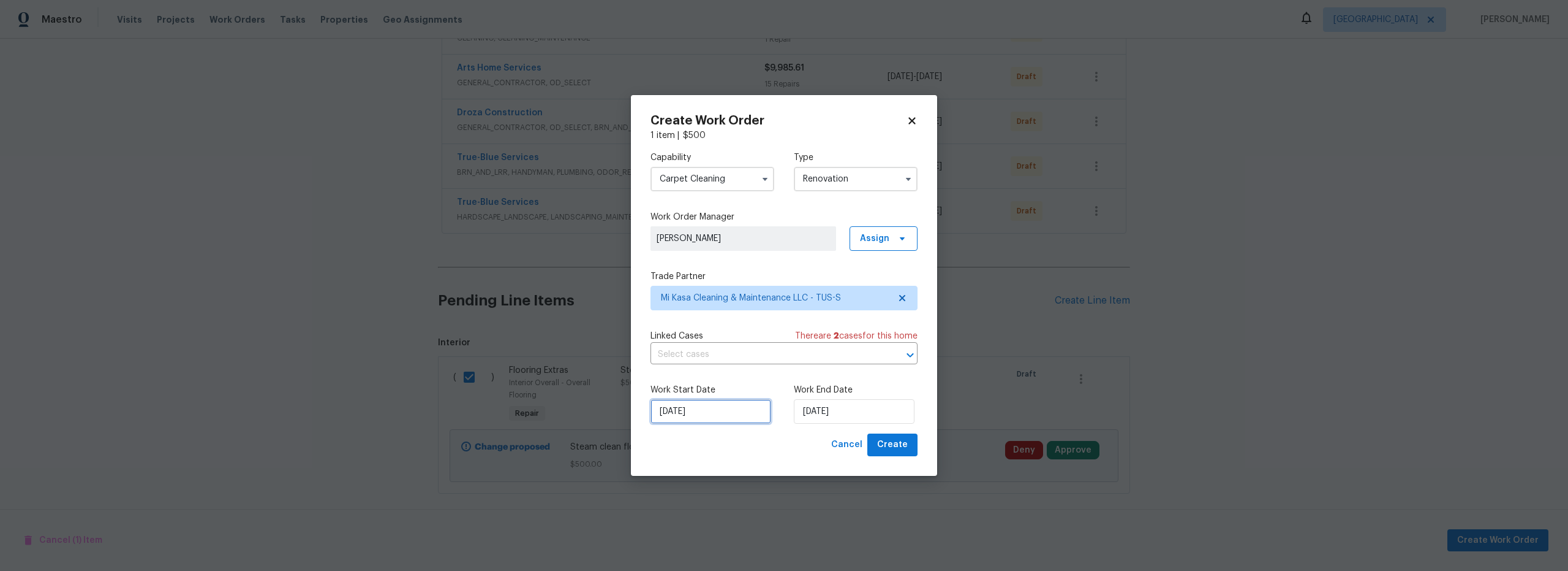
click at [738, 412] on input "9/18/2025" at bounding box center [710, 411] width 121 height 25
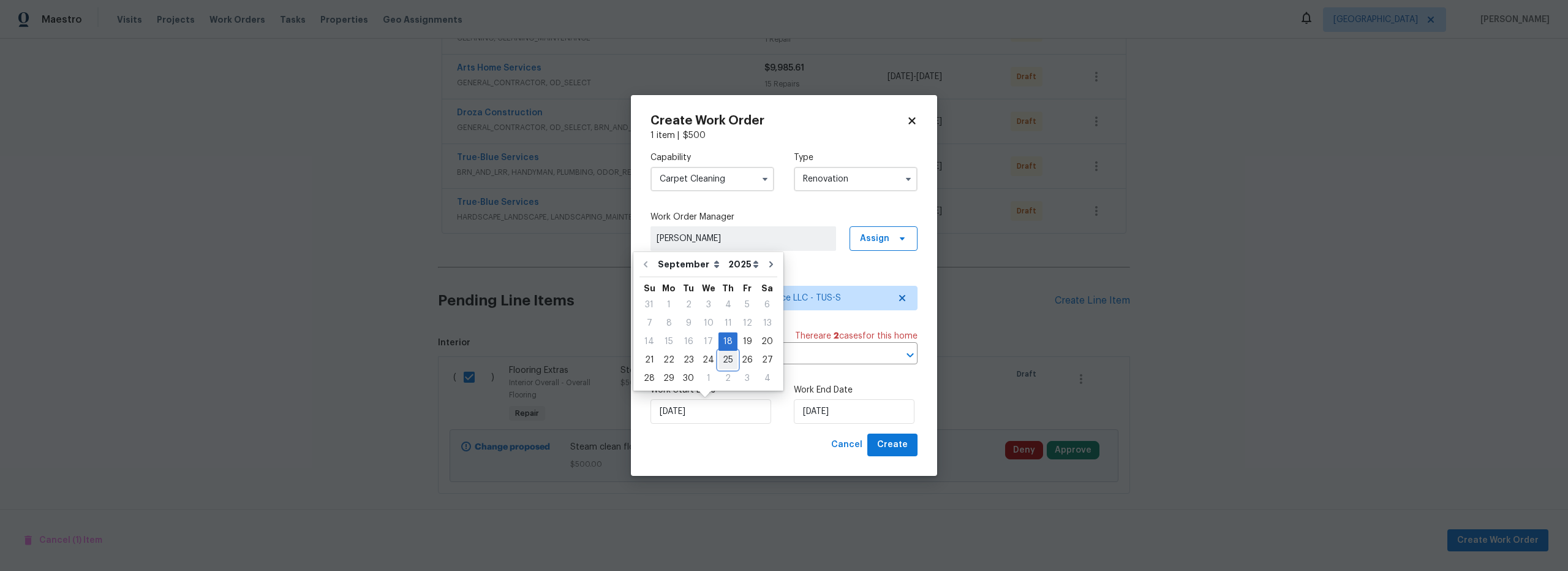
click at [730, 359] on div "25" at bounding box center [728, 359] width 19 height 17
type input "9/25/2025"
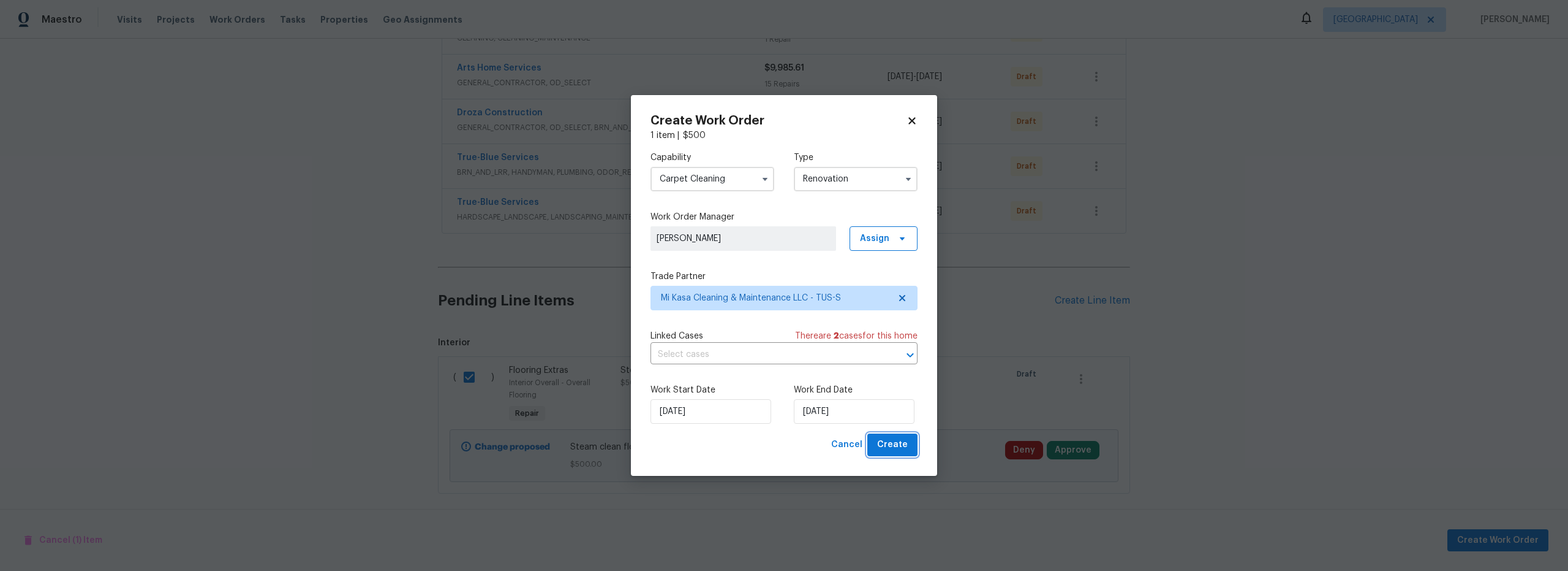
click at [902, 445] on span "Create" at bounding box center [893, 445] width 30 height 15
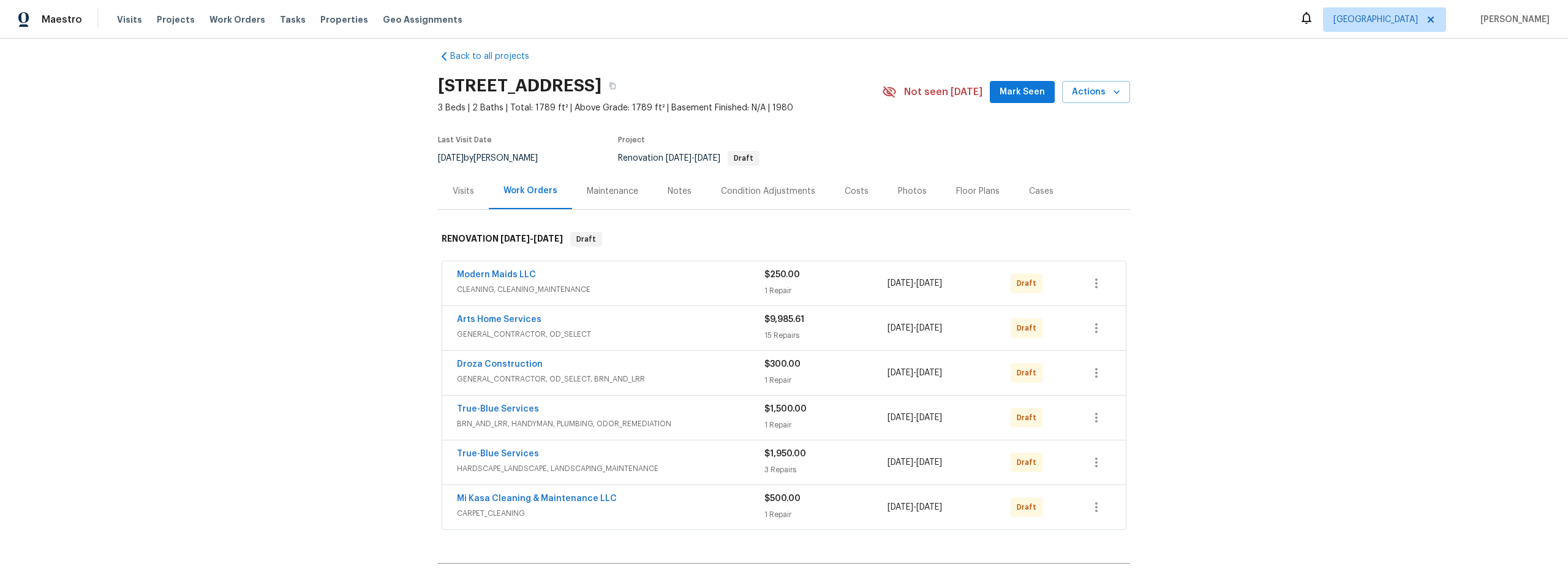
scroll to position [13, 0]
click at [850, 190] on div "Costs" at bounding box center [857, 190] width 24 height 12
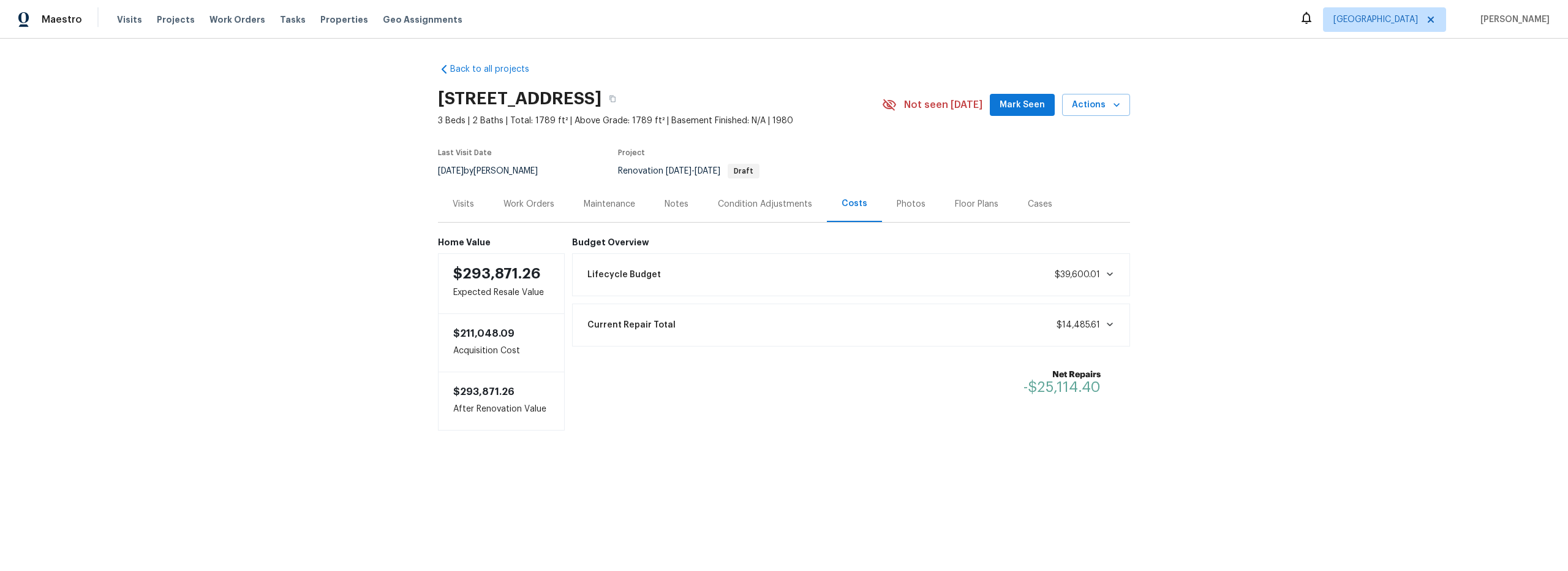
click at [671, 204] on div "Notes" at bounding box center [677, 204] width 24 height 12
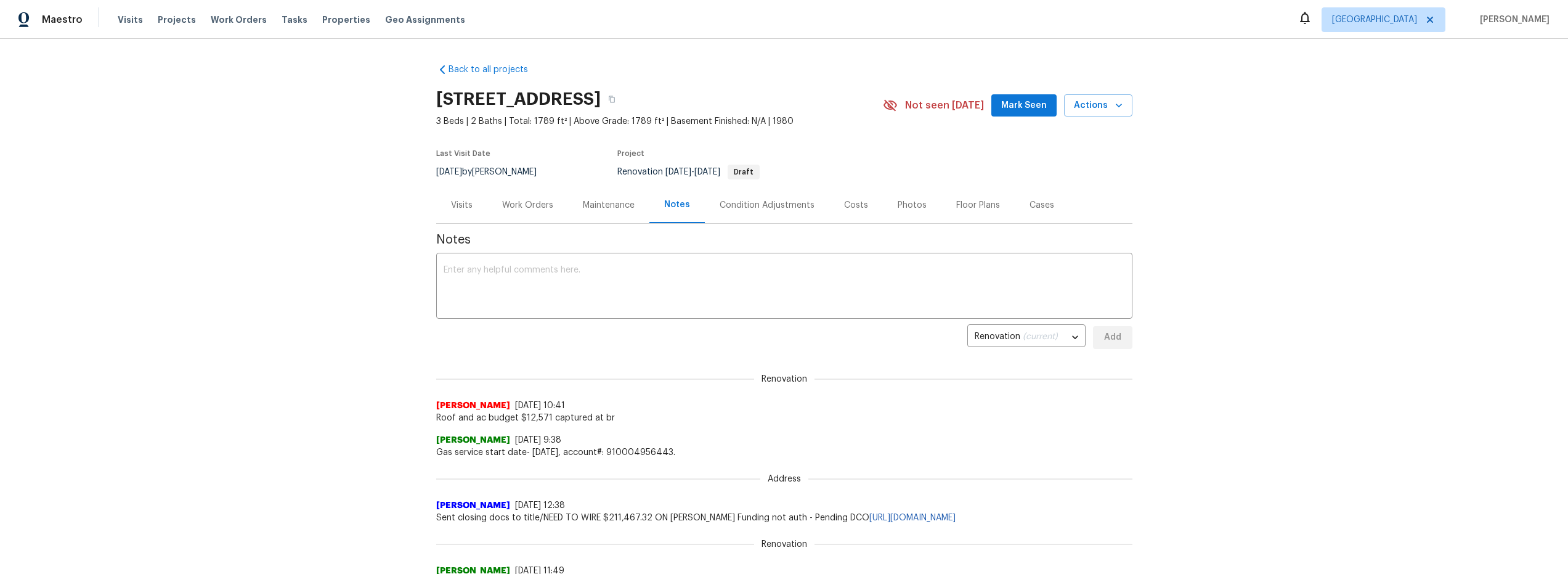
click at [853, 204] on div "Costs" at bounding box center [856, 205] width 24 height 12
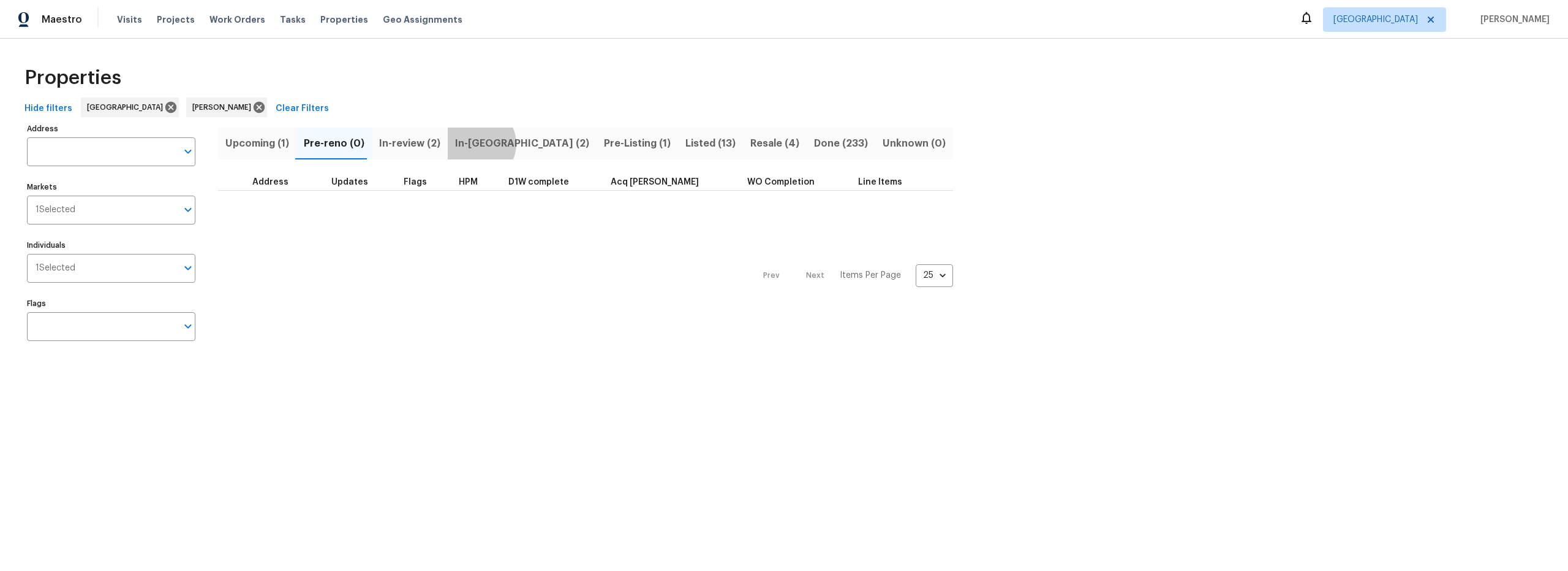
click at [470, 143] on span "In-reno (2)" at bounding box center [523, 143] width 134 height 17
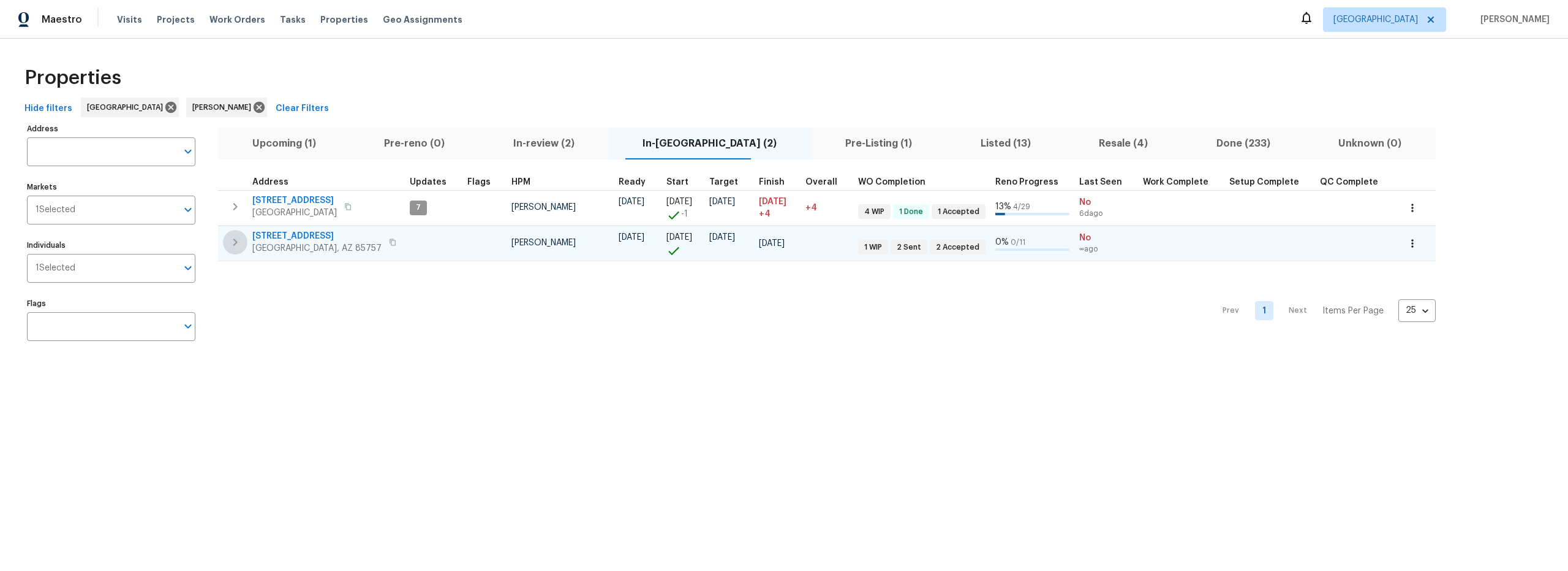
click at [239, 237] on icon "button" at bounding box center [235, 242] width 14 height 14
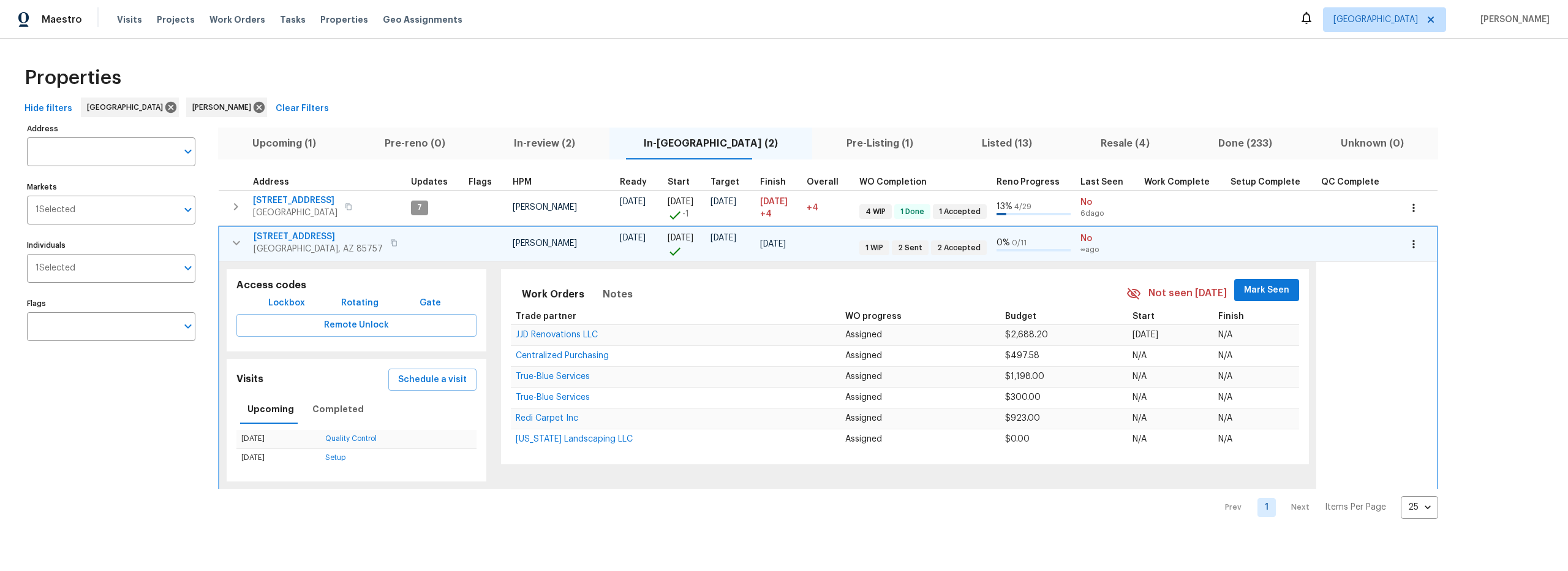
click at [305, 238] on span "7501 W Teton Rd" at bounding box center [318, 236] width 129 height 12
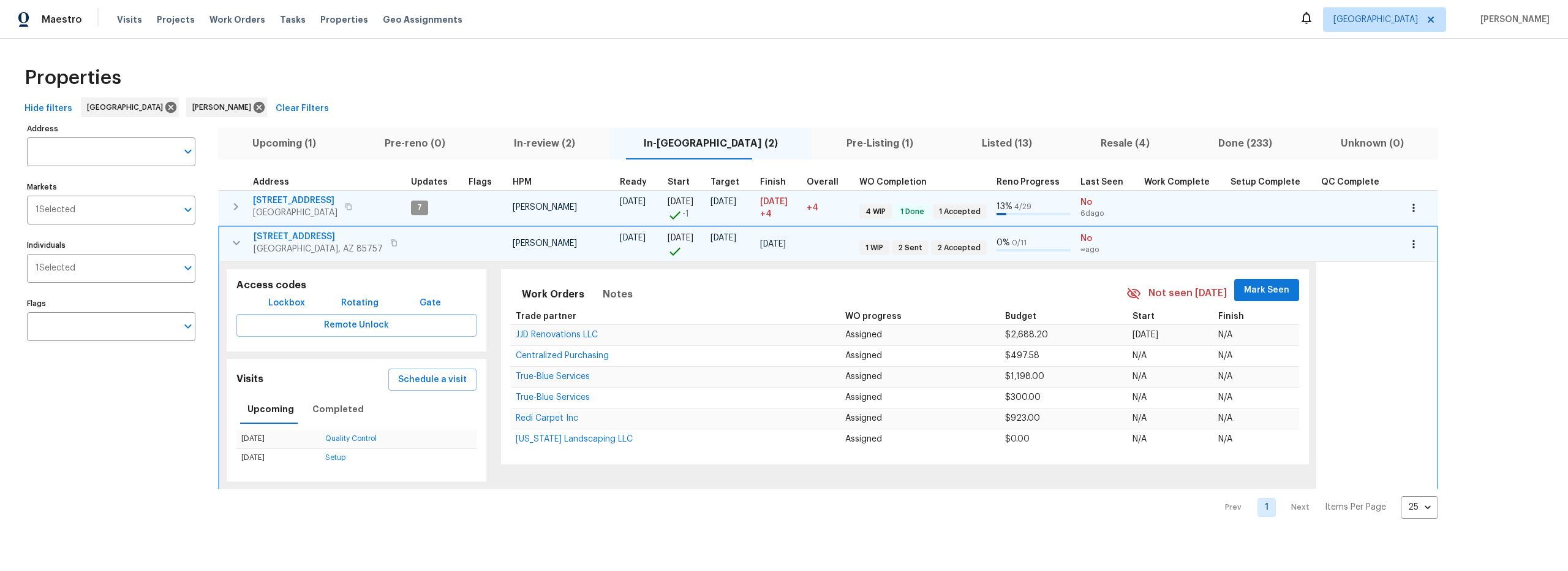
click at [412, 206] on span "7" at bounding box center [420, 207] width 14 height 10
click at [237, 204] on icon "button" at bounding box center [236, 206] width 14 height 14
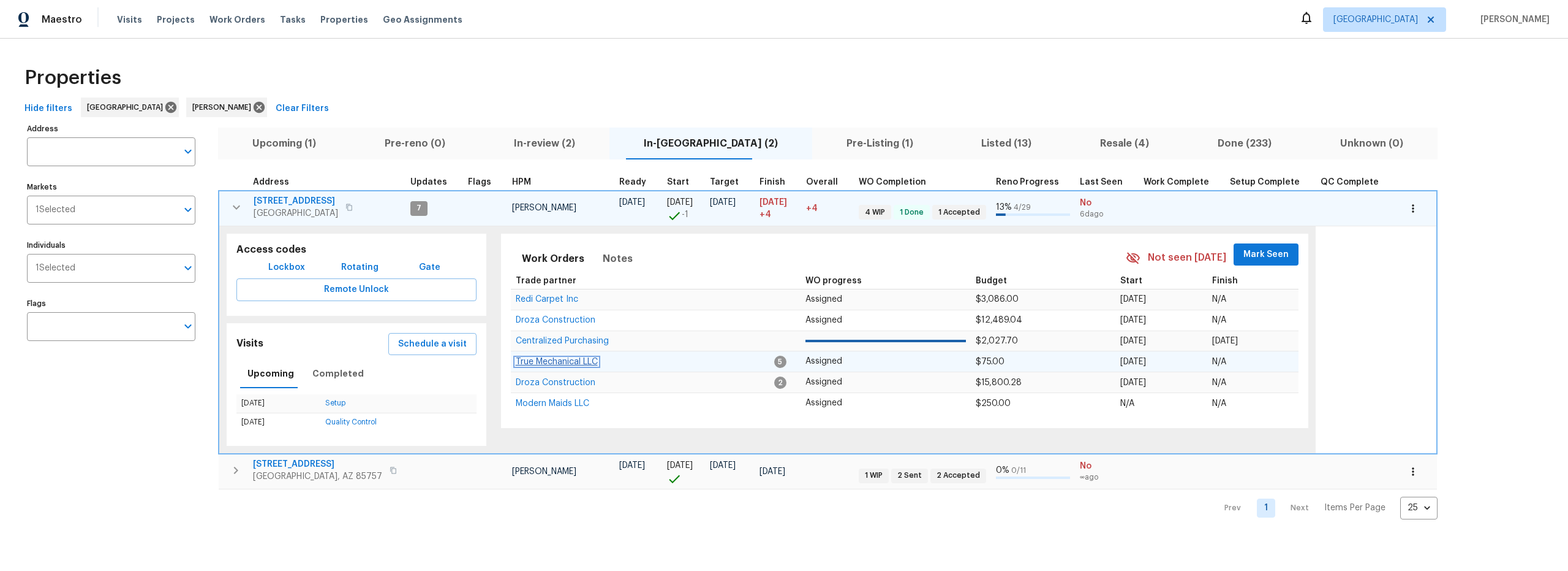
click at [556, 361] on span "True Mechanical LLC" at bounding box center [556, 361] width 82 height 9
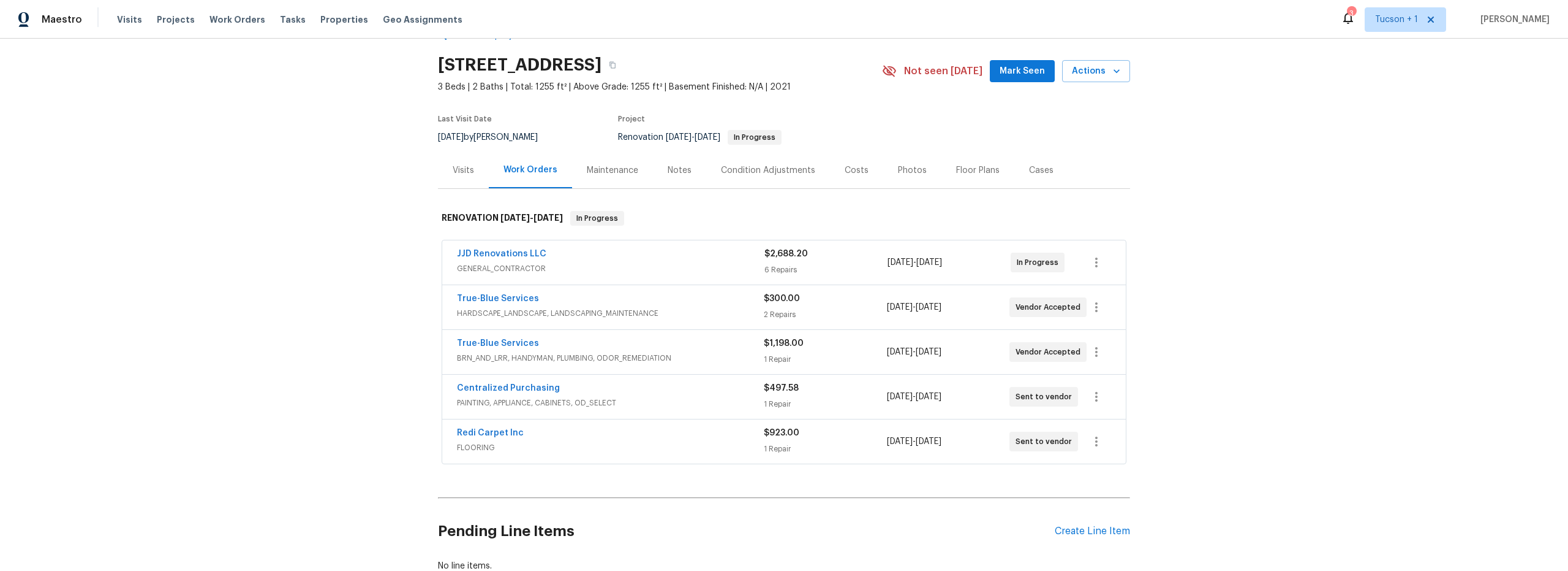
scroll to position [42, 0]
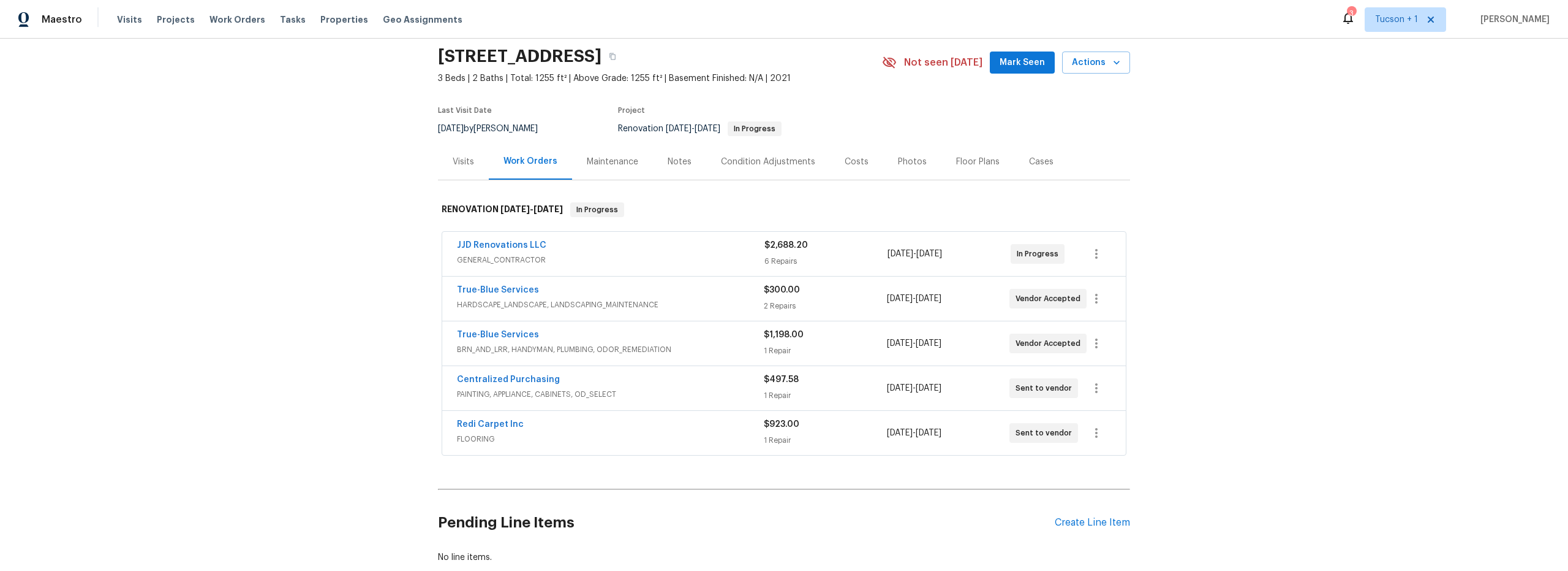
click at [706, 344] on span "BRN_AND_LRR, HANDYMAN, PLUMBING, ODOR_REMEDIATION" at bounding box center [611, 349] width 307 height 12
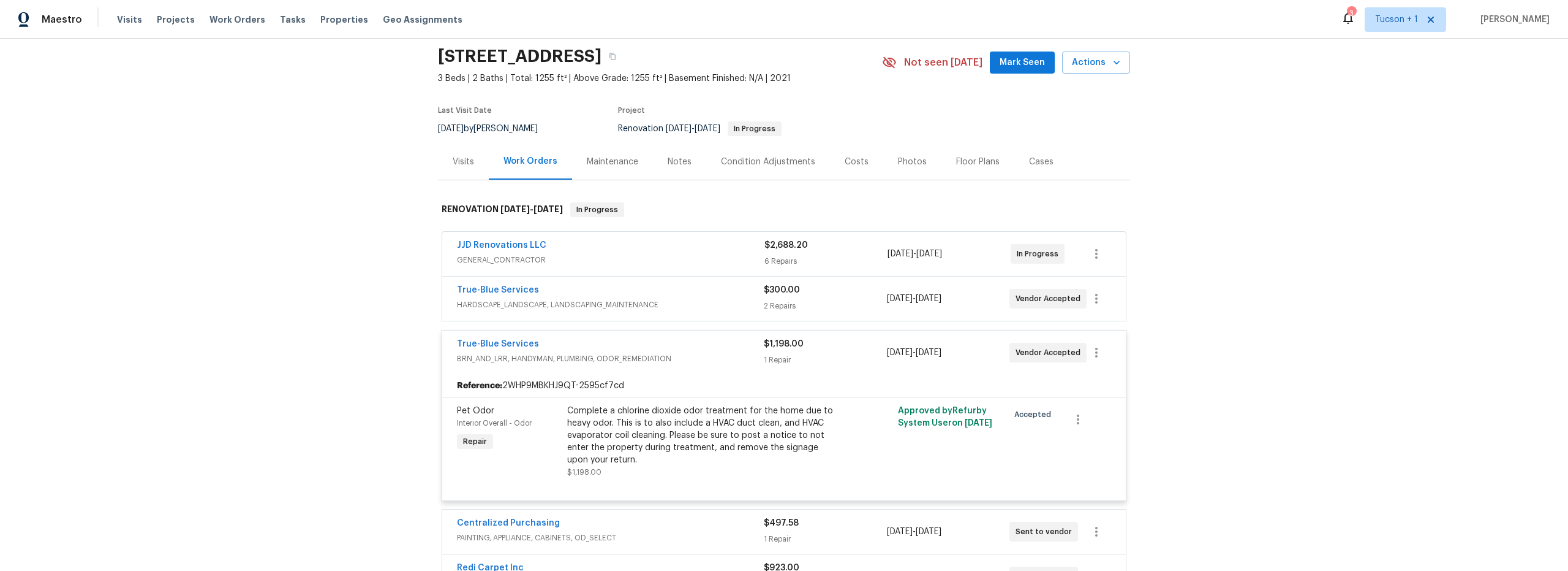
click at [707, 298] on span "HARDSCAPE_LANDSCAPE, LANDSCAPING_MAINTENANCE" at bounding box center [611, 304] width 307 height 12
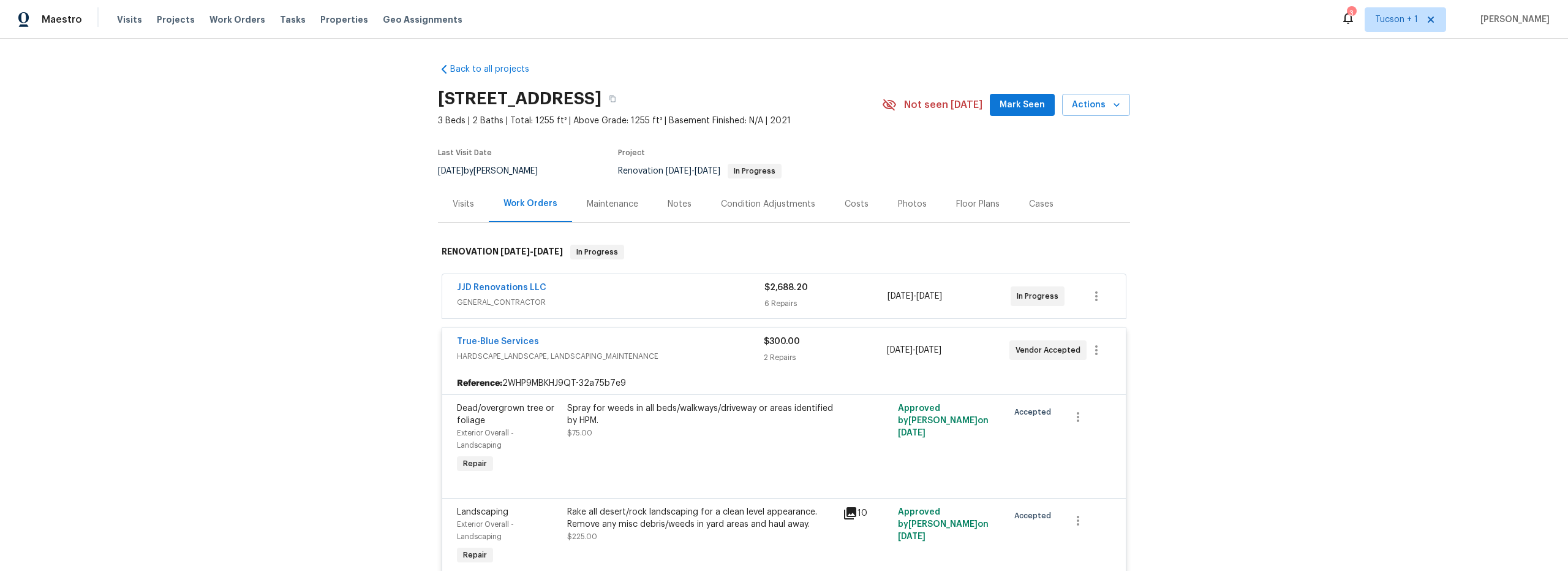
scroll to position [2, 0]
click at [845, 202] on div "Costs" at bounding box center [857, 202] width 24 height 12
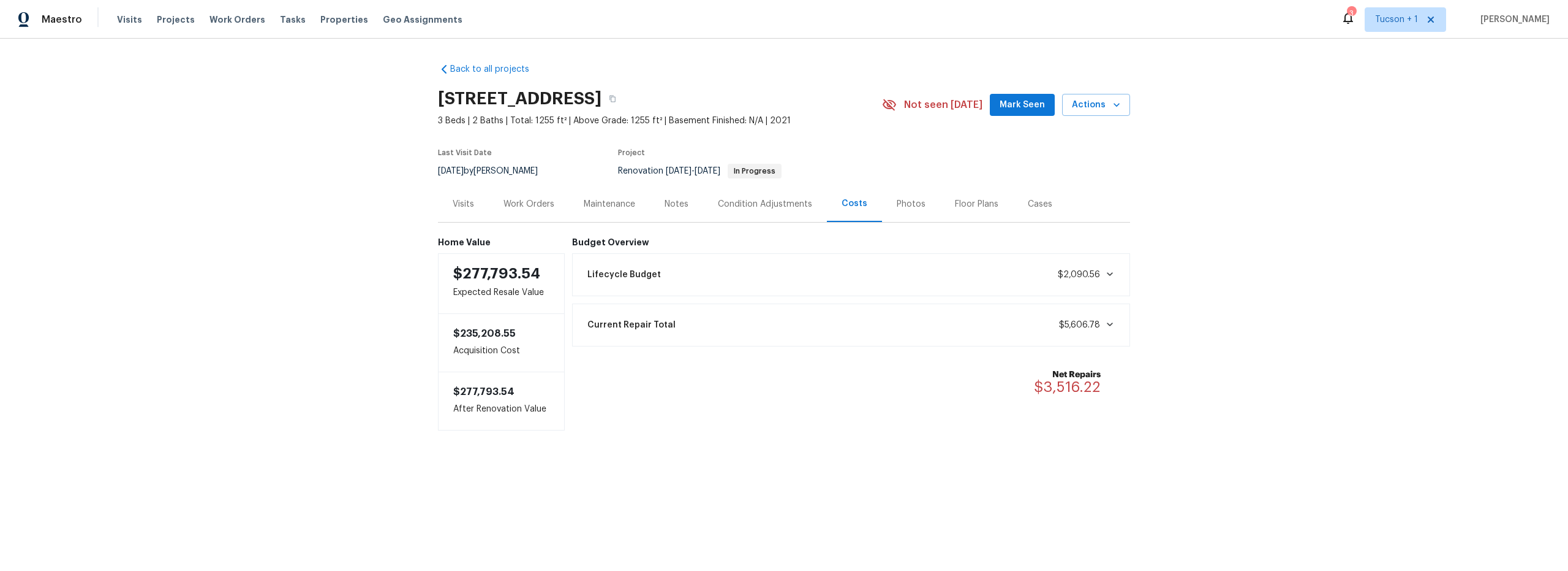
click at [675, 206] on div "Notes" at bounding box center [677, 204] width 24 height 12
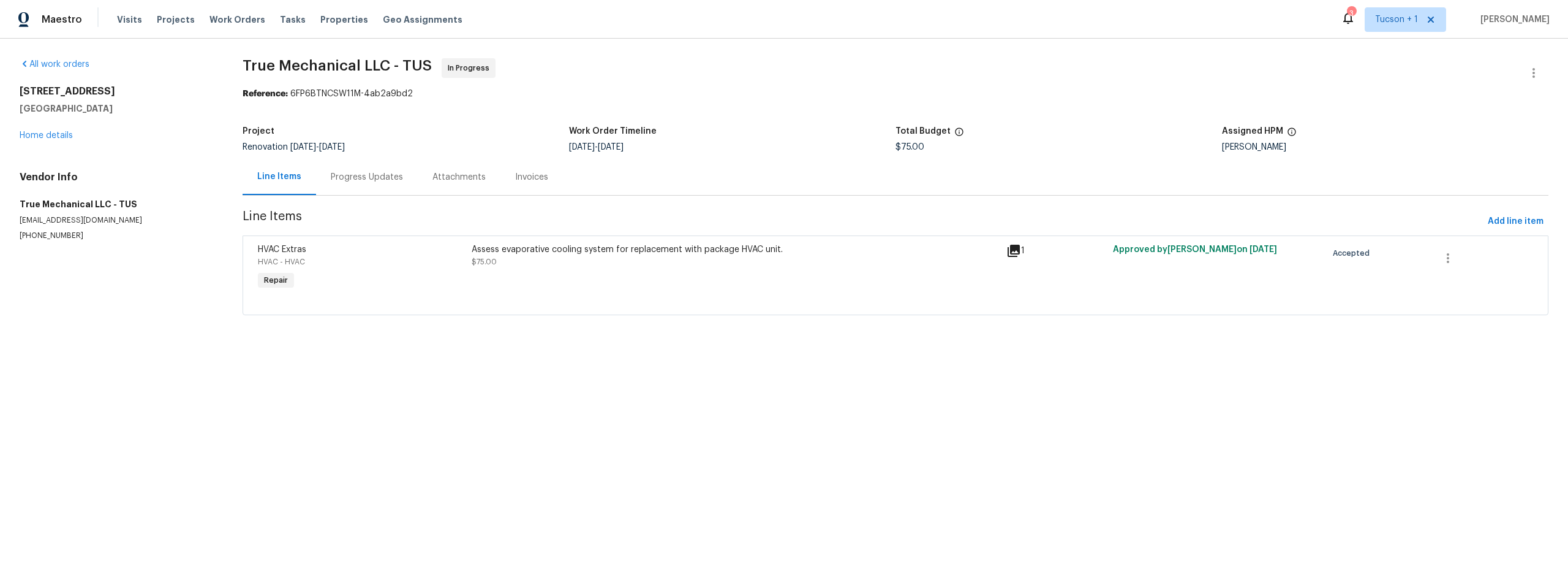
click at [372, 176] on div "Progress Updates" at bounding box center [367, 177] width 72 height 12
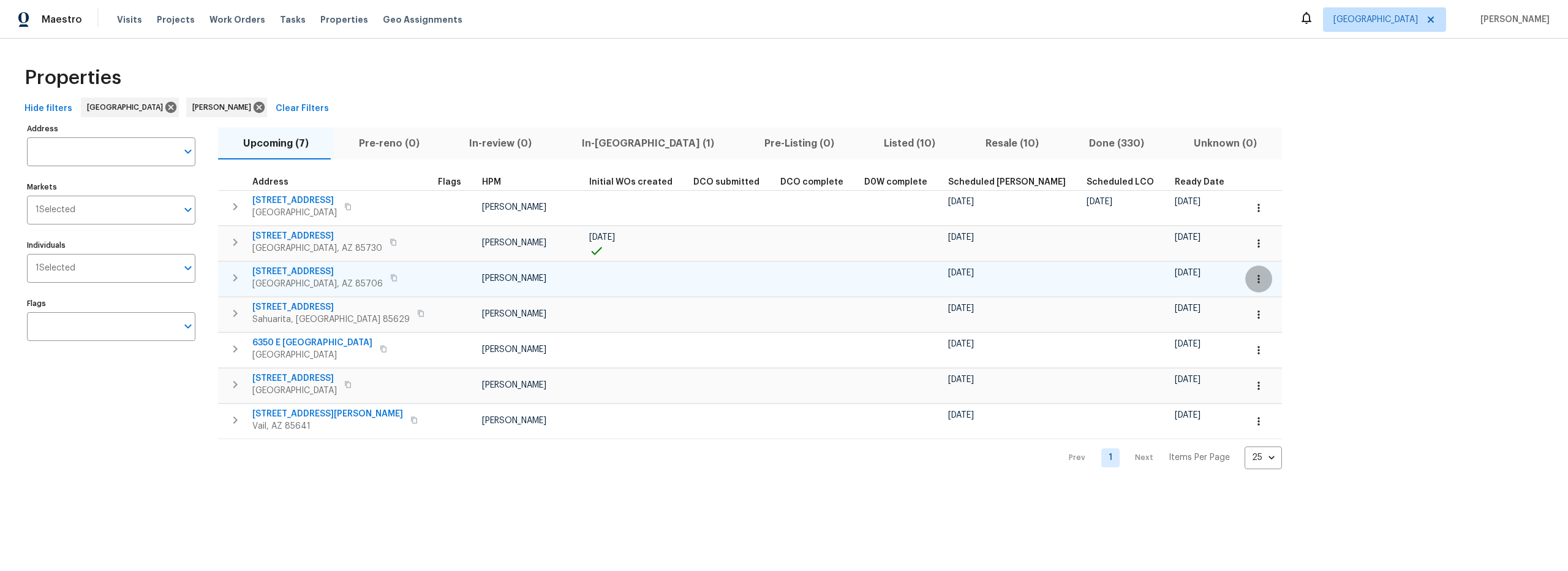
click at [1253, 284] on icon "button" at bounding box center [1259, 278] width 12 height 12
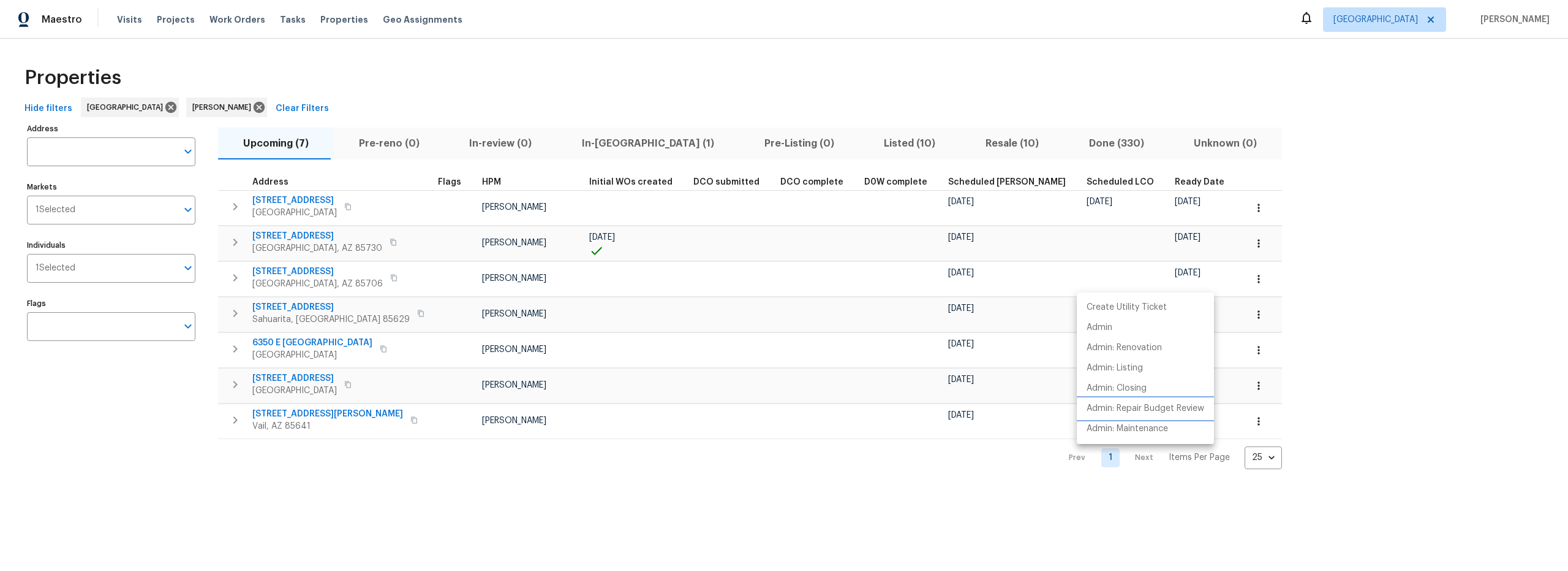
click at [1135, 410] on p "Admin: Repair Budget Review" at bounding box center [1145, 409] width 117 height 13
click at [397, 505] on div at bounding box center [784, 286] width 1568 height 571
